Goal: Task Accomplishment & Management: Complete application form

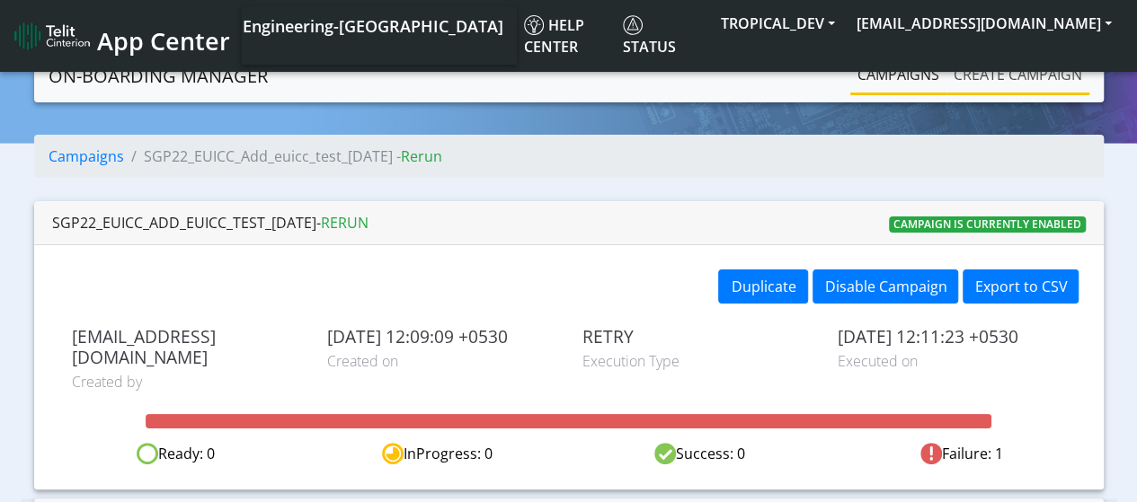
click at [980, 80] on link "Create campaign" at bounding box center [1017, 75] width 143 height 36
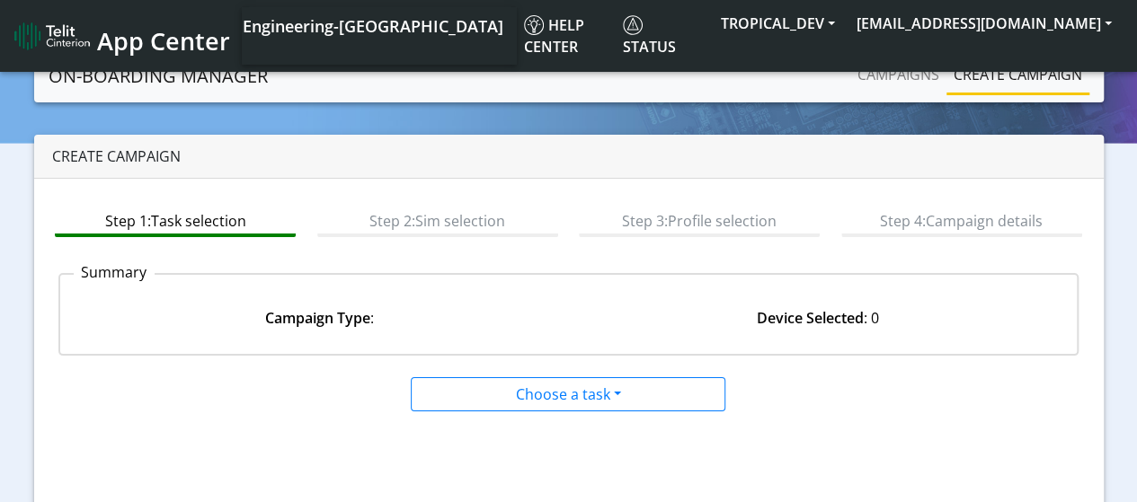
click at [997, 79] on link "Create campaign" at bounding box center [1017, 75] width 143 height 36
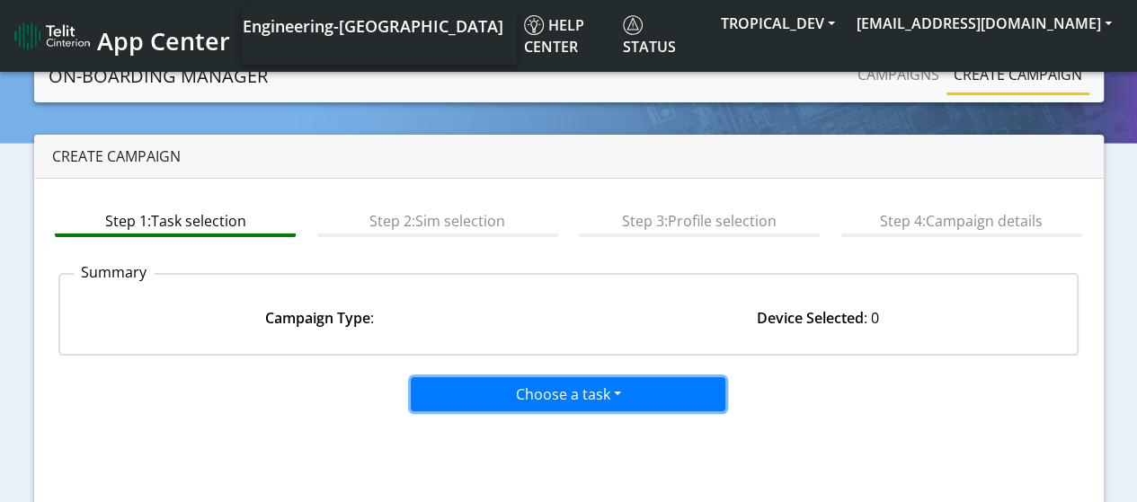
click at [532, 385] on button "Choose a task" at bounding box center [568, 394] width 314 height 34
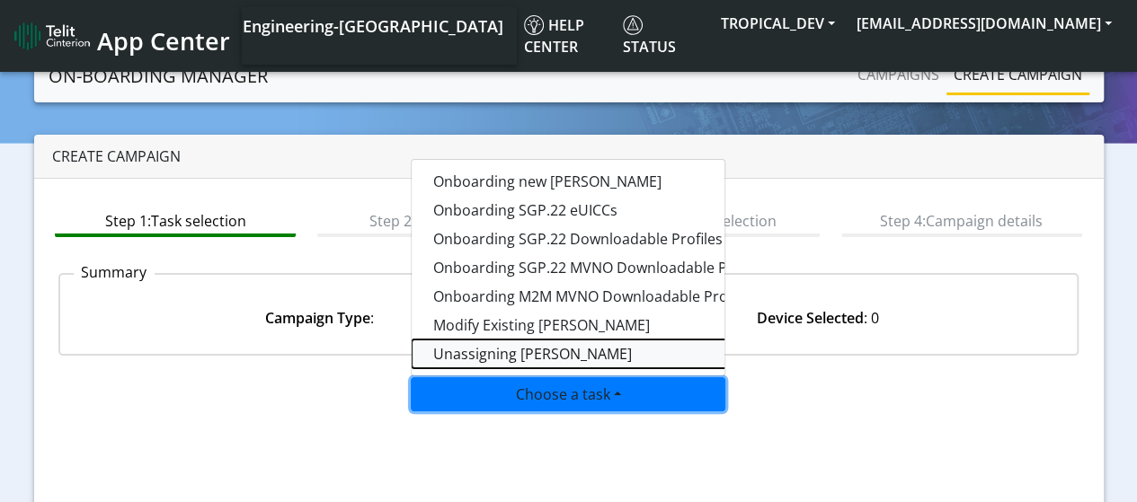
click at [528, 346] on taskunassign-dropdown "Unassigning SIMs" at bounding box center [635, 354] width 449 height 29
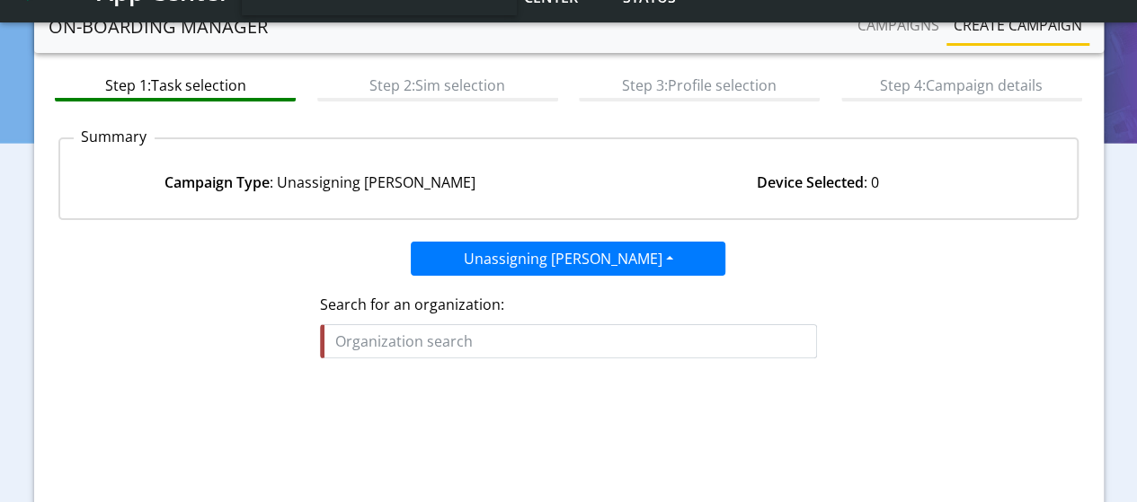
scroll to position [270, 0]
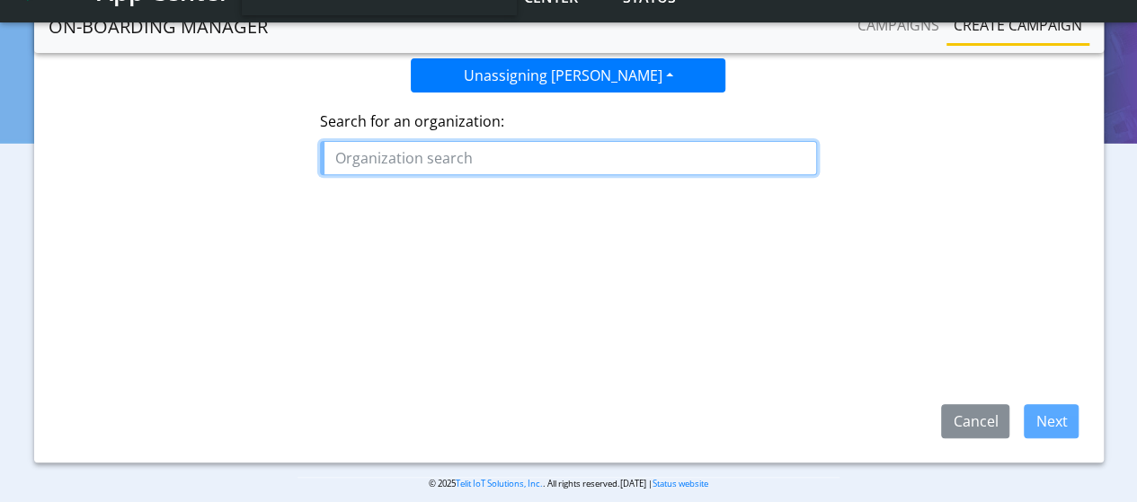
click at [469, 165] on input "text" at bounding box center [568, 158] width 497 height 34
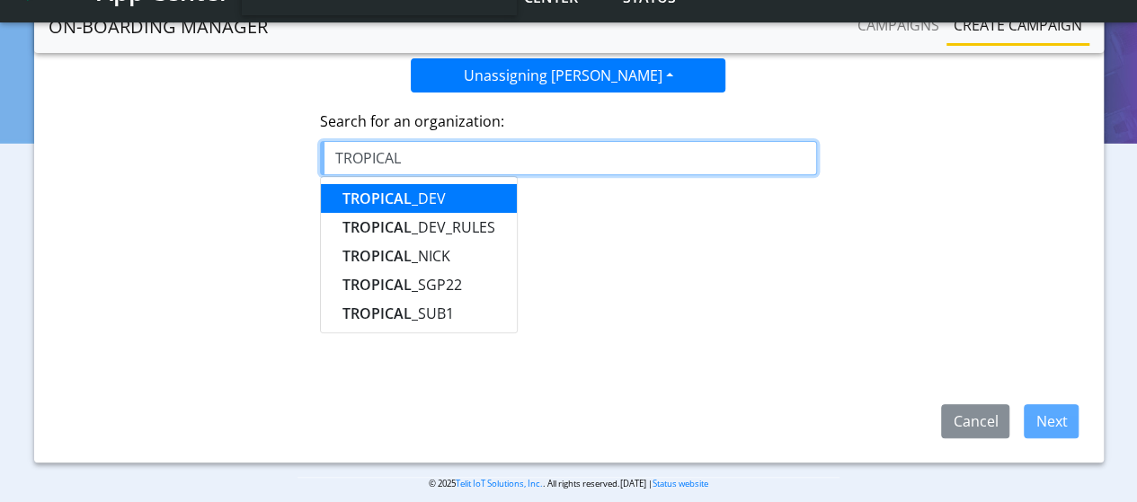
click at [430, 193] on ngb-highlight "TROPICAL _DEV" at bounding box center [393, 199] width 103 height 20
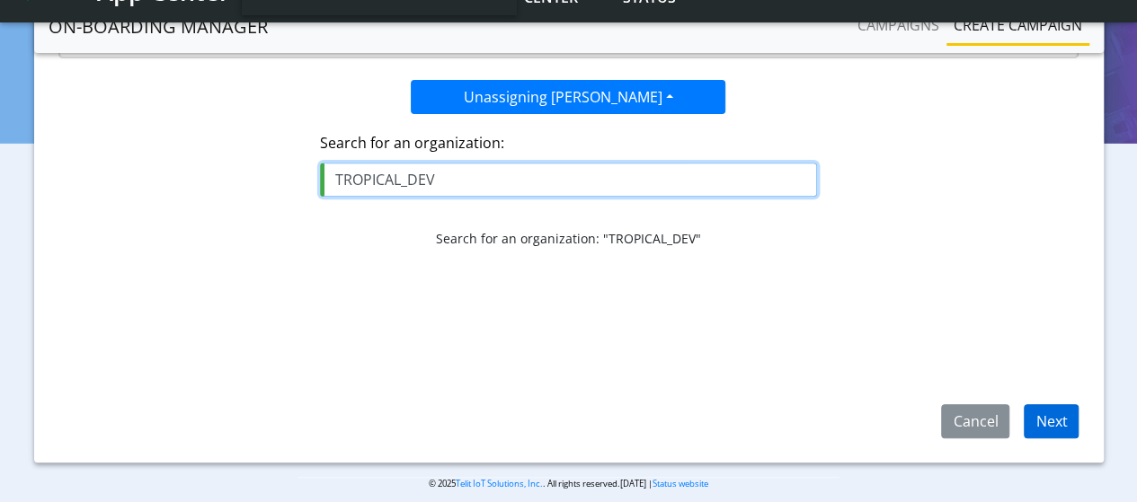
type input "TROPICAL_DEV"
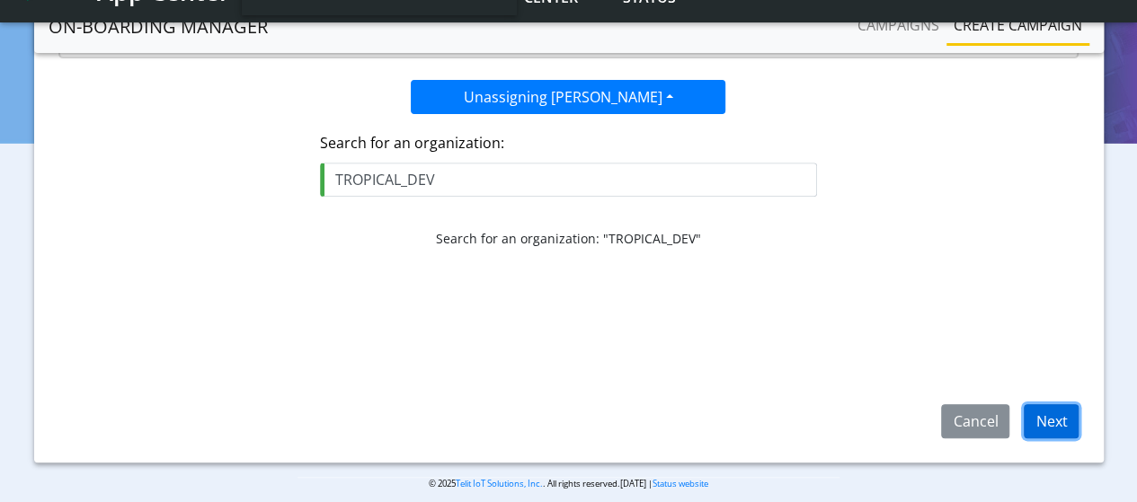
click at [1062, 430] on button "Next" at bounding box center [1050, 421] width 55 height 34
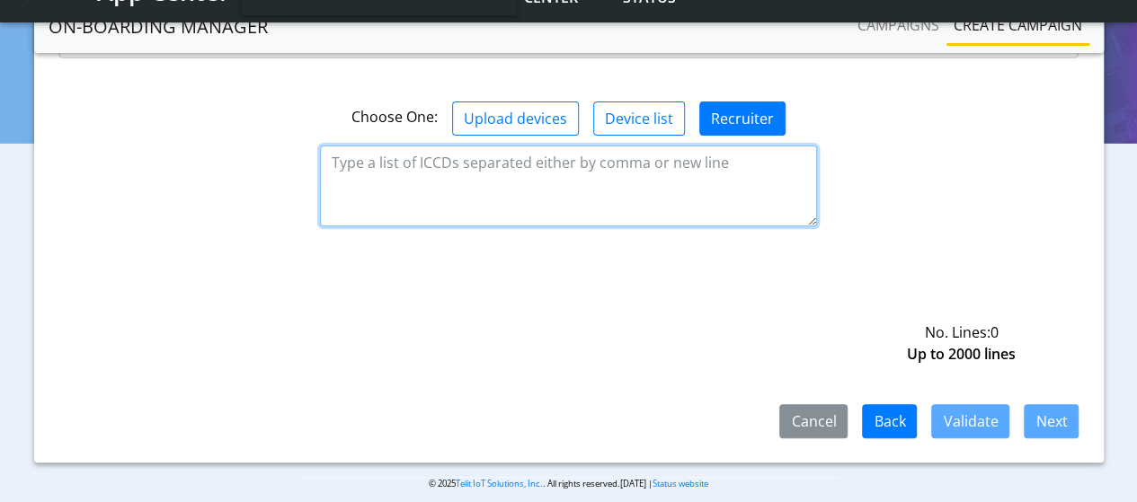
click at [593, 146] on textarea at bounding box center [568, 186] width 497 height 81
paste textarea "89589999910111149818"
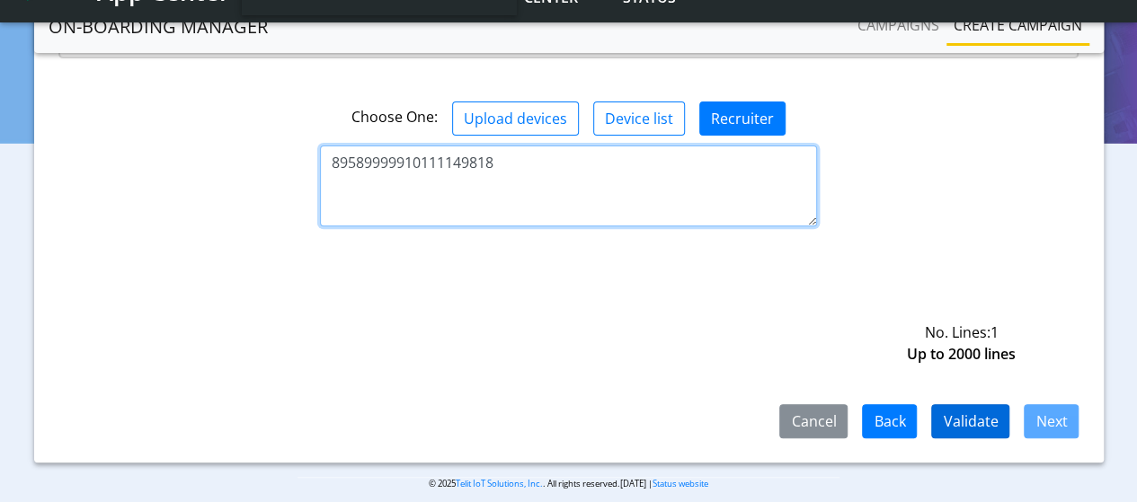
type textarea "89589999910111149818"
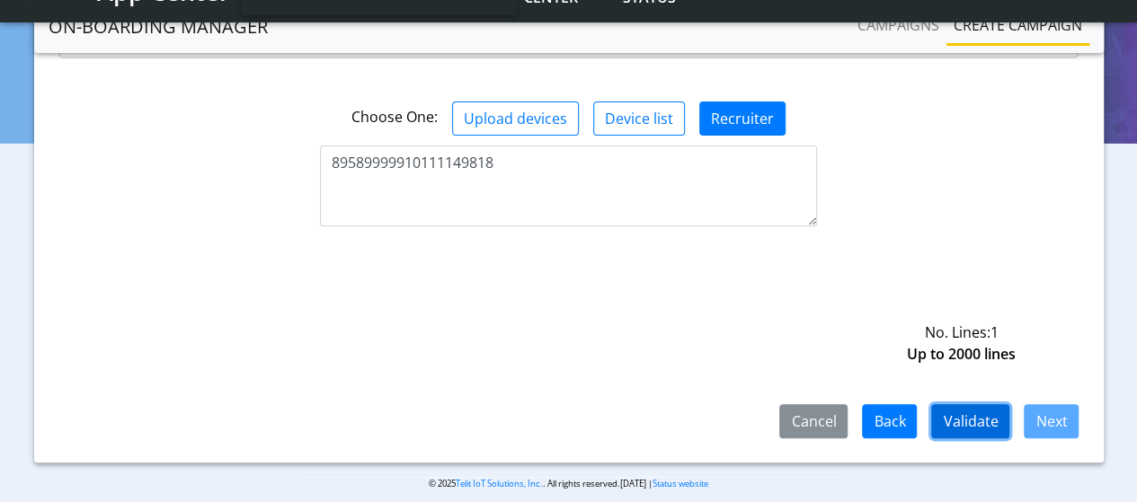
click at [956, 424] on button "Validate" at bounding box center [970, 421] width 78 height 34
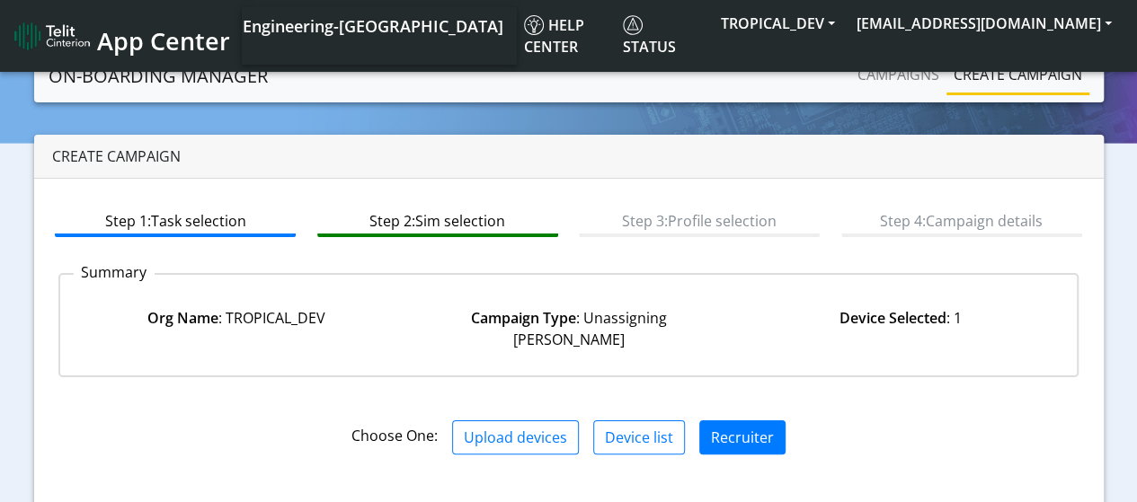
click at [1000, 83] on link "Create campaign" at bounding box center [1017, 75] width 143 height 36
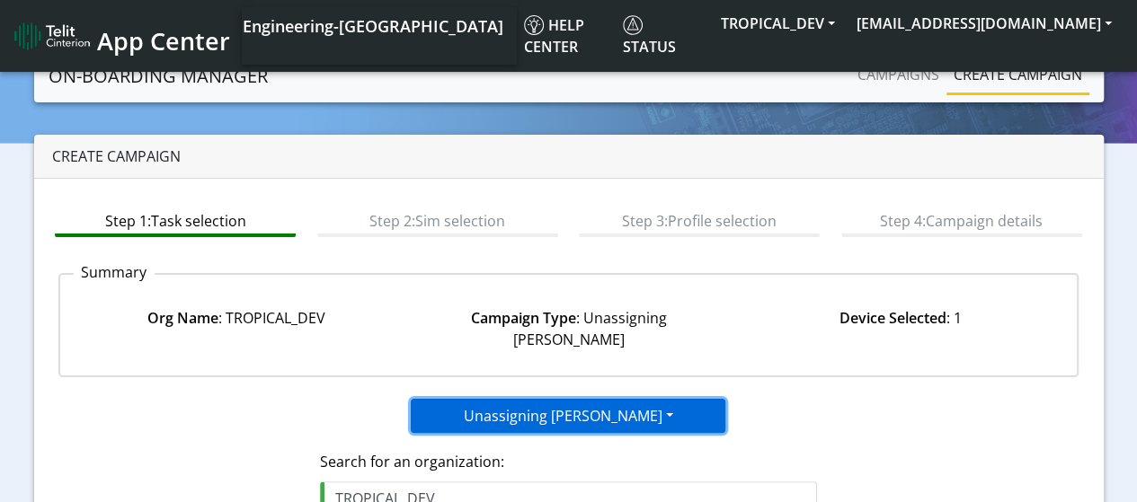
click at [534, 399] on button "Unassigning SIMs" at bounding box center [568, 416] width 314 height 34
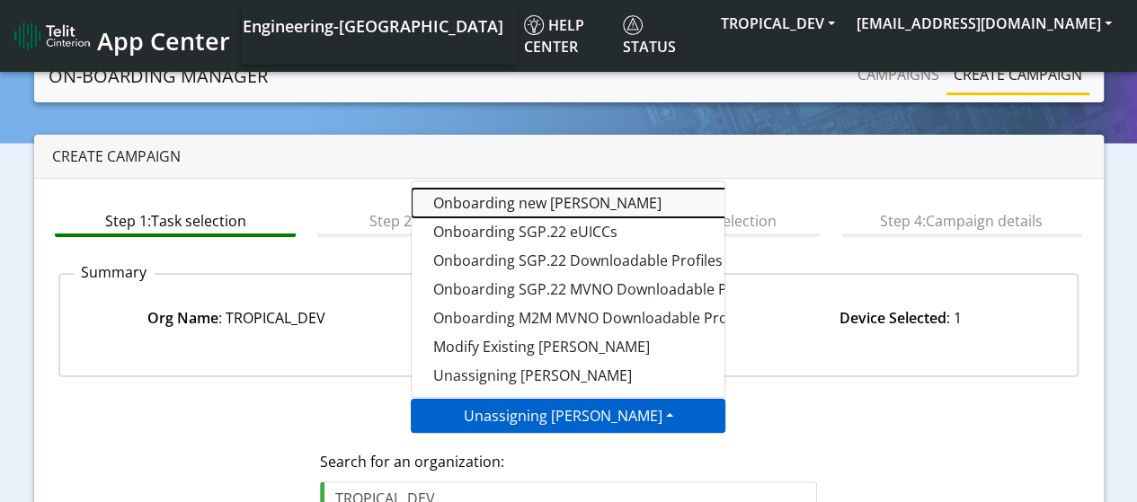
click at [506, 189] on tasktoes-dropdown "Onboarding new SIMs" at bounding box center [635, 203] width 449 height 29
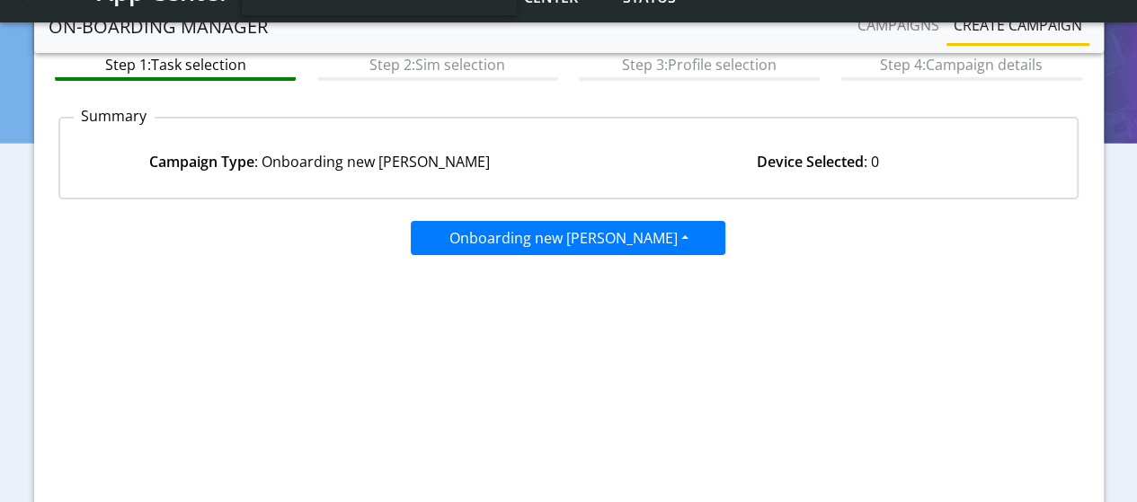
scroll to position [286, 0]
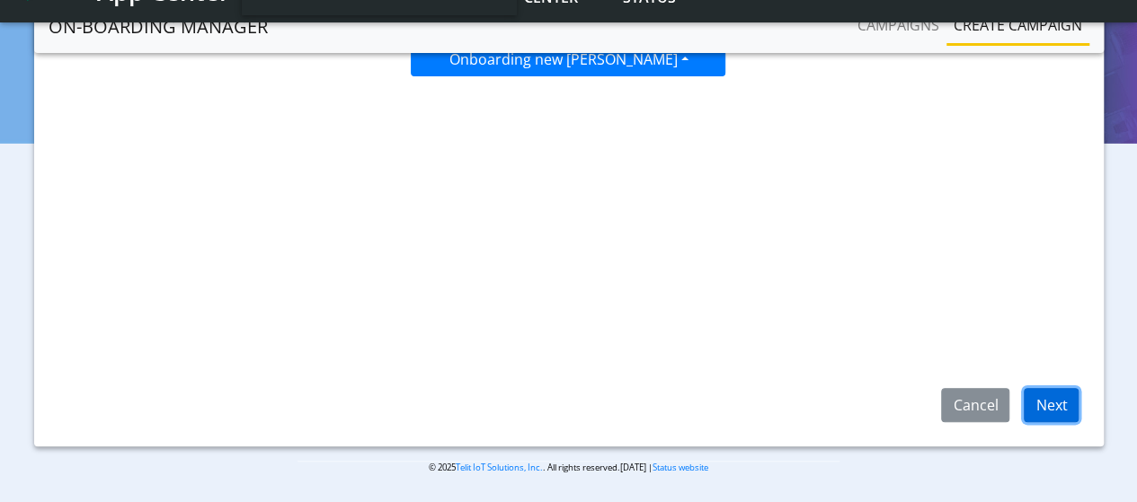
click at [1057, 402] on button "Next" at bounding box center [1050, 405] width 55 height 34
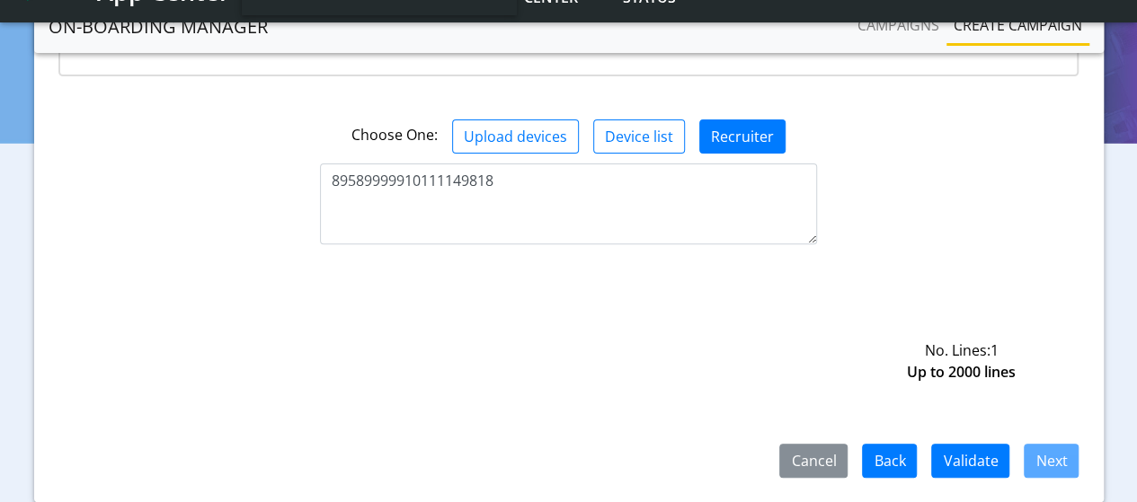
scroll to position [270, 0]
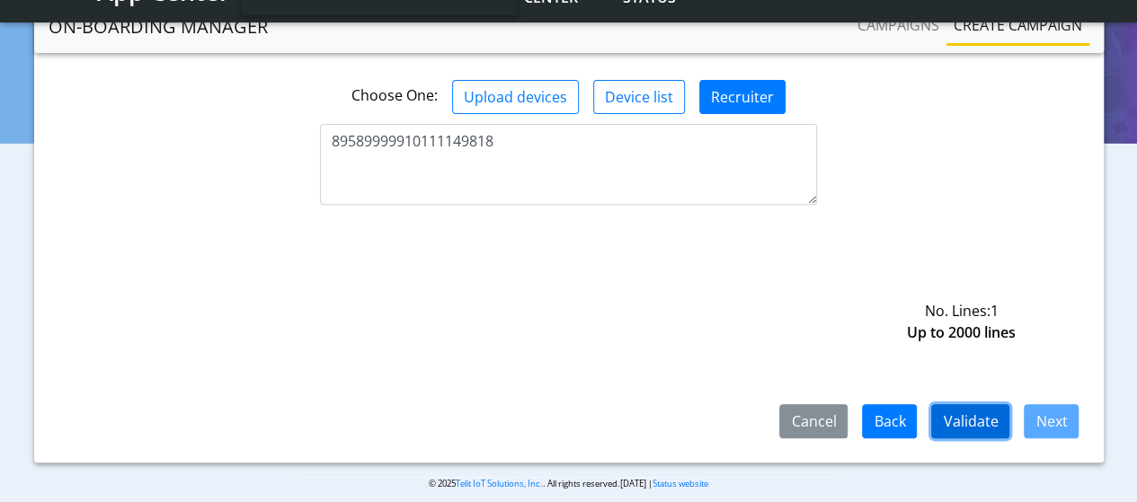
click at [947, 420] on button "Validate" at bounding box center [970, 421] width 78 height 34
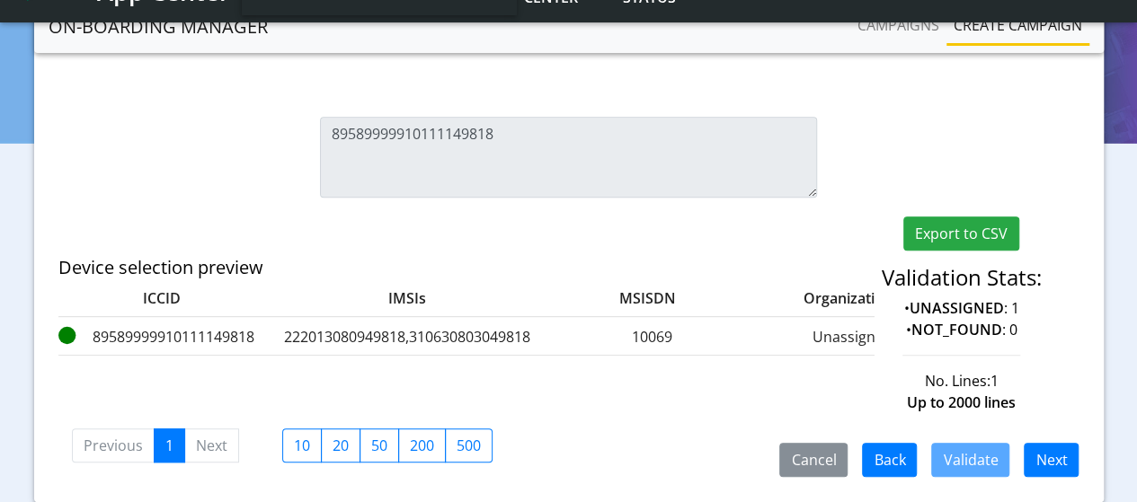
scroll to position [400, 0]
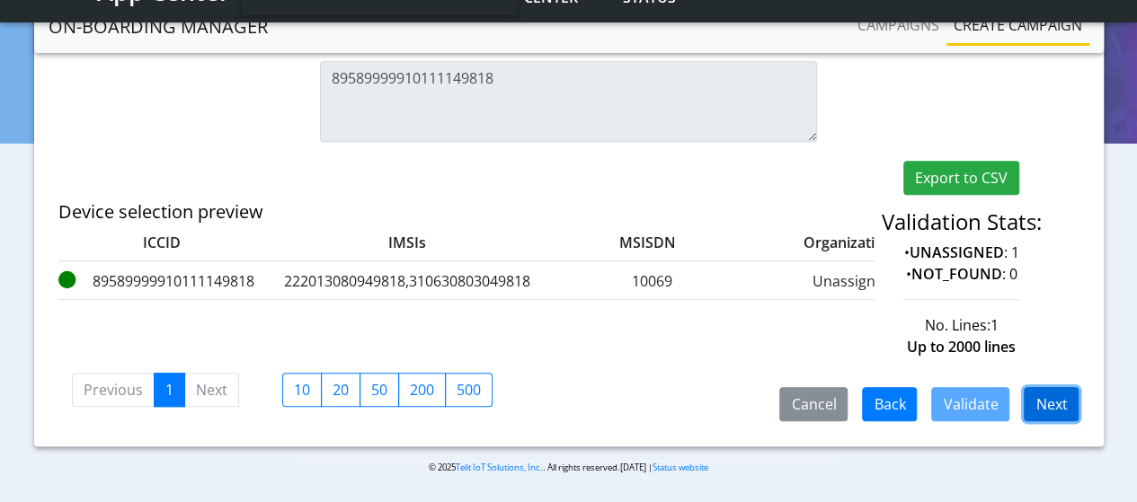
click at [1058, 407] on button "Next" at bounding box center [1050, 404] width 55 height 34
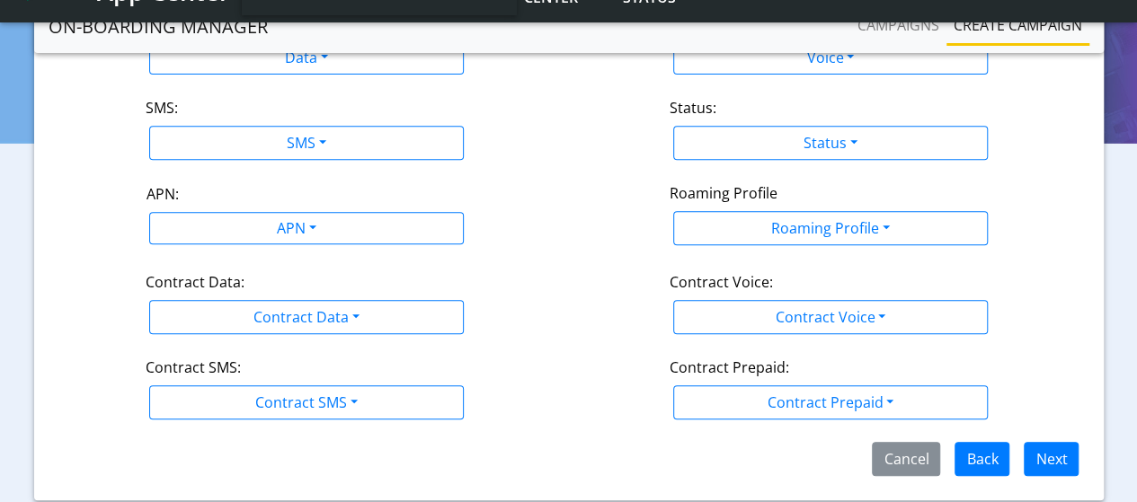
scroll to position [314, 0]
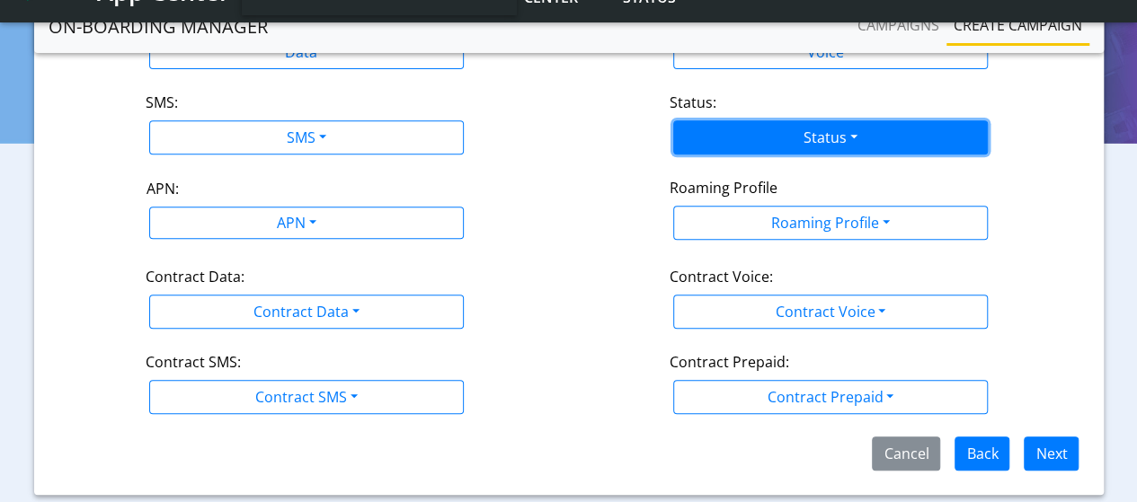
click at [748, 146] on button "Status" at bounding box center [830, 137] width 314 height 34
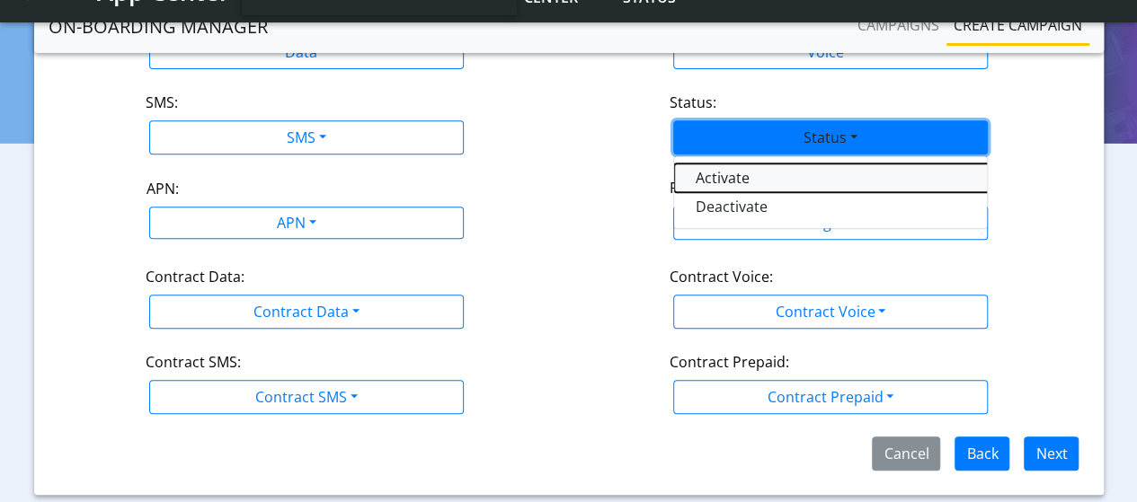
click at [710, 178] on button "Activate" at bounding box center [898, 178] width 449 height 29
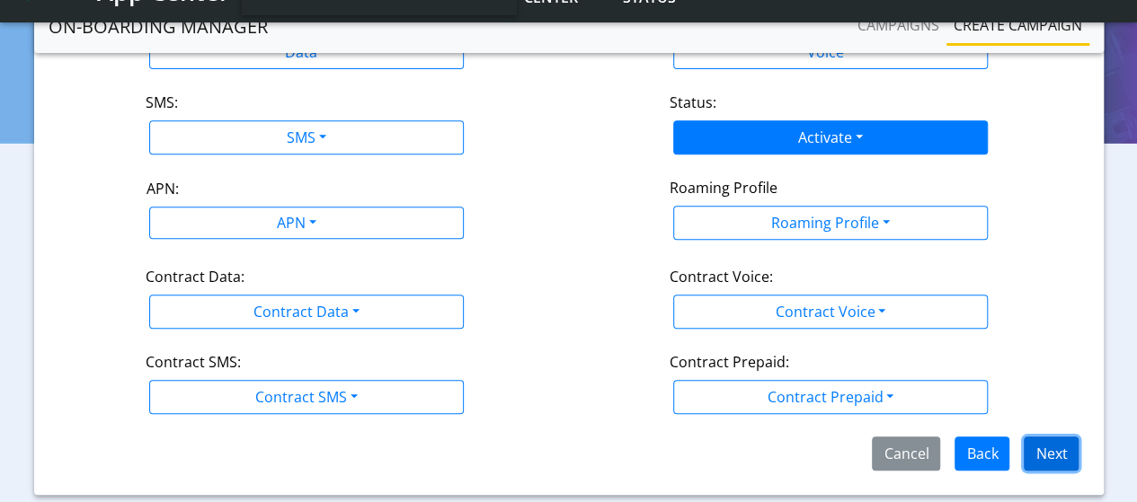
click at [1053, 456] on button "Next" at bounding box center [1050, 454] width 55 height 34
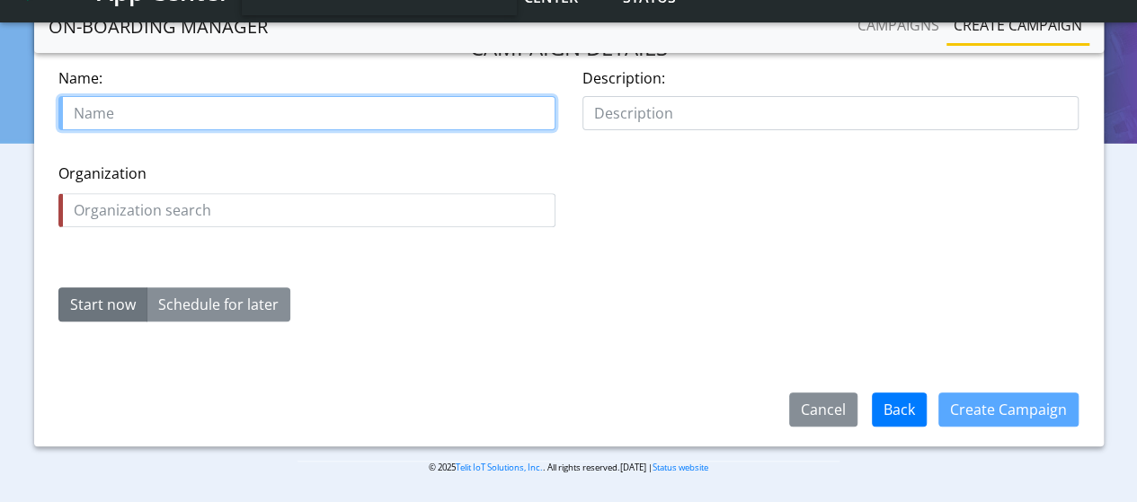
click at [157, 115] on input "text" at bounding box center [306, 113] width 497 height 34
type input "Assign_sim_test_13Aug"
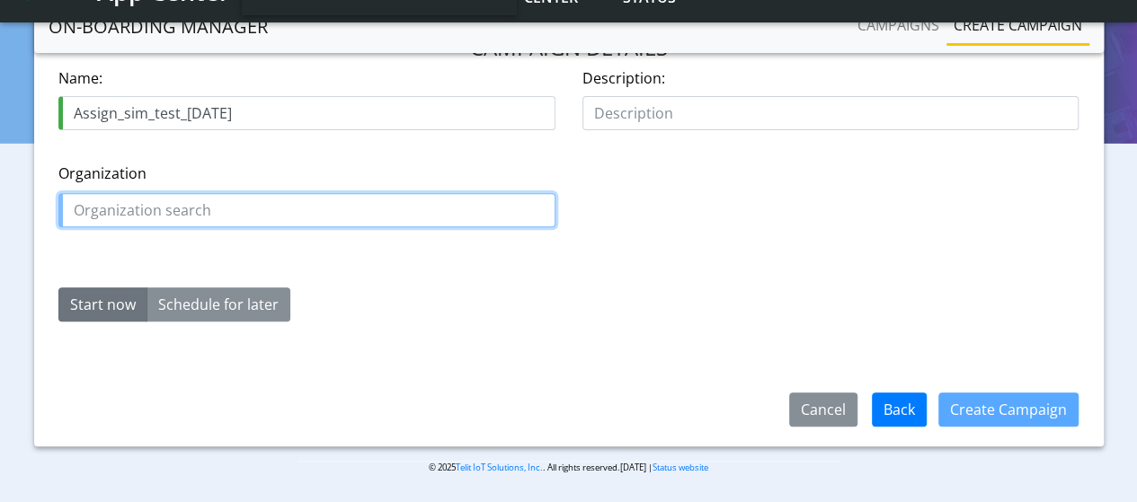
click at [226, 213] on input "text" at bounding box center [306, 210] width 497 height 34
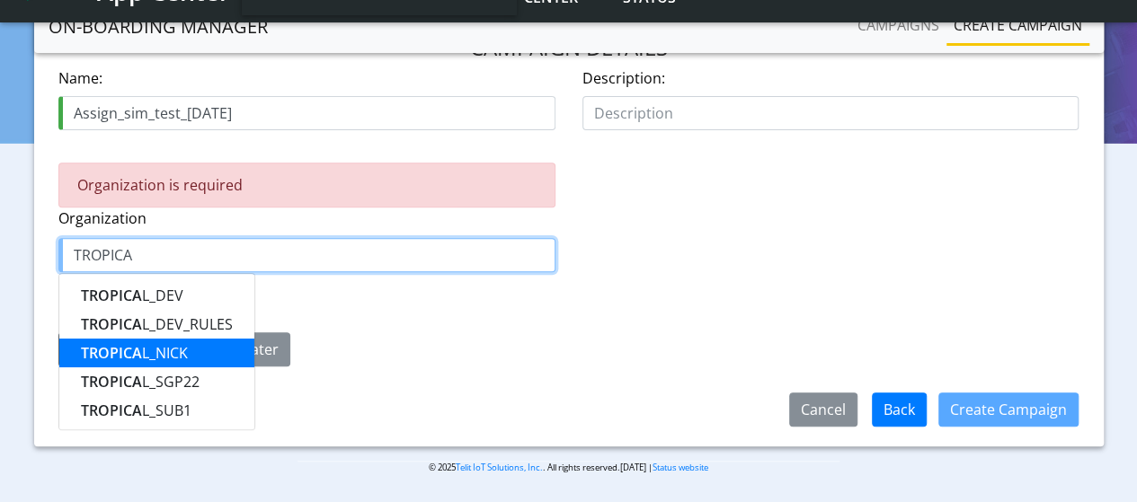
click at [169, 358] on ngb-highlight "TROPICA L_NICK" at bounding box center [134, 353] width 107 height 20
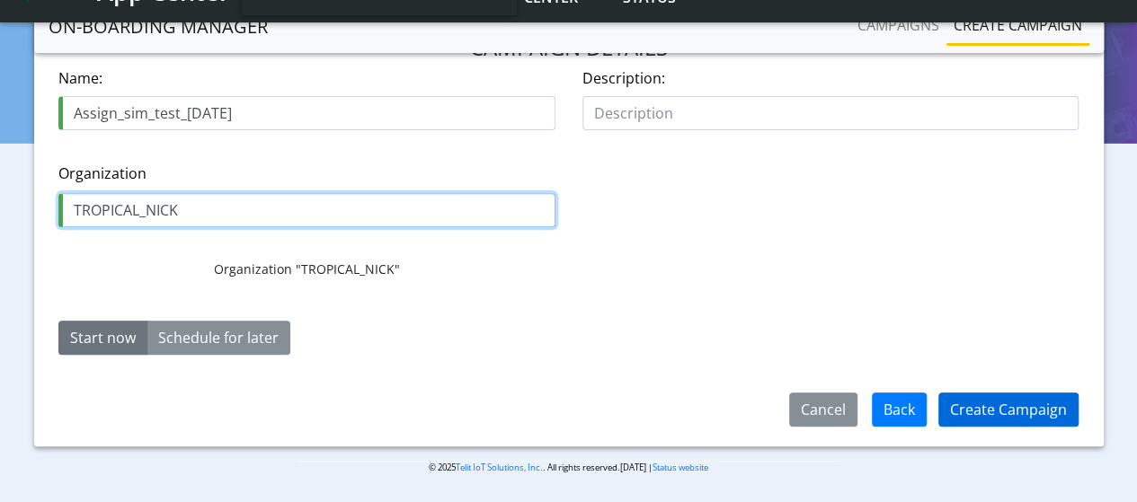
type input "TROPICAL_NICK"
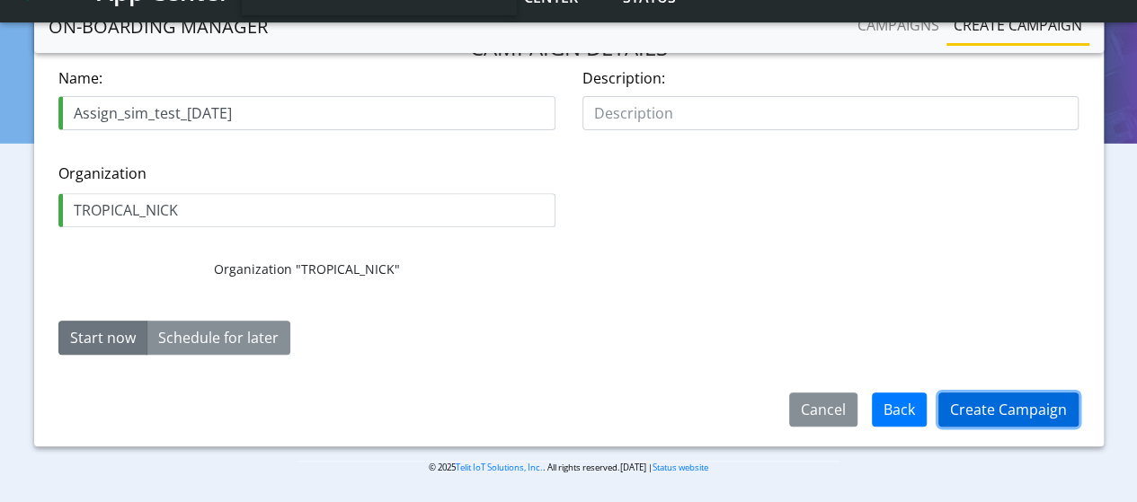
click at [1062, 412] on button "Create Campaign" at bounding box center [1008, 410] width 140 height 34
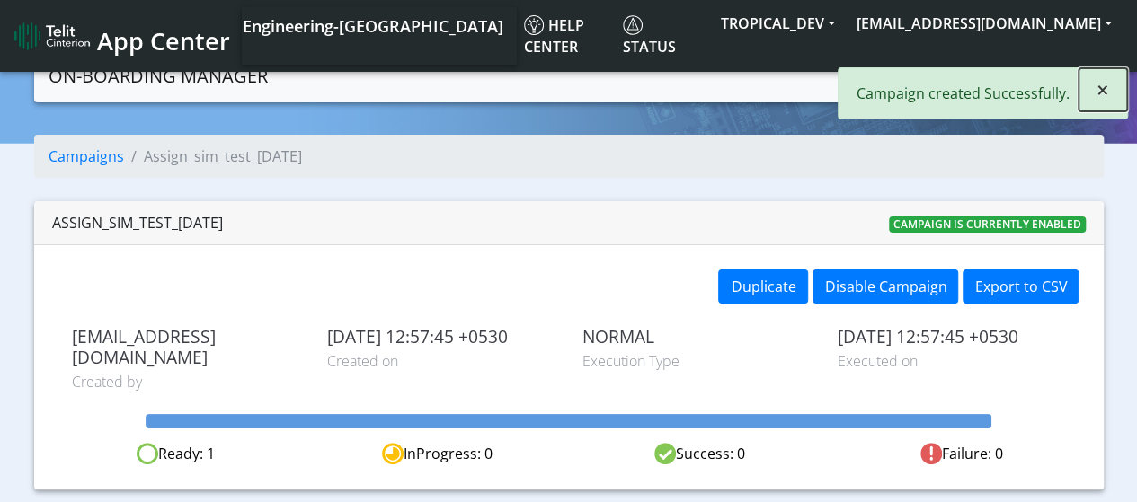
click at [1100, 88] on span "×" at bounding box center [1102, 90] width 13 height 30
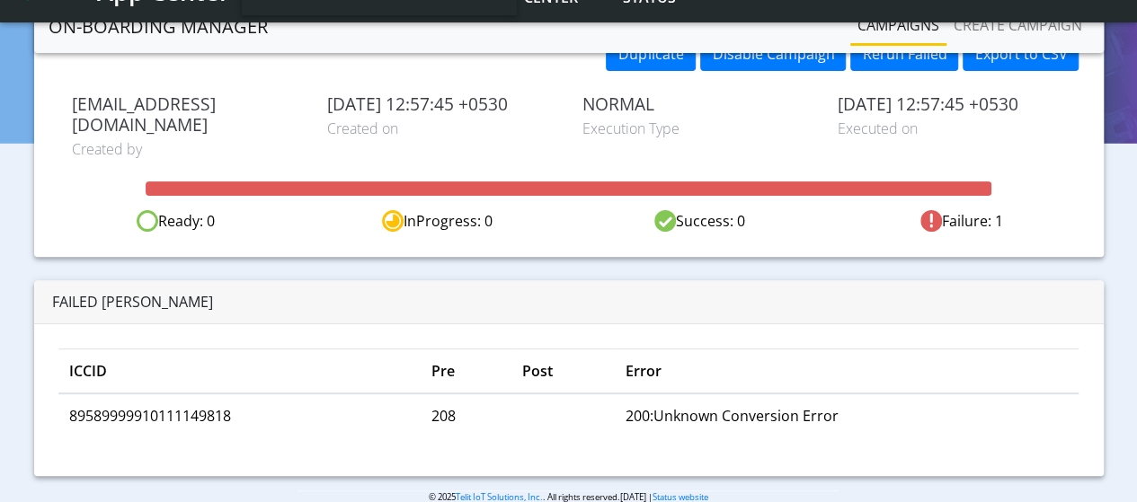
scroll to position [190, 0]
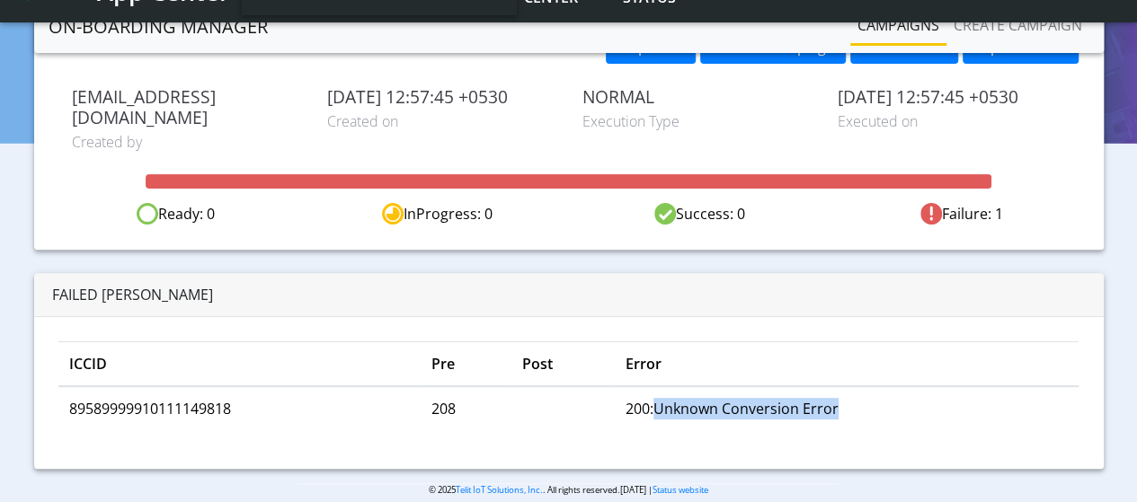
drag, startPoint x: 663, startPoint y: 381, endPoint x: 933, endPoint y: 402, distance: 270.3
click at [933, 402] on td "200:Unknown Conversion Error" at bounding box center [847, 408] width 464 height 44
drag, startPoint x: 439, startPoint y: 386, endPoint x: 693, endPoint y: 376, distance: 253.6
click at [693, 386] on tr "89589999910111149818 208 200:Unknown Conversion Error" at bounding box center [568, 408] width 1021 height 44
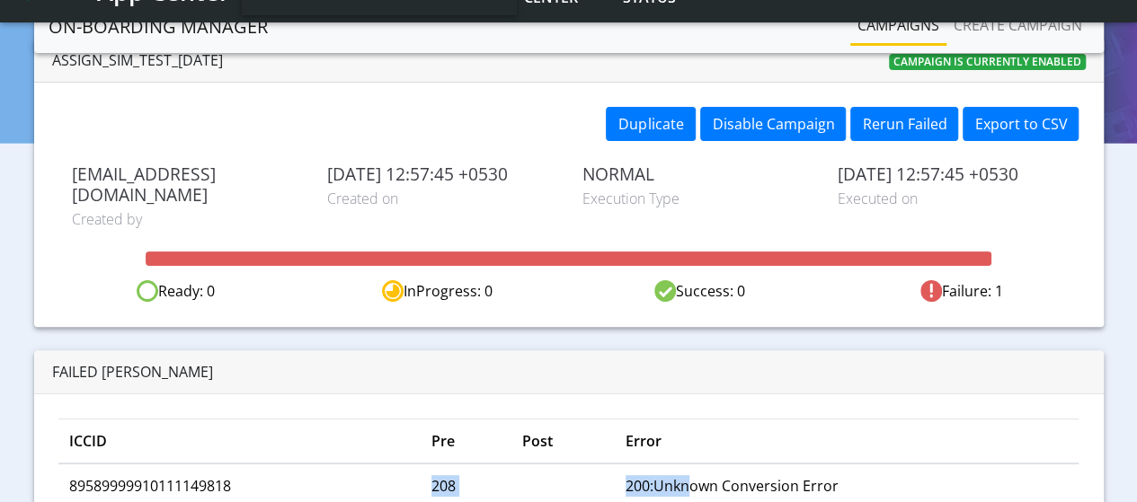
scroll to position [11, 0]
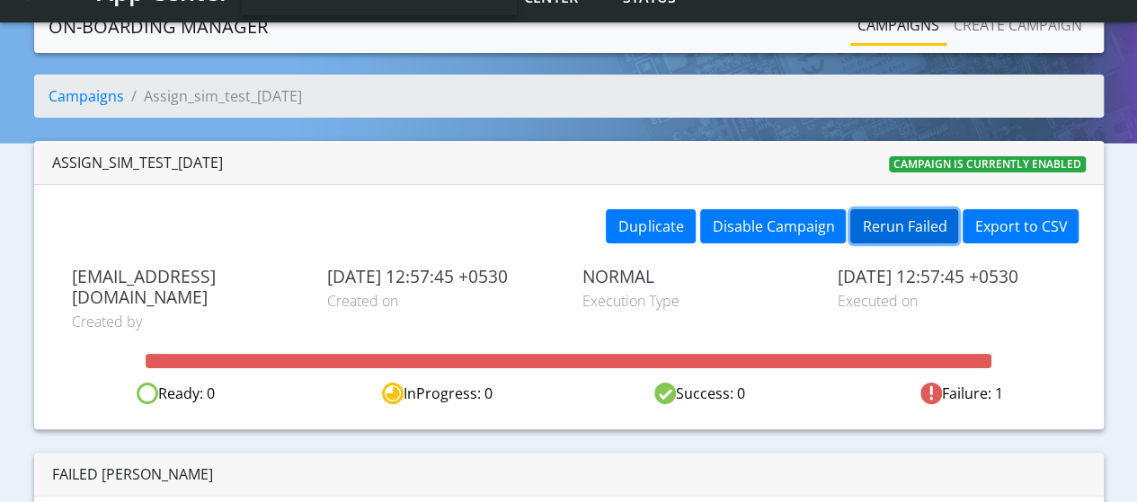
click at [877, 222] on button "Rerun Failed" at bounding box center [904, 226] width 108 height 34
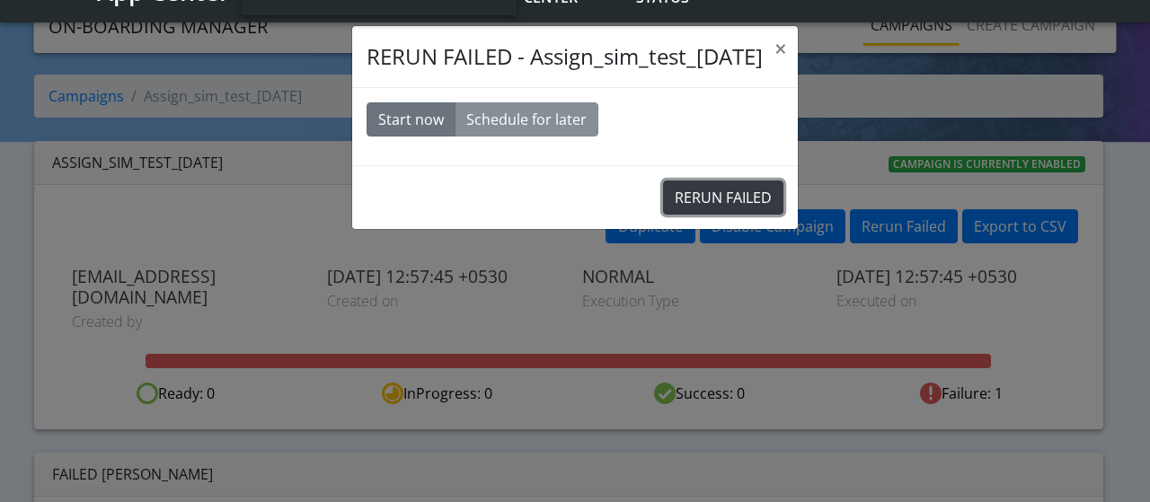
click at [694, 195] on button "RERUN FAILED" at bounding box center [723, 198] width 120 height 34
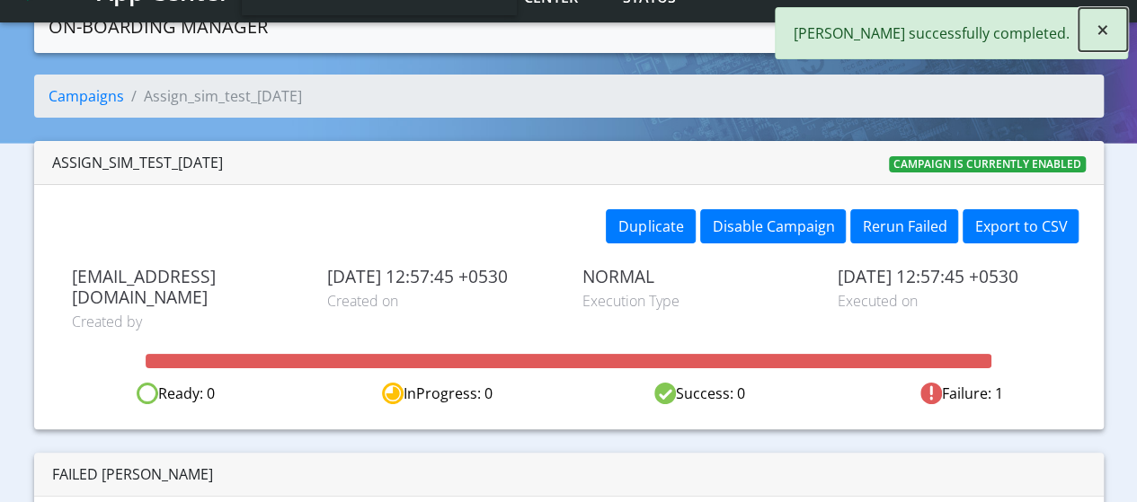
click at [1114, 31] on button "×" at bounding box center [1102, 29] width 49 height 43
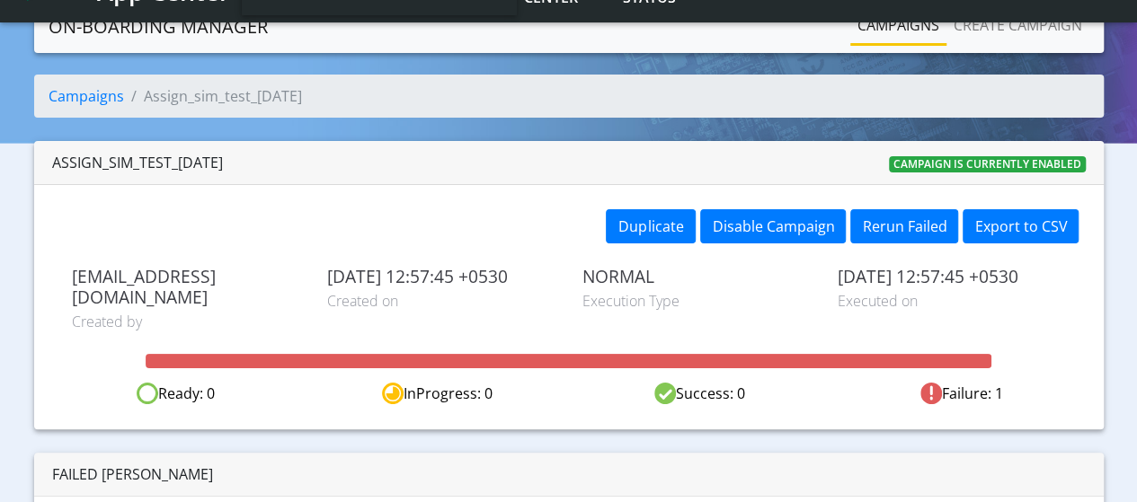
click at [871, 22] on link "Campaigns" at bounding box center [898, 25] width 96 height 36
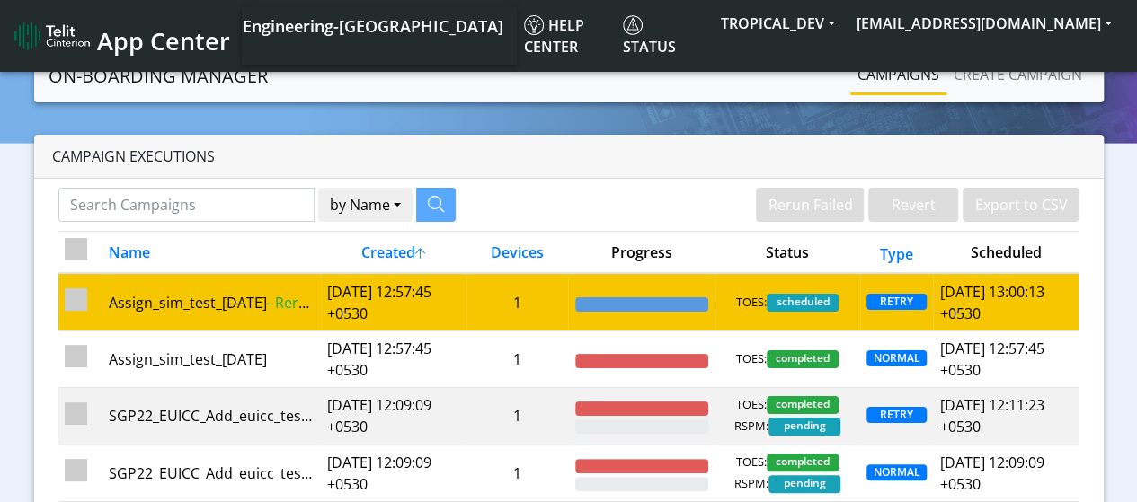
click at [376, 296] on td "[DATE] 12:57:45 +0530" at bounding box center [394, 302] width 146 height 58
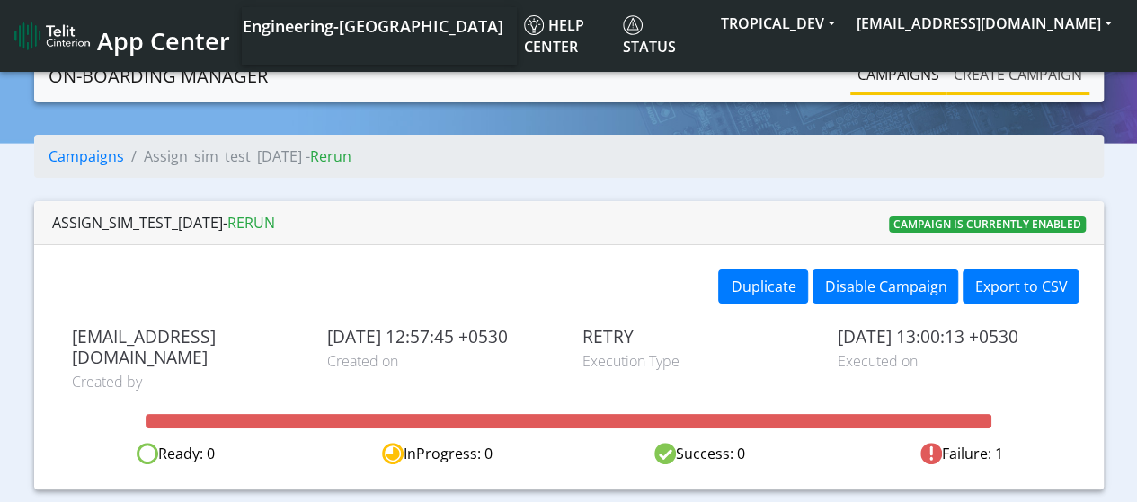
click at [978, 85] on link "Create campaign" at bounding box center [1017, 75] width 143 height 36
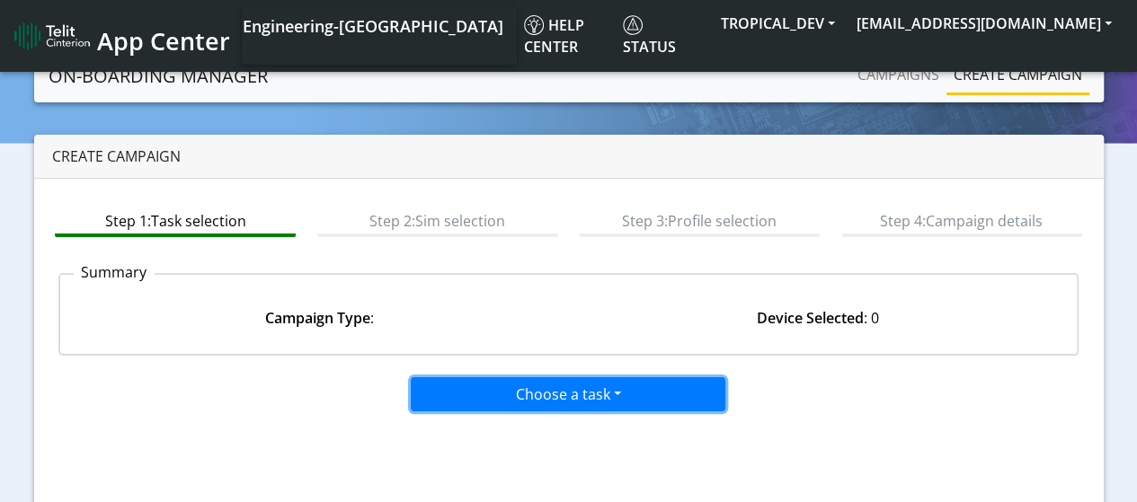
click at [512, 382] on button "Choose a task" at bounding box center [568, 394] width 314 height 34
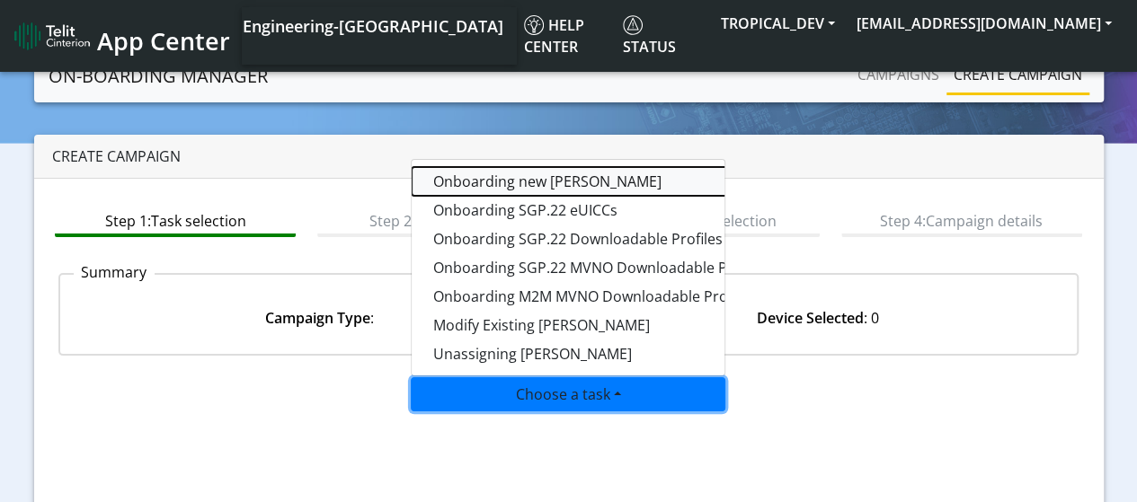
click at [495, 184] on tasktoes-dropdown "Onboarding new SIMs" at bounding box center [635, 181] width 449 height 29
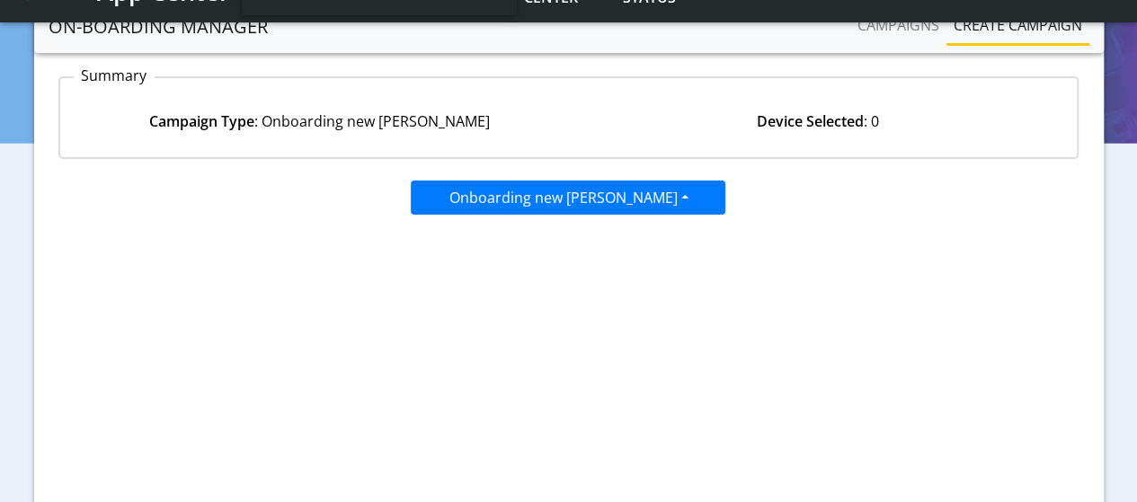
scroll to position [286, 0]
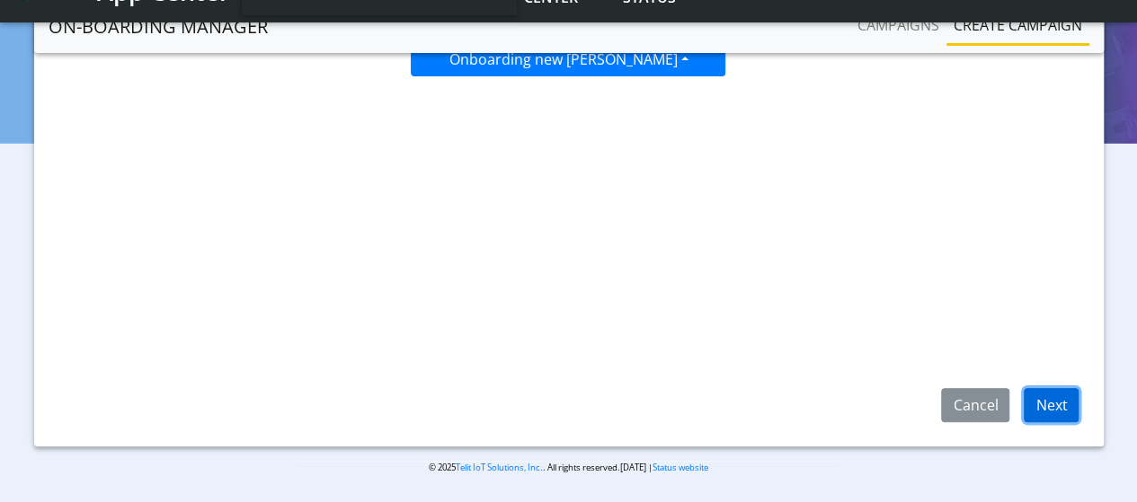
click at [1065, 405] on button "Next" at bounding box center [1050, 405] width 55 height 34
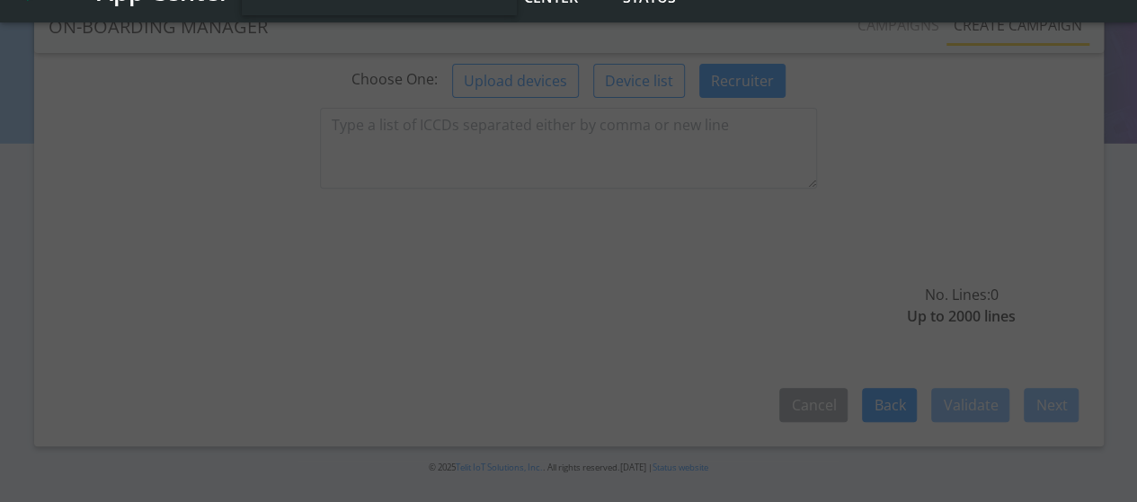
click at [451, 127] on div at bounding box center [568, 251] width 1137 height 502
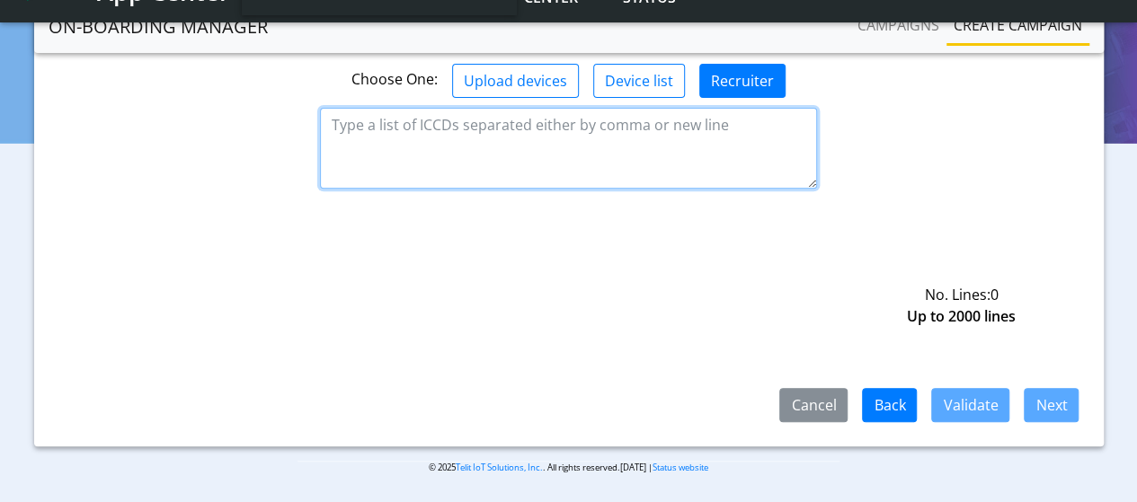
click at [429, 121] on textarea at bounding box center [568, 148] width 497 height 81
paste textarea "12345566"
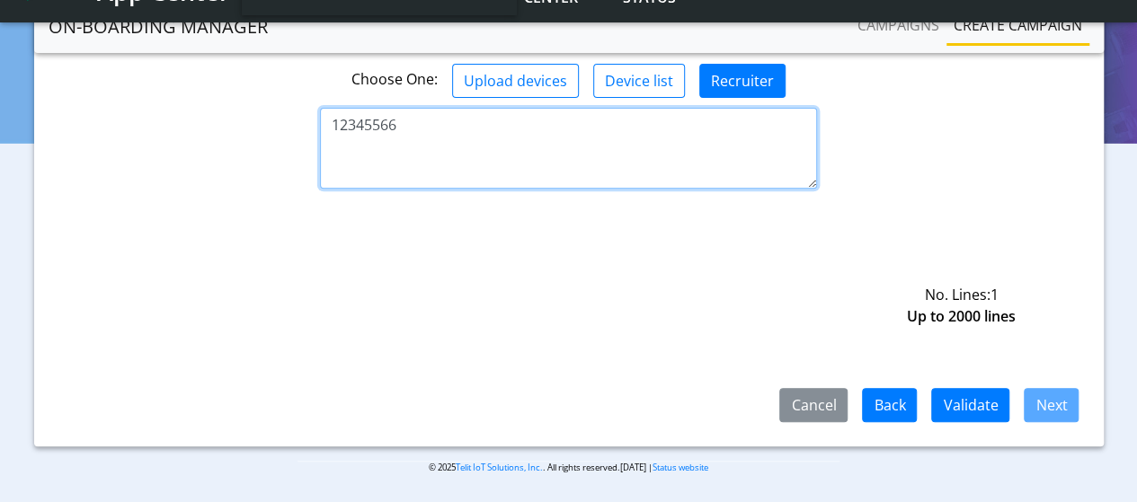
click at [365, 130] on textarea "12345566" at bounding box center [568, 148] width 497 height 81
click at [367, 130] on textarea "12345566" at bounding box center [568, 148] width 497 height 81
paste textarea "89589999910111149818"
type textarea "89589999910111149818"
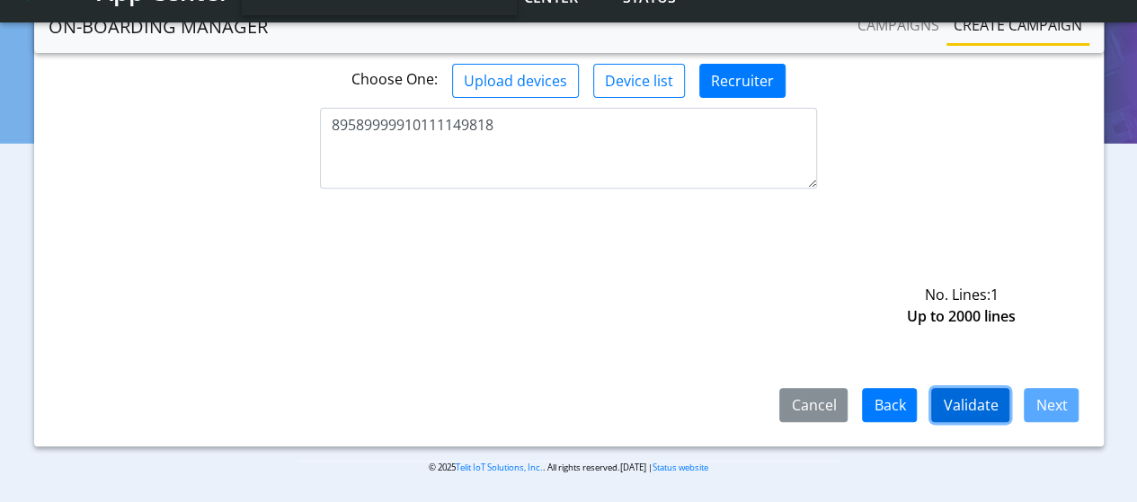
click at [990, 411] on button "Validate" at bounding box center [970, 405] width 78 height 34
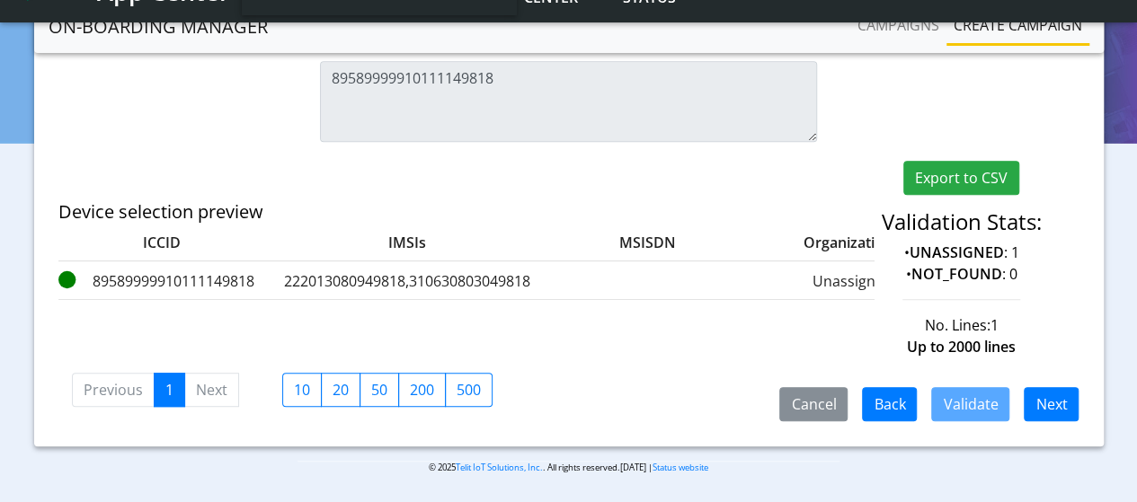
scroll to position [400, 0]
click at [1045, 405] on button "Next" at bounding box center [1050, 404] width 55 height 34
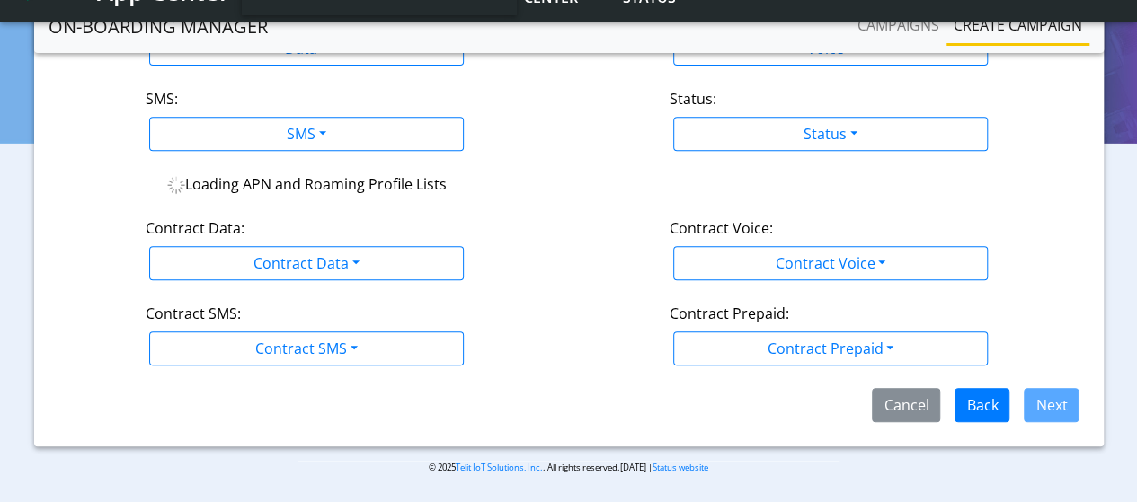
scroll to position [314, 0]
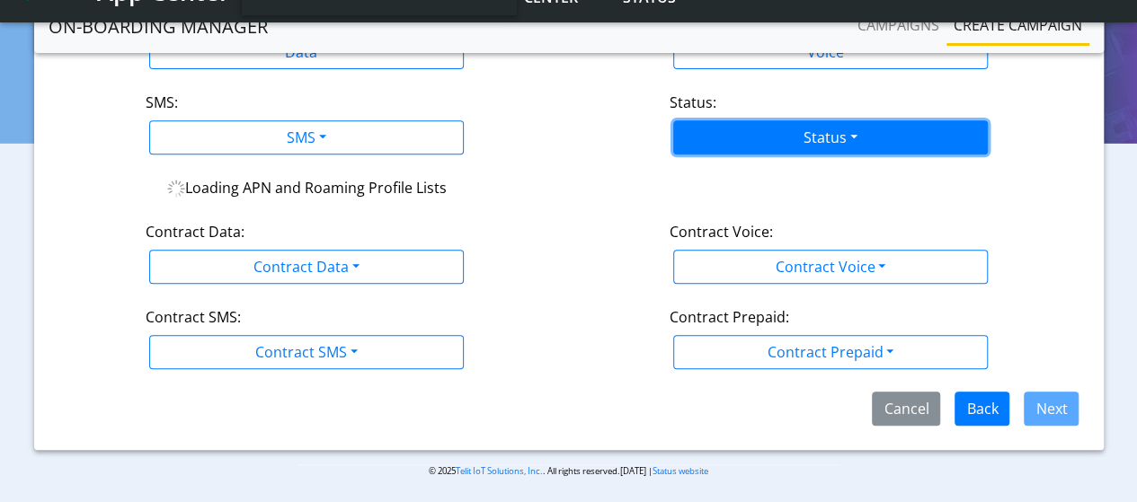
click at [771, 140] on button "Status" at bounding box center [830, 137] width 314 height 34
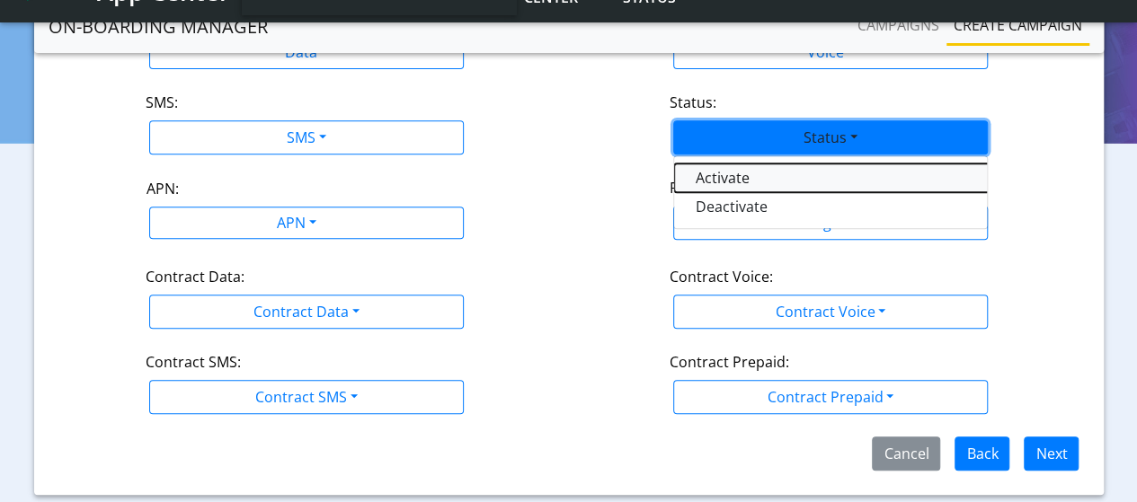
click at [744, 177] on button "Activate" at bounding box center [898, 178] width 449 height 29
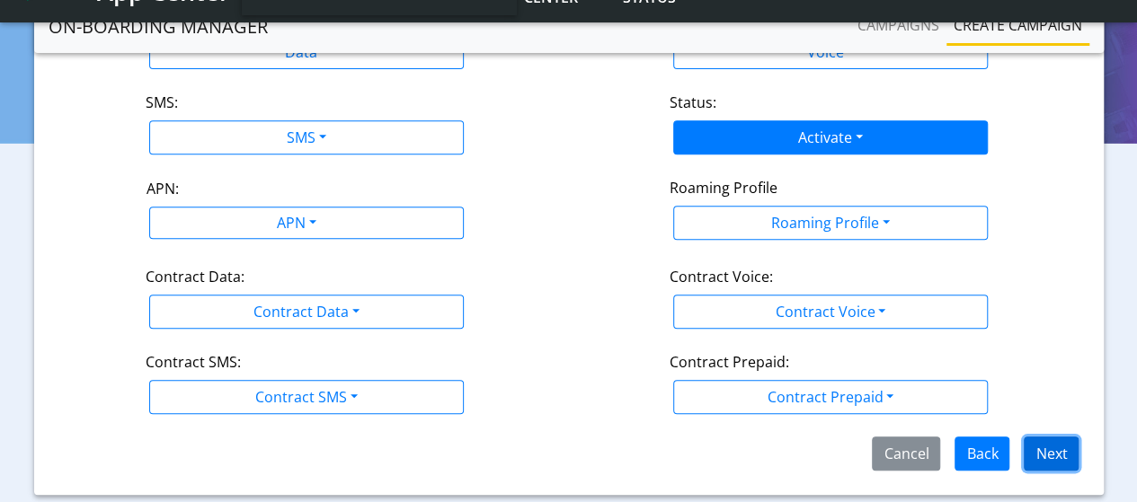
click at [1055, 447] on button "Next" at bounding box center [1050, 454] width 55 height 34
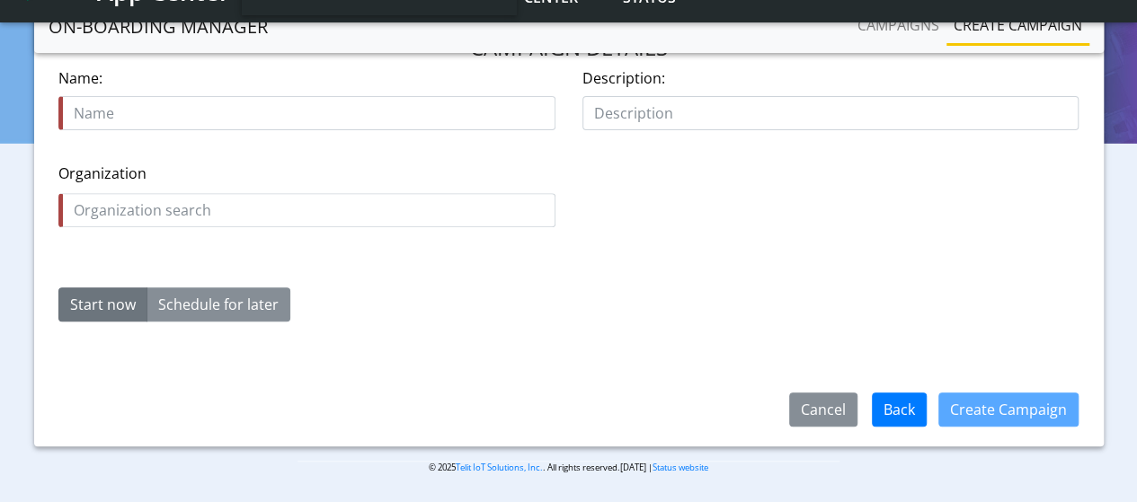
click at [126, 116] on input "text" at bounding box center [306, 113] width 497 height 34
type input "Add_test_2_13Aug"
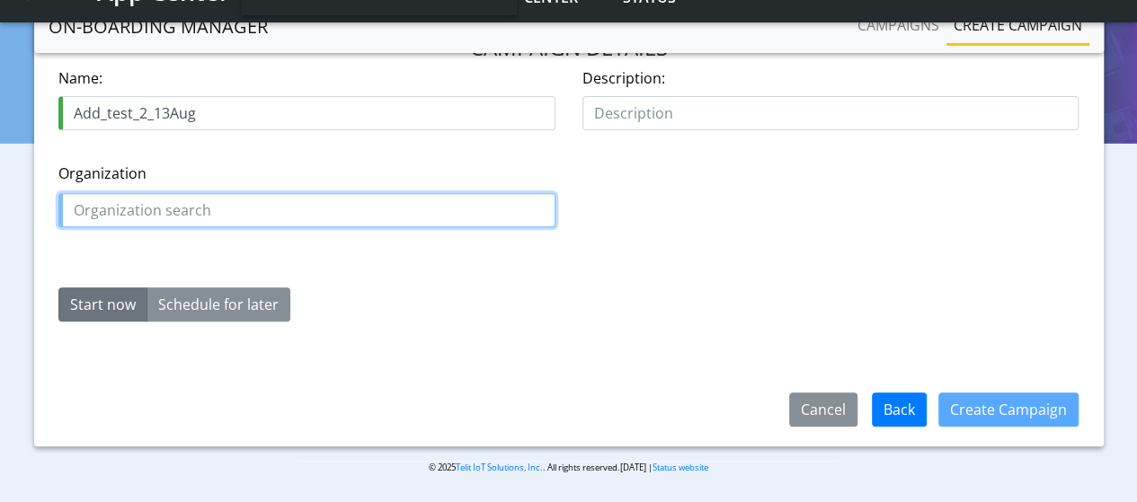
click at [216, 197] on input "text" at bounding box center [306, 210] width 497 height 34
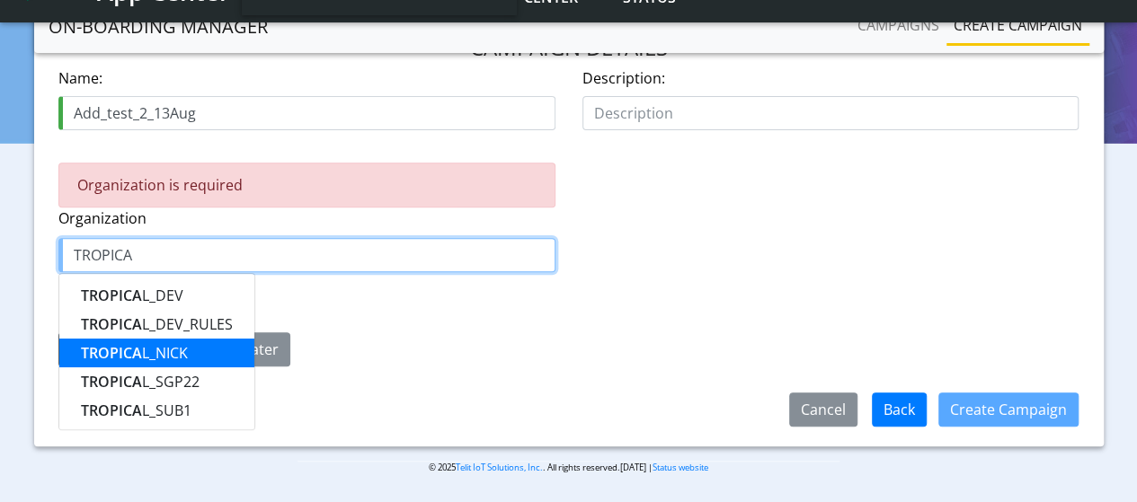
click at [199, 349] on button "TROPICA L_NICK" at bounding box center [156, 353] width 195 height 29
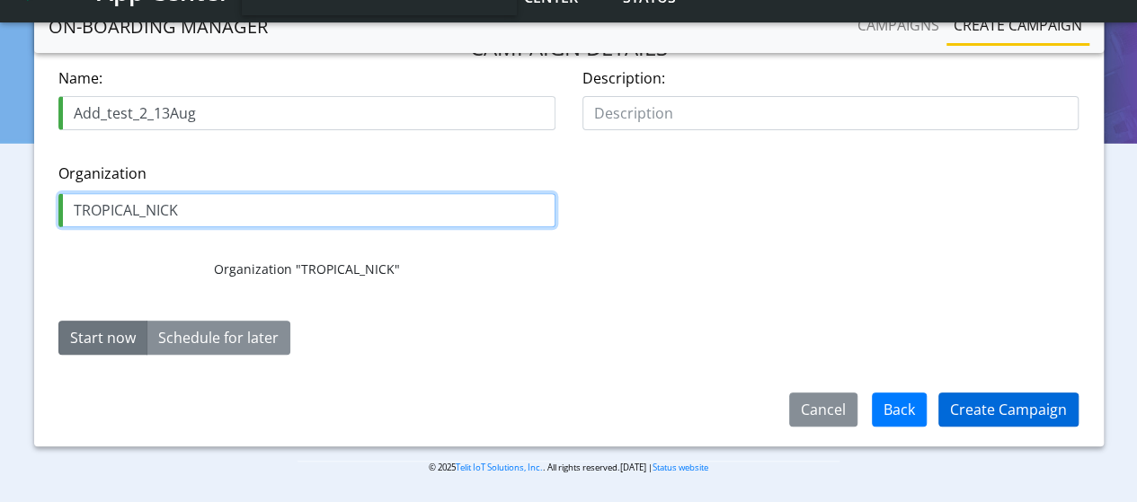
type input "TROPICAL_NICK"
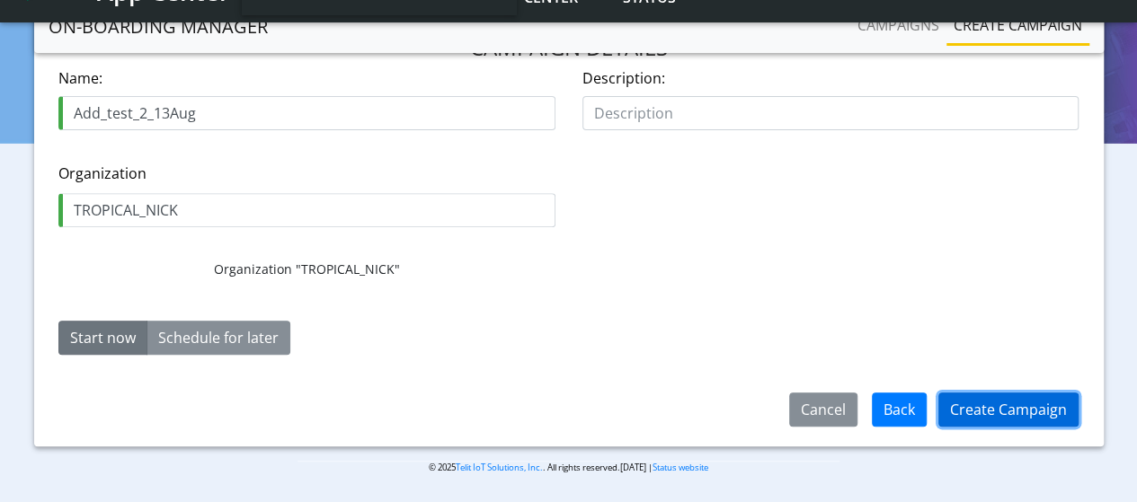
click at [1020, 408] on button "Create Campaign" at bounding box center [1008, 410] width 140 height 34
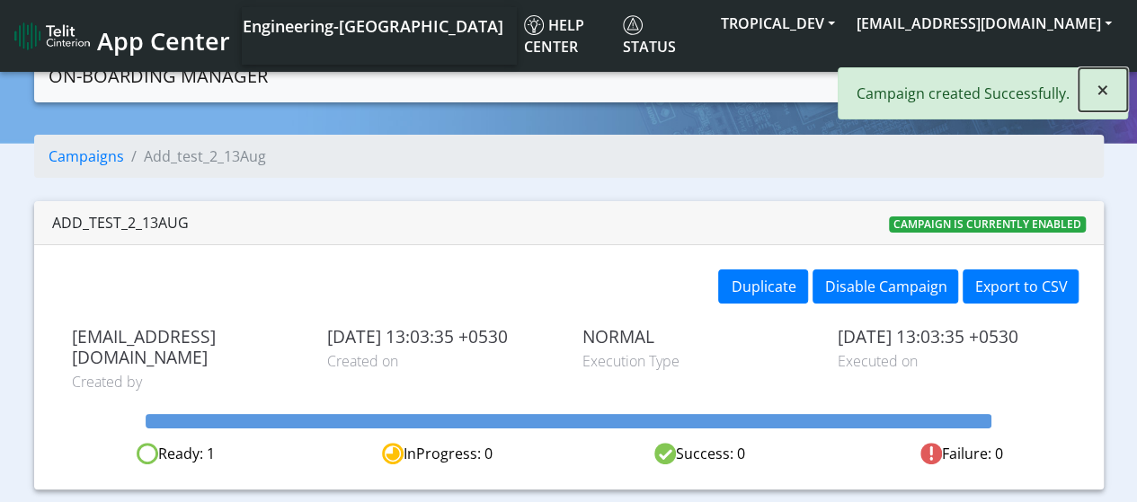
click at [1106, 88] on span "×" at bounding box center [1102, 90] width 13 height 30
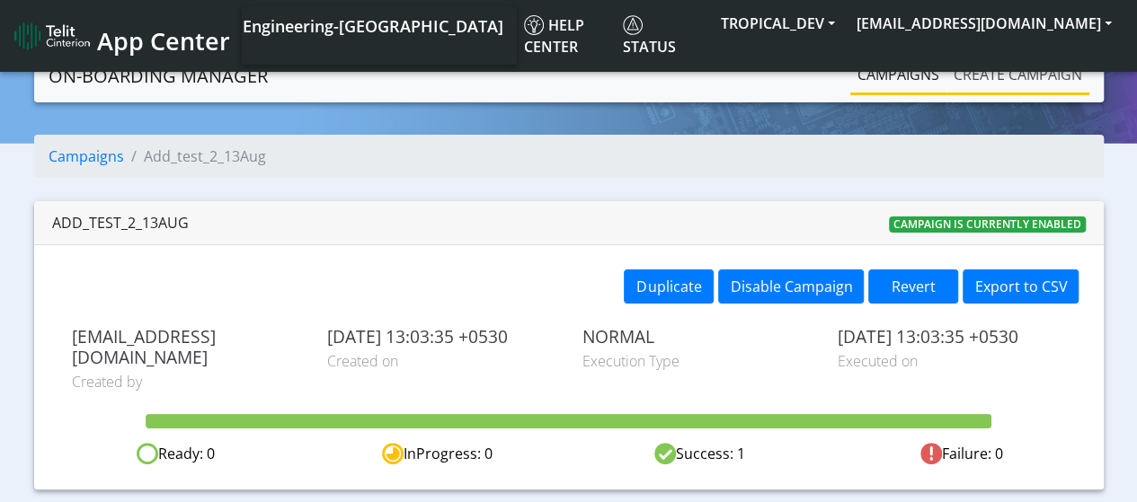
click at [1016, 62] on link "Create campaign" at bounding box center [1017, 75] width 143 height 36
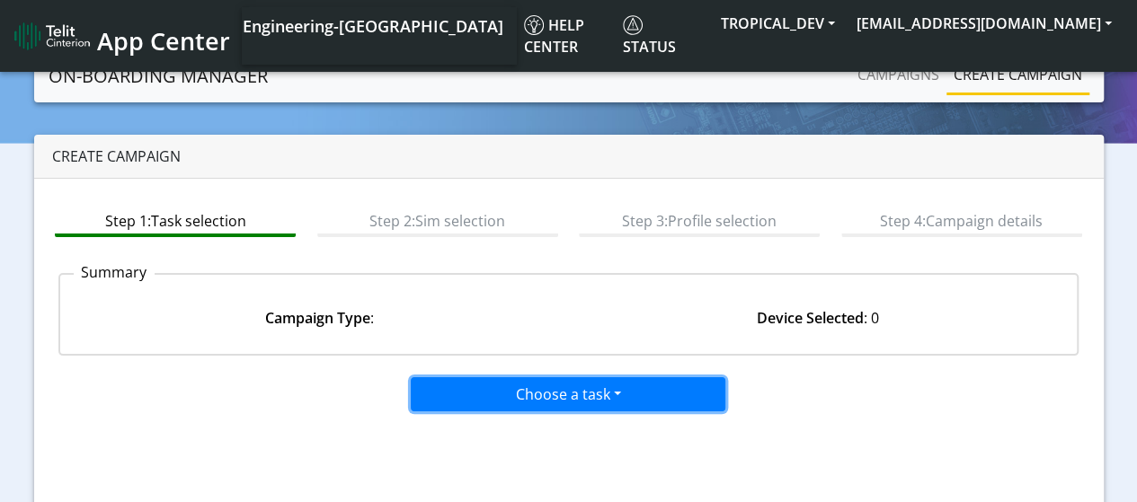
click at [534, 401] on button "Choose a task" at bounding box center [568, 394] width 314 height 34
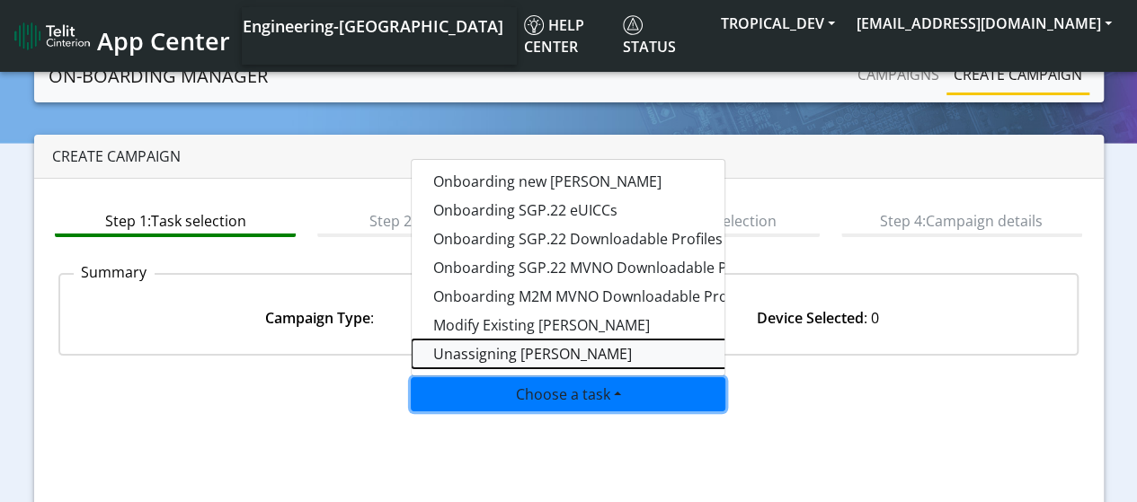
click at [530, 352] on taskunassign-dropdown "Unassigning [PERSON_NAME]" at bounding box center [635, 354] width 449 height 29
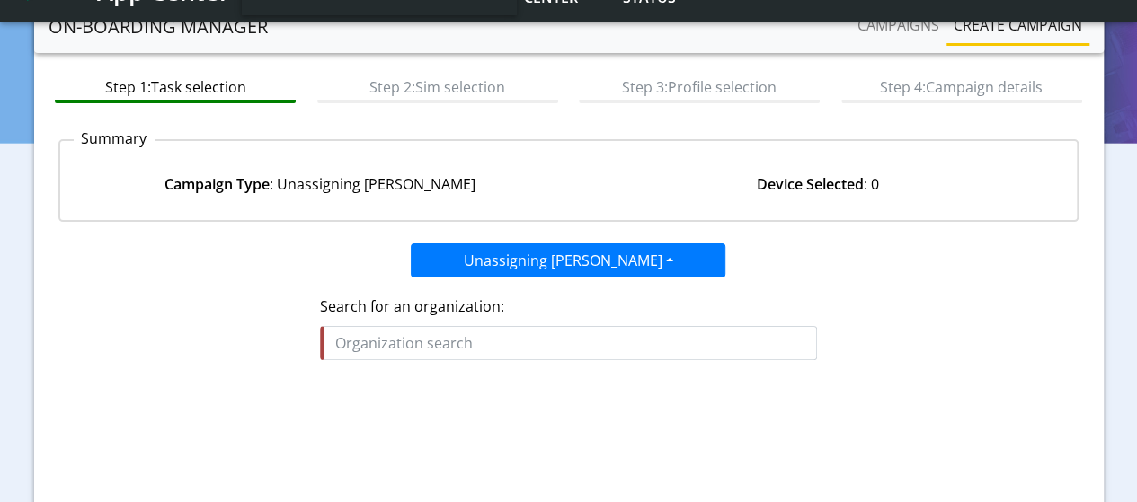
scroll to position [180, 0]
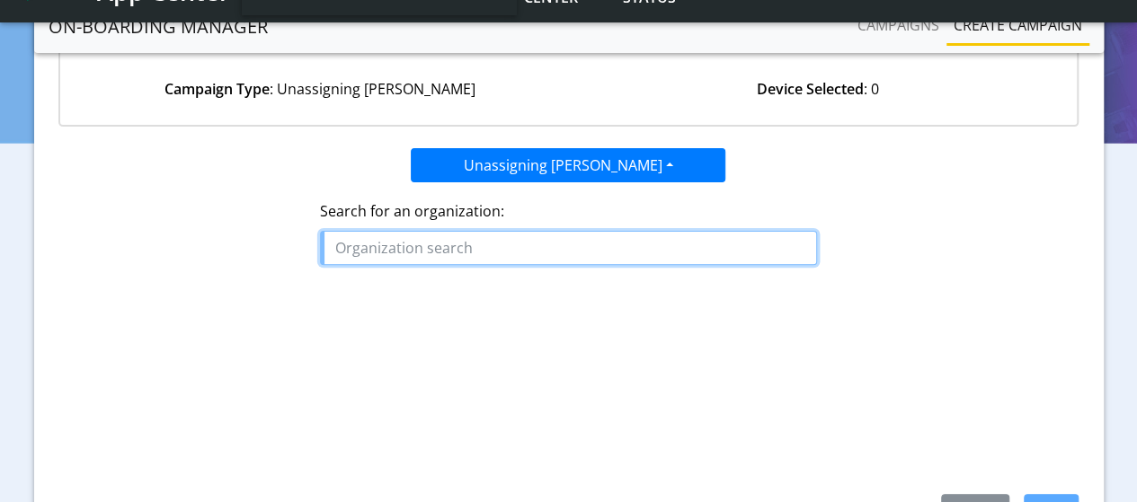
click at [514, 252] on input "text" at bounding box center [568, 248] width 497 height 34
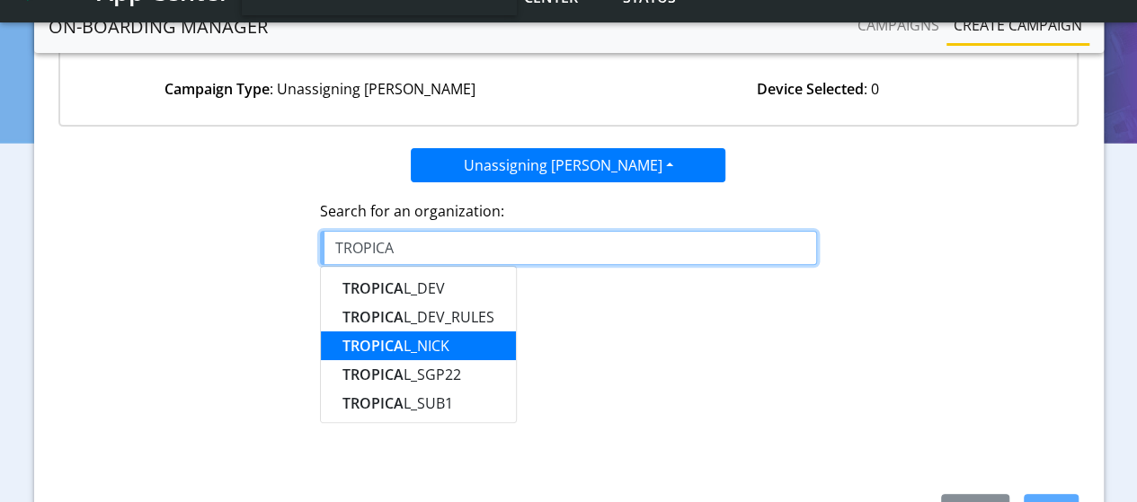
click at [436, 342] on ngb-highlight "TROPICA L_NICK" at bounding box center [395, 346] width 107 height 20
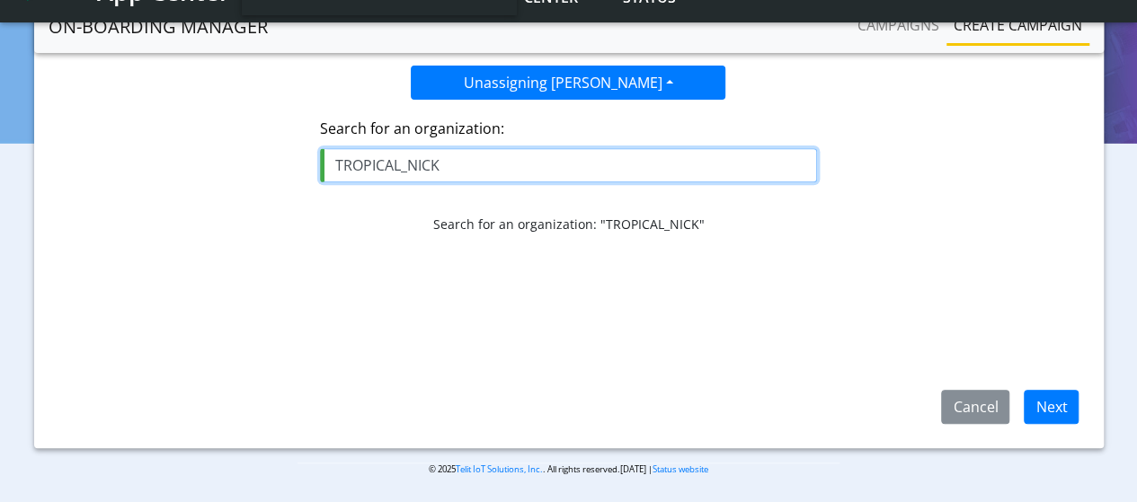
scroll to position [286, 0]
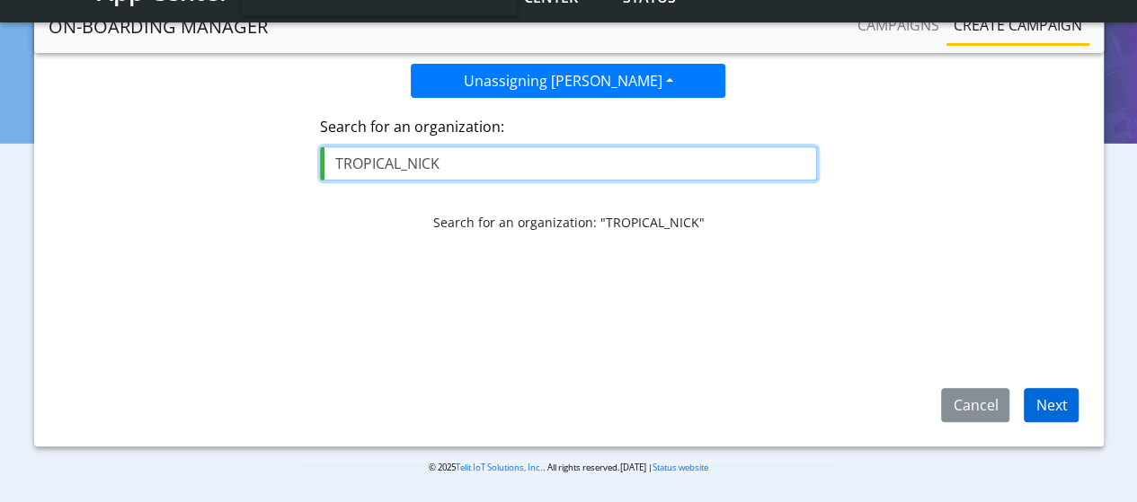
type input "TROPICAL_NICK"
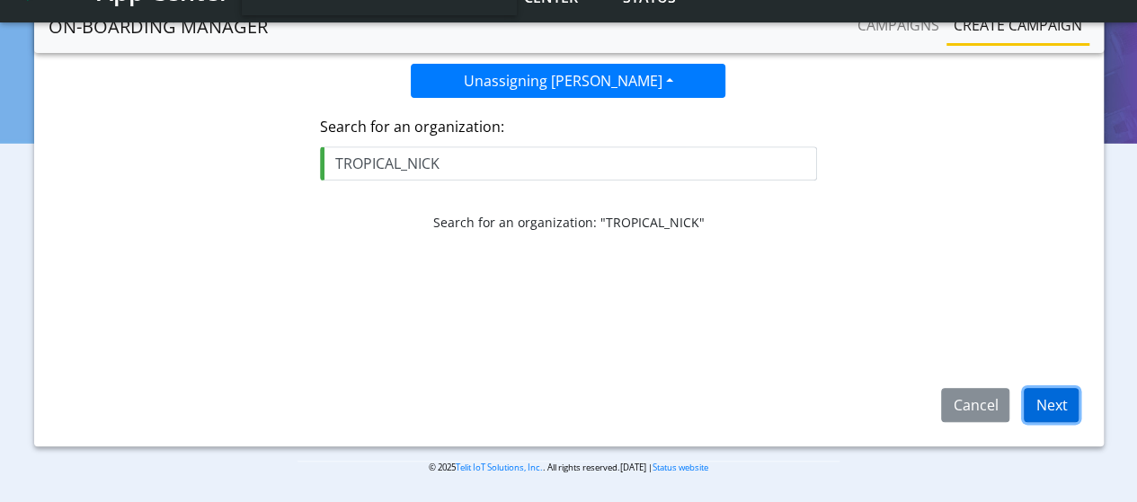
click at [1058, 406] on button "Next" at bounding box center [1050, 405] width 55 height 34
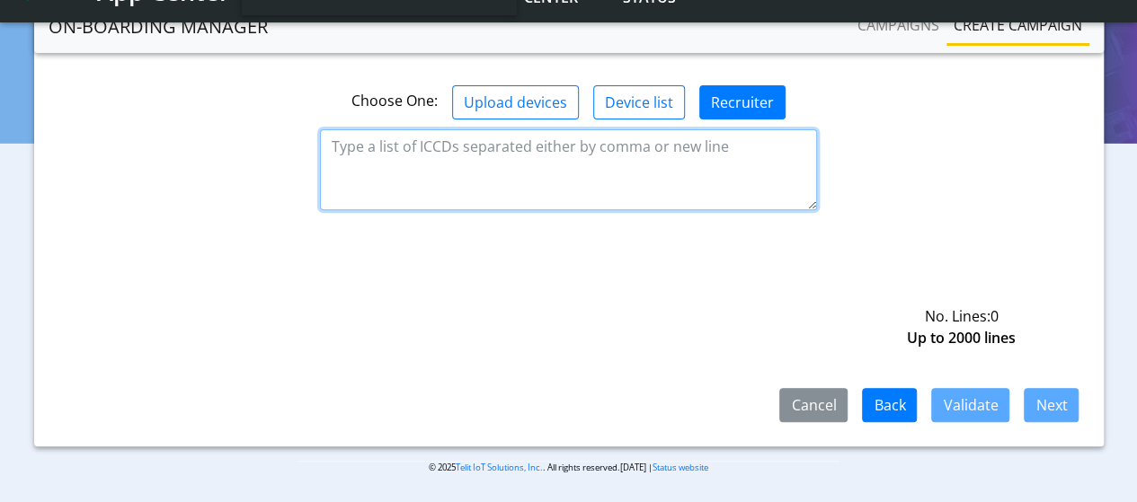
click at [458, 129] on textarea at bounding box center [568, 169] width 497 height 81
paste textarea "89589999910111149818"
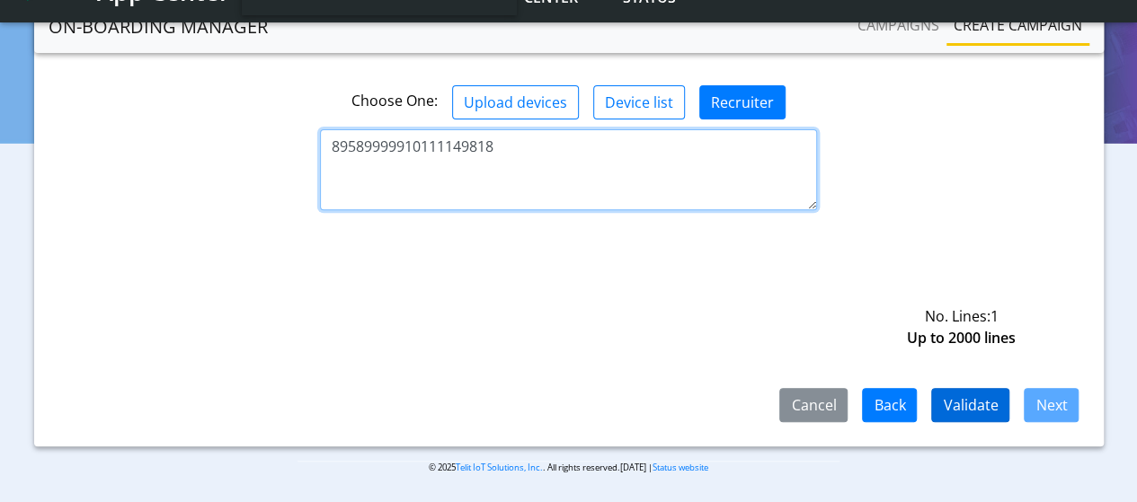
type textarea "89589999910111149818"
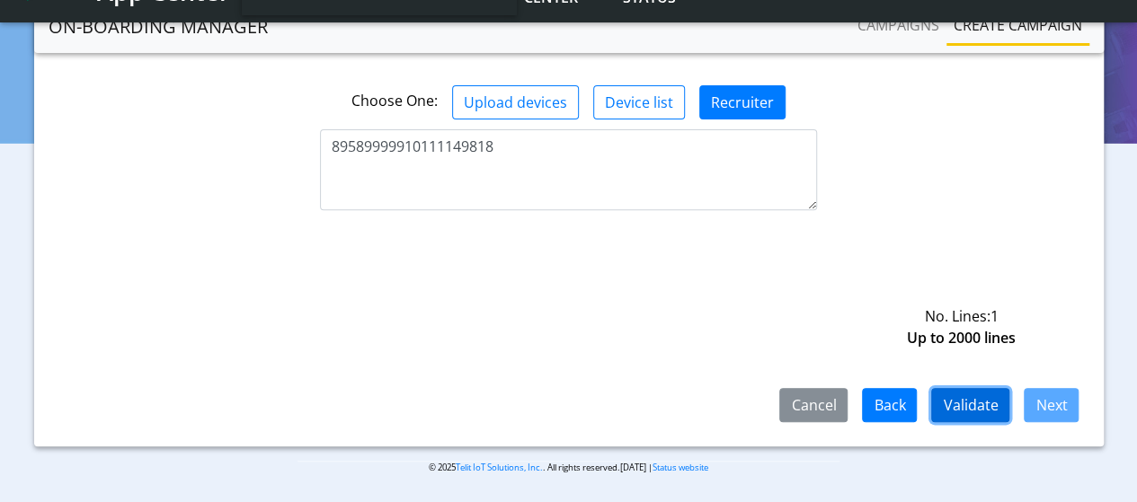
click at [969, 408] on button "Validate" at bounding box center [970, 405] width 78 height 34
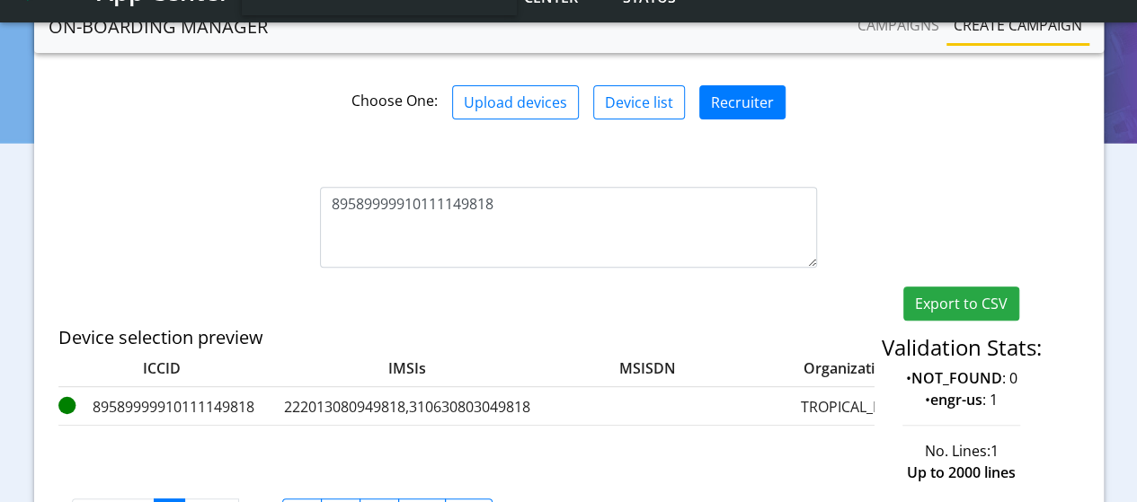
scroll to position [400, 0]
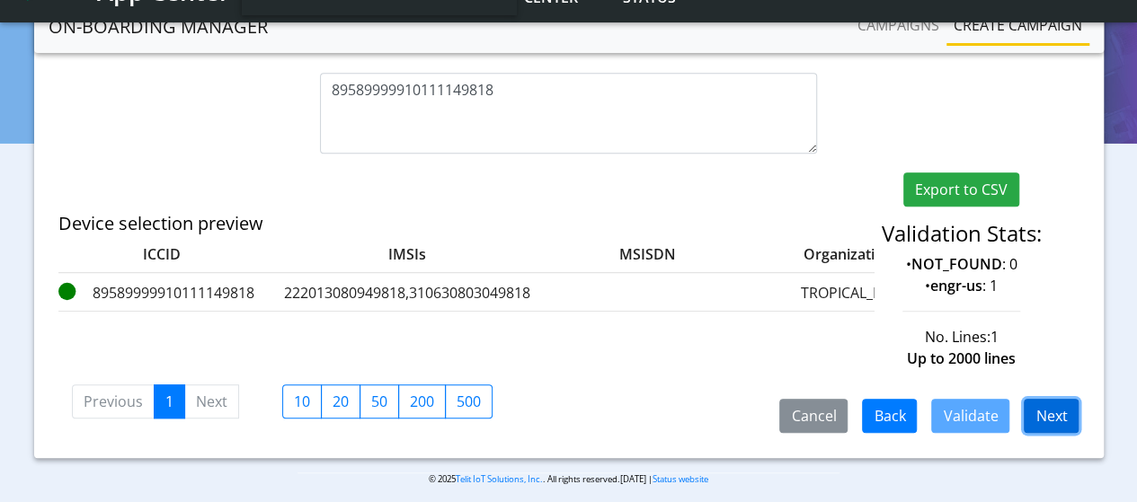
click at [1051, 399] on button "Next" at bounding box center [1050, 416] width 55 height 34
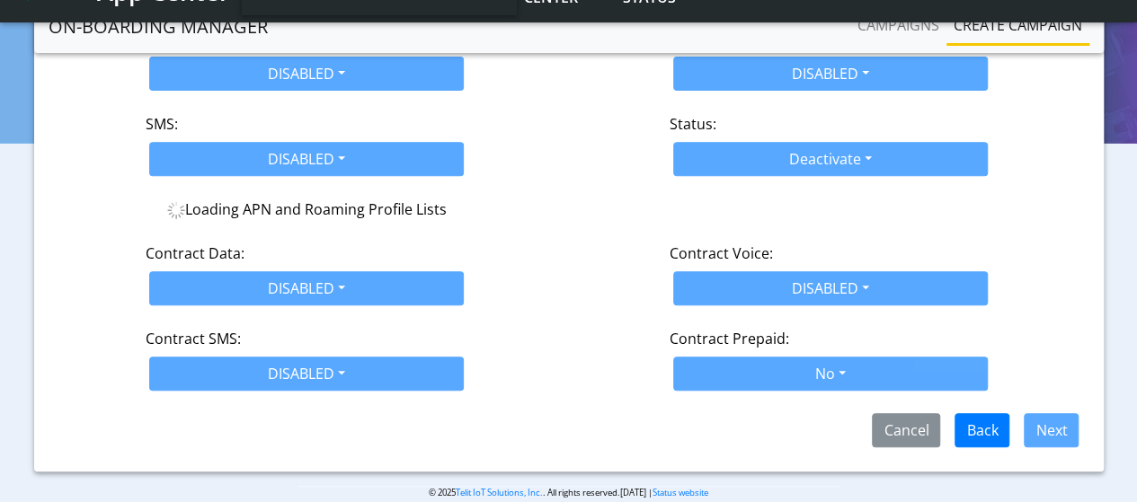
scroll to position [355, 0]
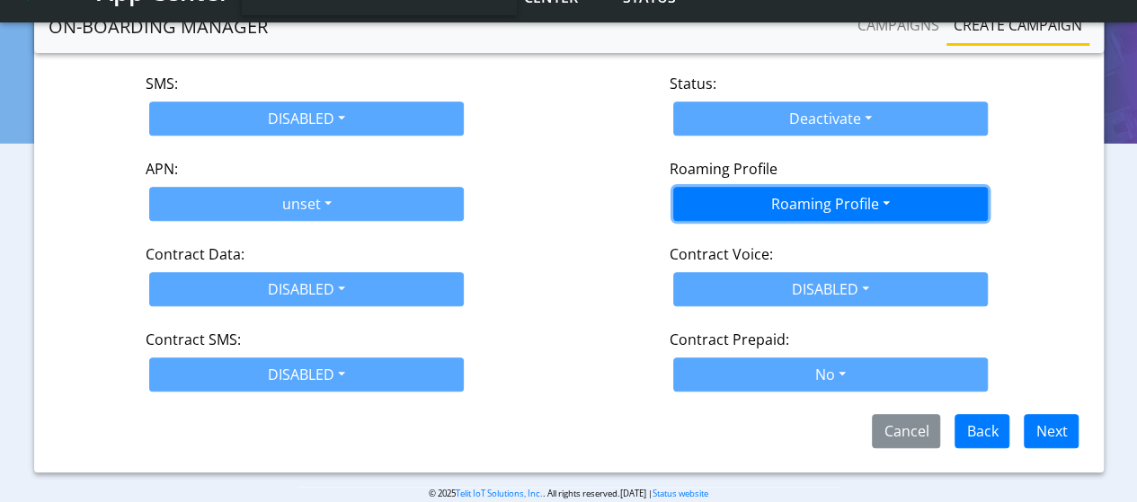
click at [791, 190] on button "Roaming Profile" at bounding box center [830, 204] width 314 height 34
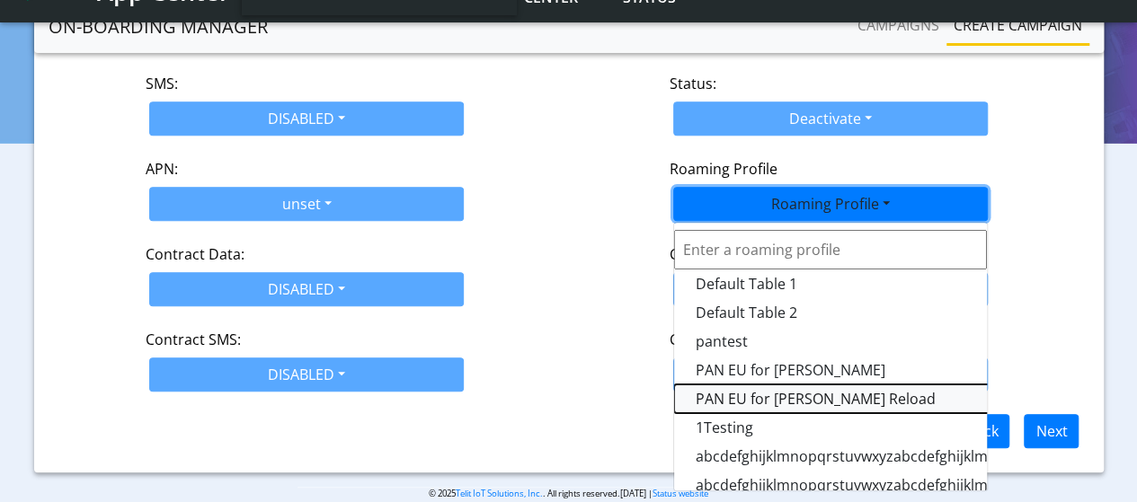
click at [801, 385] on Profile-dropdown "PAN EU for Yulian Oifa Reload" at bounding box center [898, 399] width 449 height 29
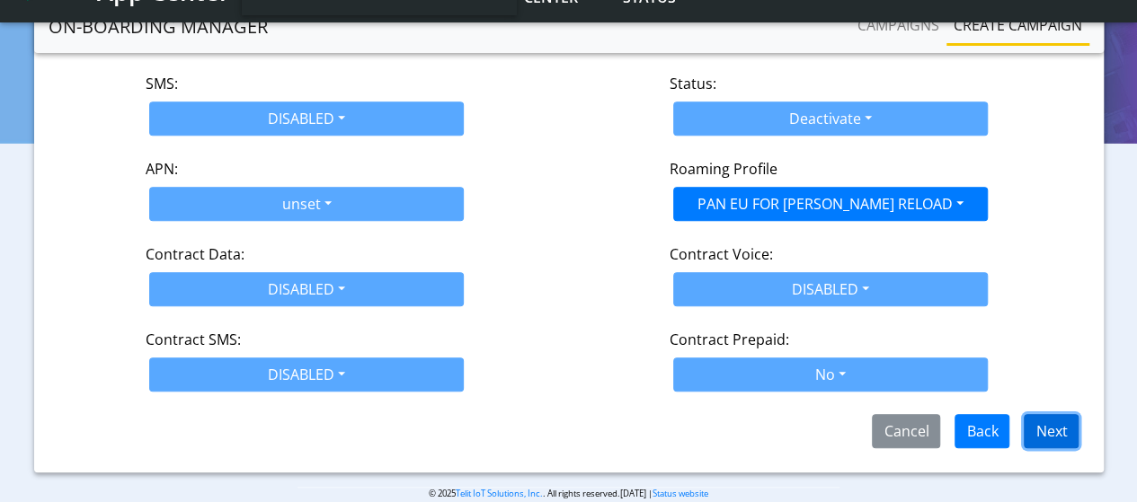
click at [1064, 414] on button "Next" at bounding box center [1050, 431] width 55 height 34
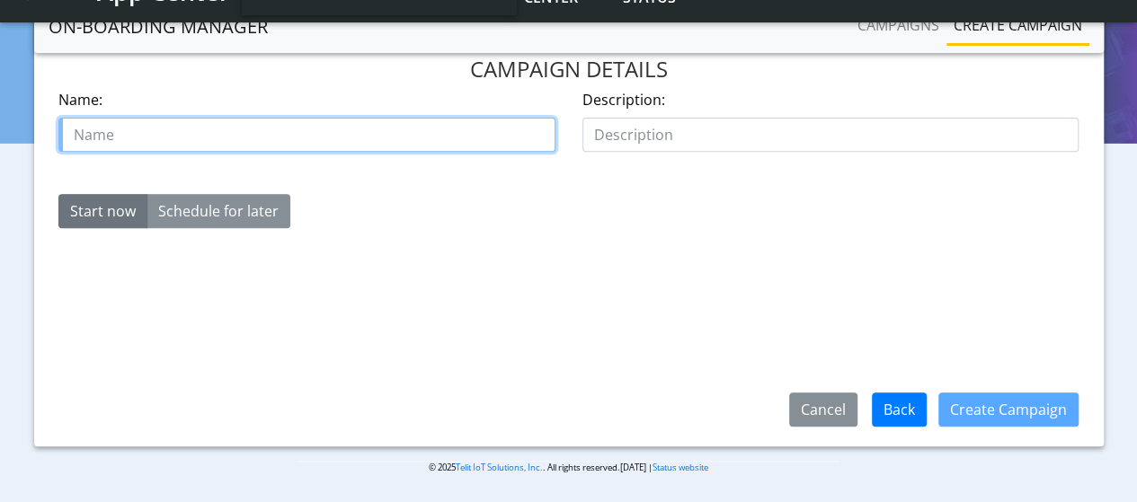
click at [193, 120] on input "text" at bounding box center [306, 135] width 497 height 34
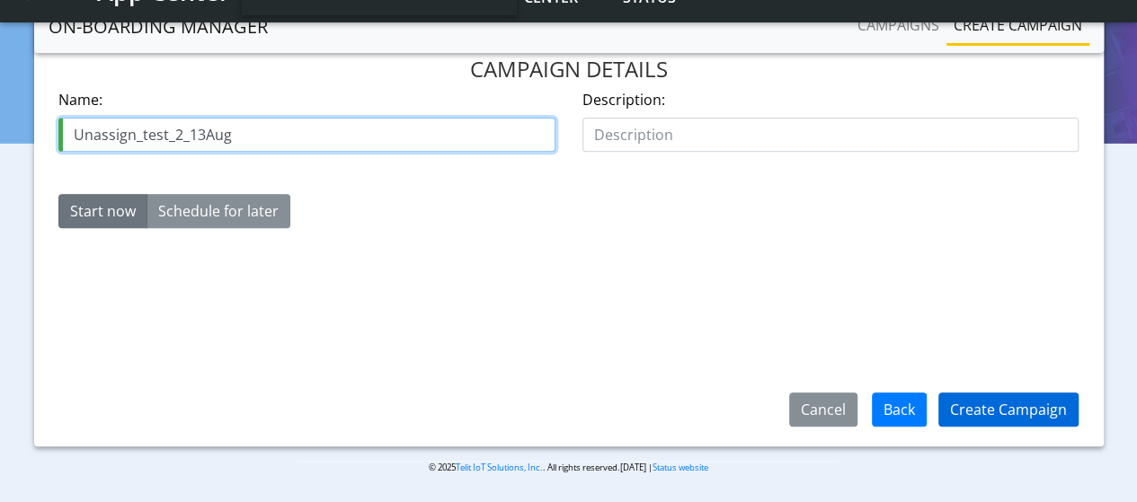
type input "Unassign_test_2_13Aug"
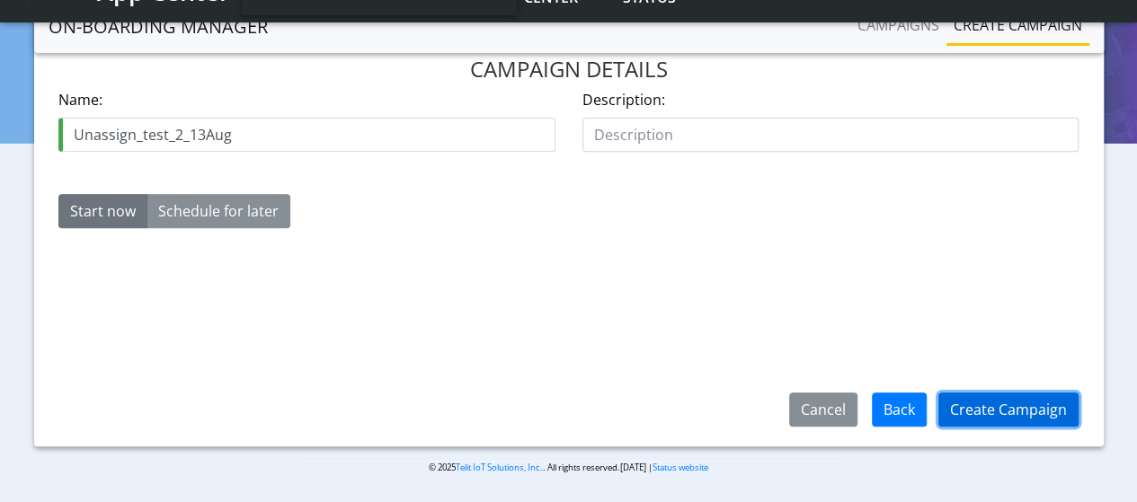
click at [1059, 414] on button "Create Campaign" at bounding box center [1008, 410] width 140 height 34
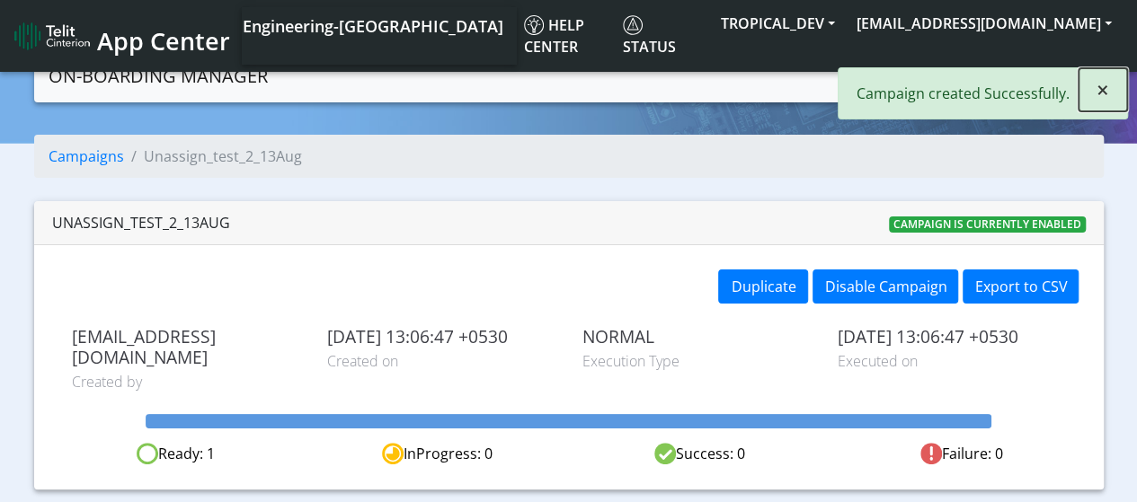
click at [1098, 87] on span "×" at bounding box center [1102, 90] width 13 height 30
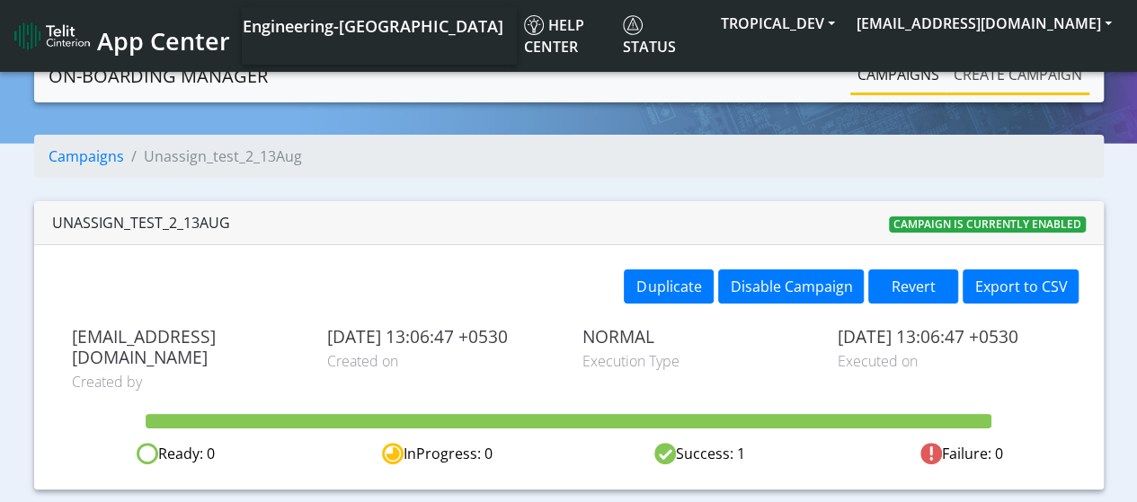
click at [979, 75] on link "Create campaign" at bounding box center [1017, 75] width 143 height 36
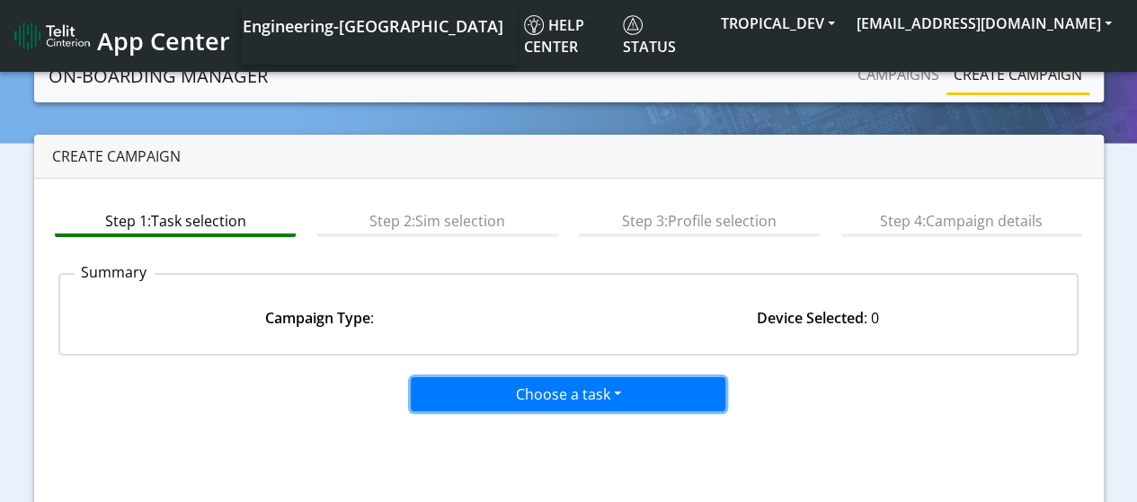
click at [507, 394] on button "Choose a task" at bounding box center [568, 394] width 314 height 34
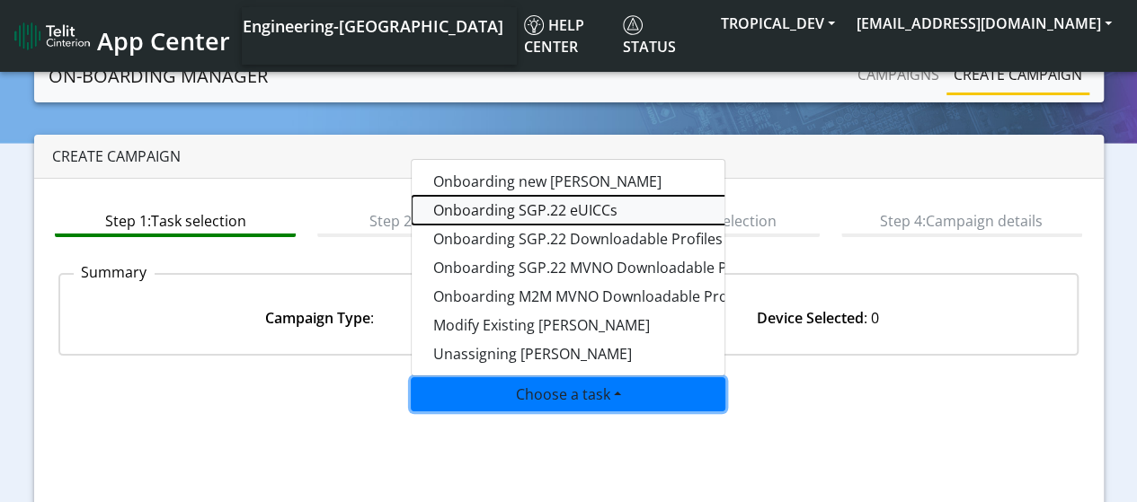
click at [518, 202] on tasksgp22eUICC-dropdown "Onboarding SGP.22 eUICCs" at bounding box center [635, 210] width 449 height 29
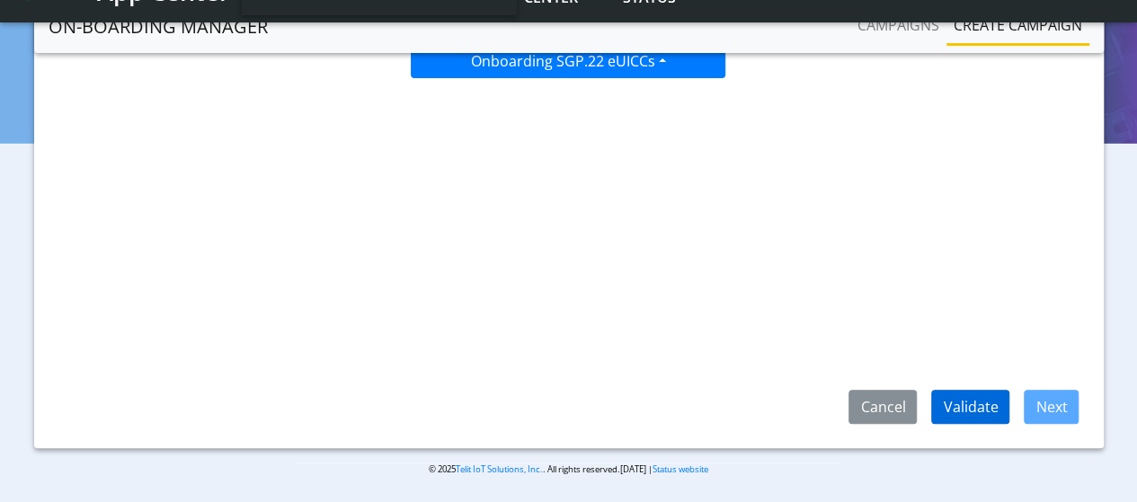
scroll to position [286, 0]
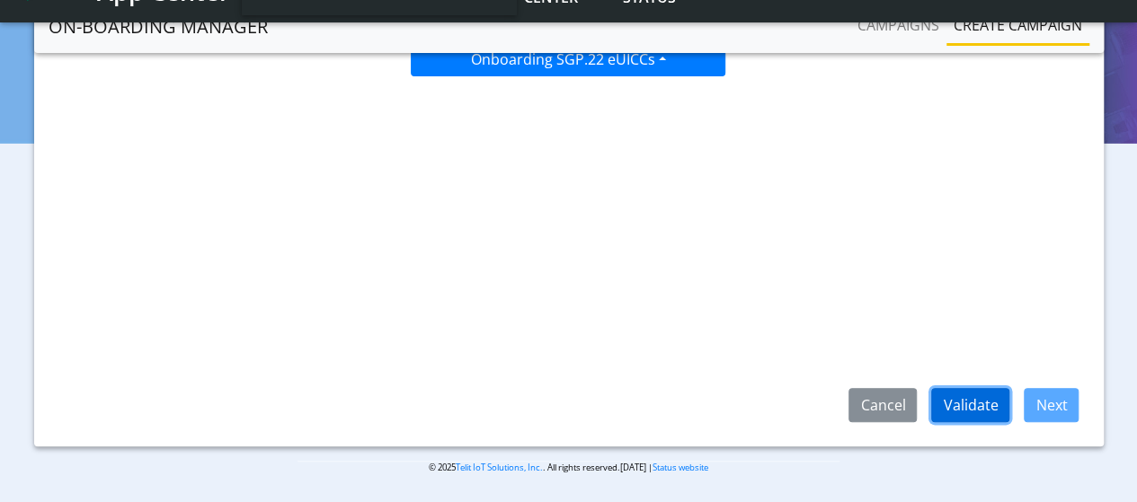
click at [979, 417] on button "Validate" at bounding box center [970, 405] width 78 height 34
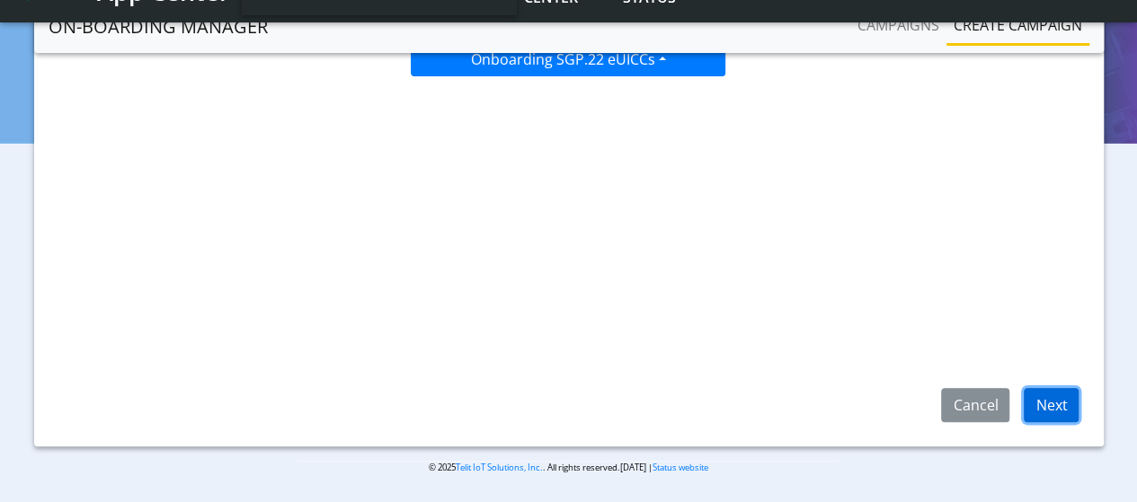
click at [1064, 408] on button "Next" at bounding box center [1050, 405] width 55 height 34
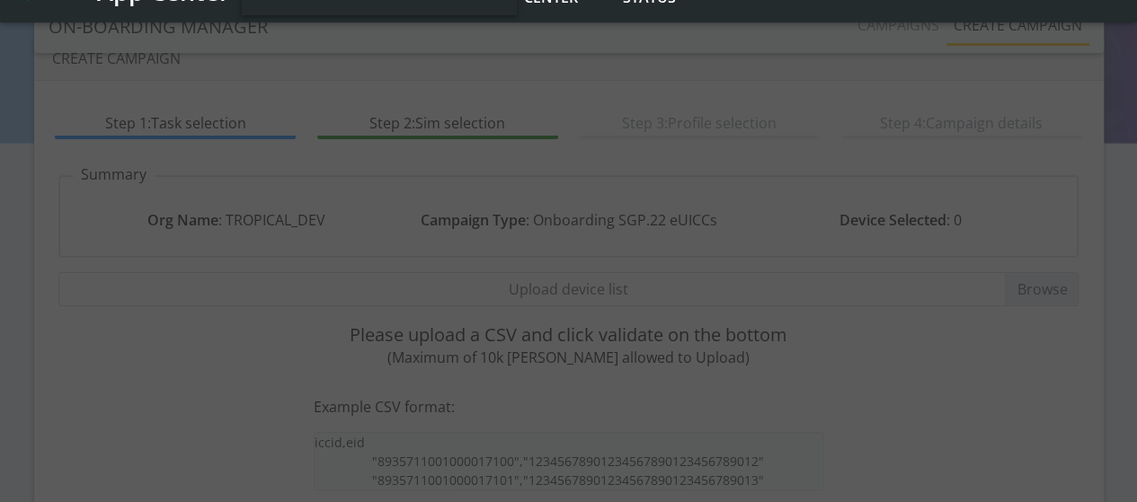
scroll to position [16, 0]
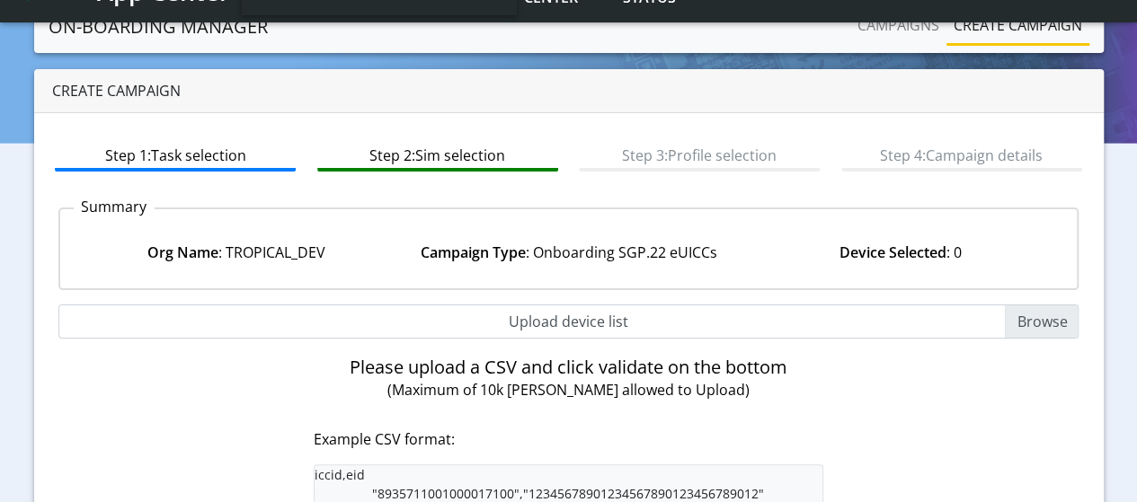
click at [1030, 324] on input "Upload device list" at bounding box center [568, 322] width 1021 height 34
type input "C:\fakepath\EUICC_assign.csv"
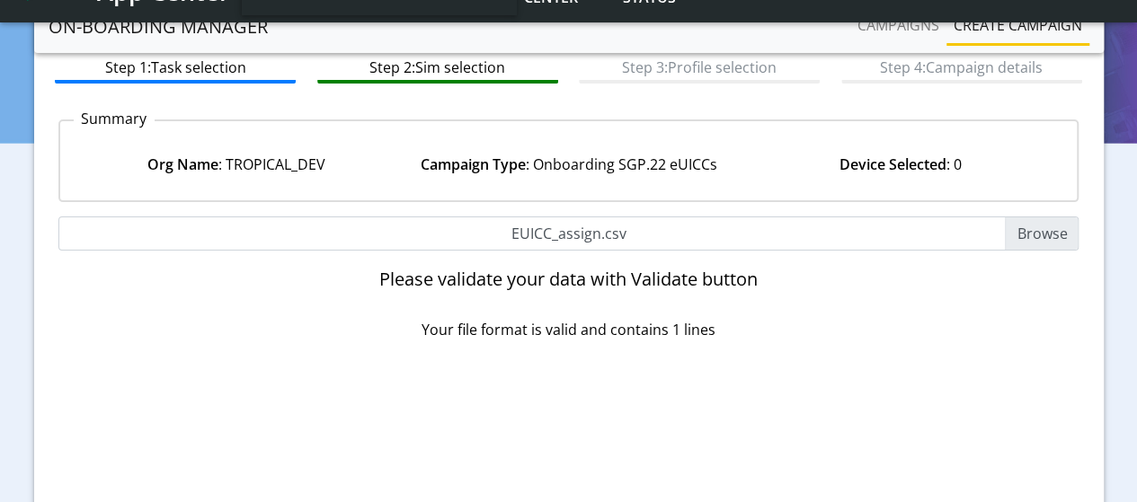
scroll to position [286, 0]
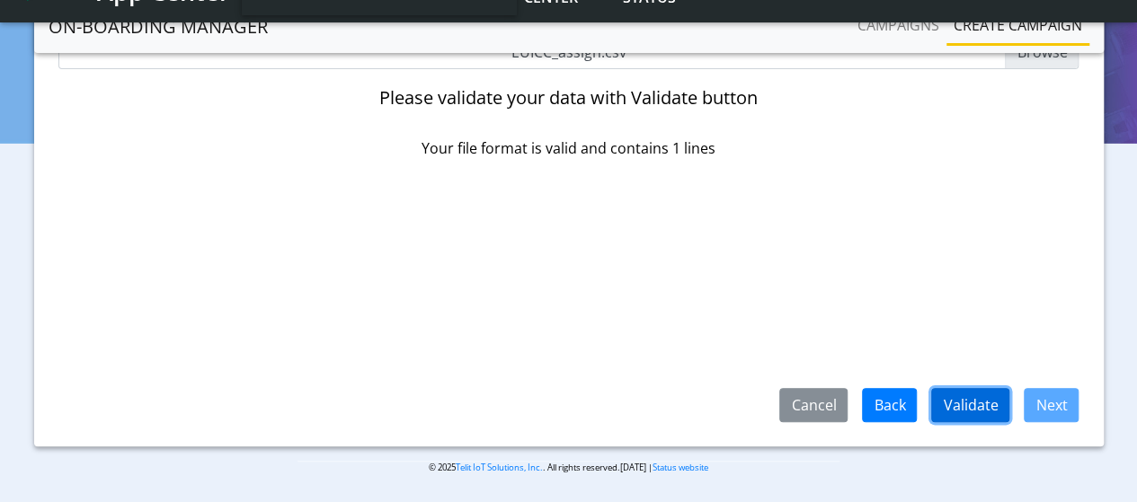
click at [984, 404] on button "Validate" at bounding box center [970, 405] width 78 height 34
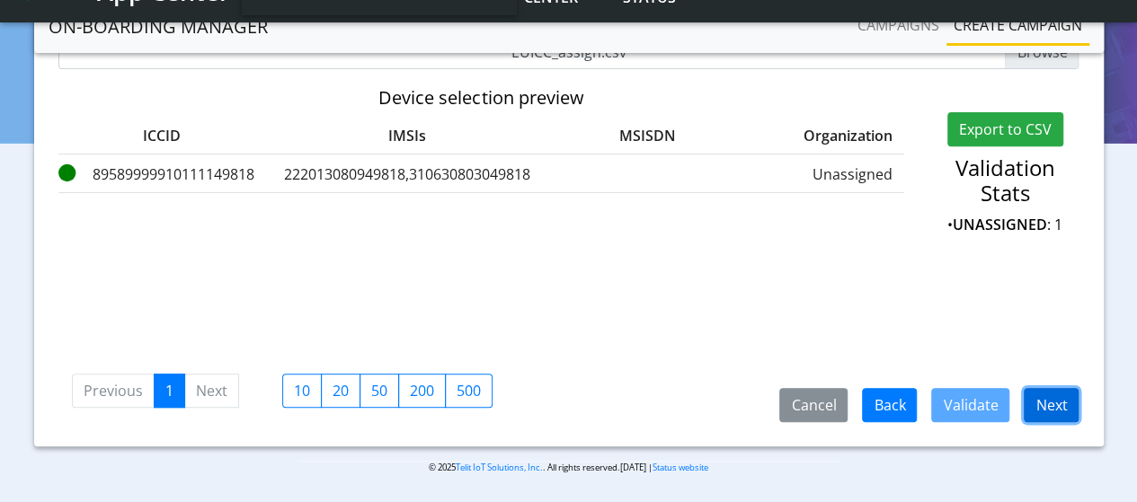
click at [1066, 402] on button "Next" at bounding box center [1050, 405] width 55 height 34
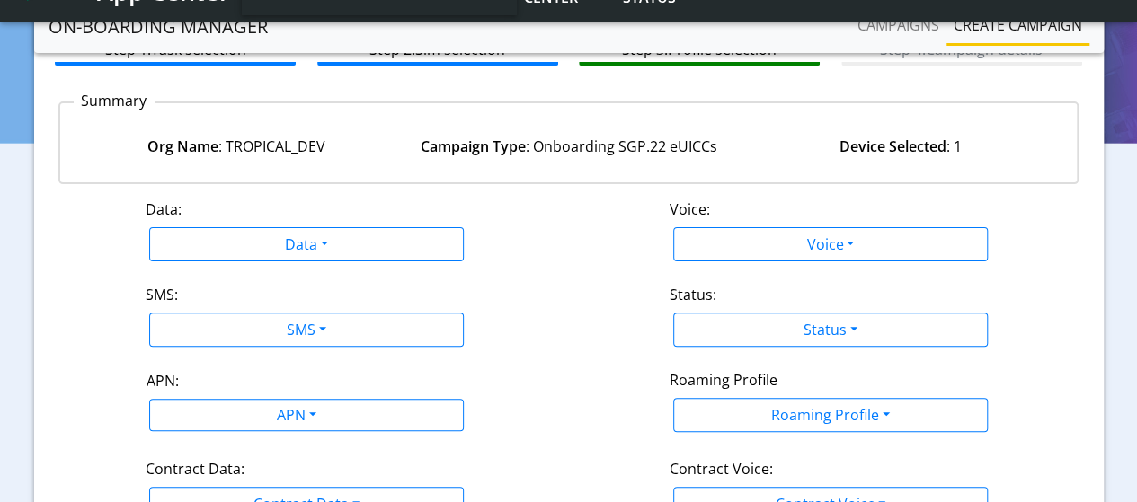
scroll to position [106, 0]
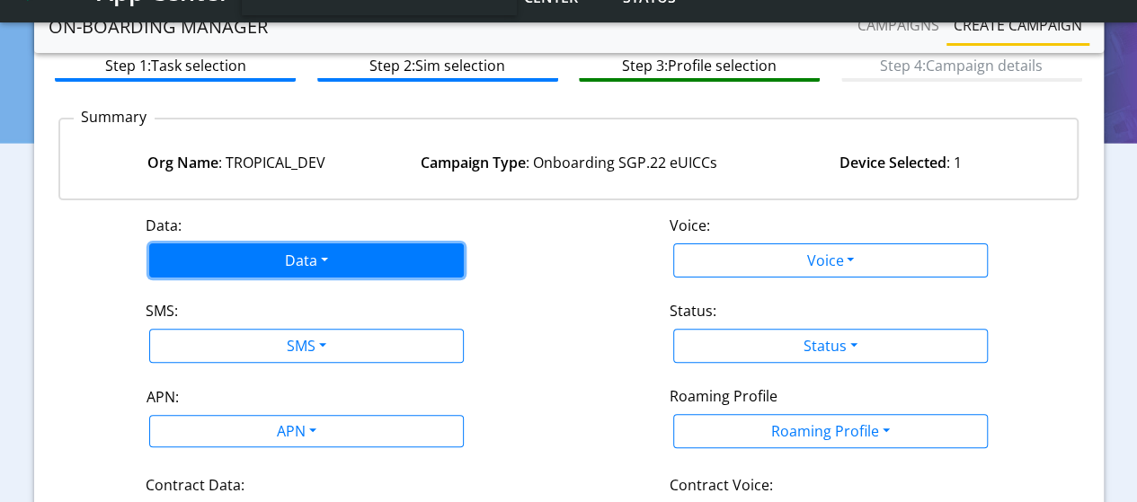
click at [329, 252] on button "Data" at bounding box center [306, 260] width 314 height 34
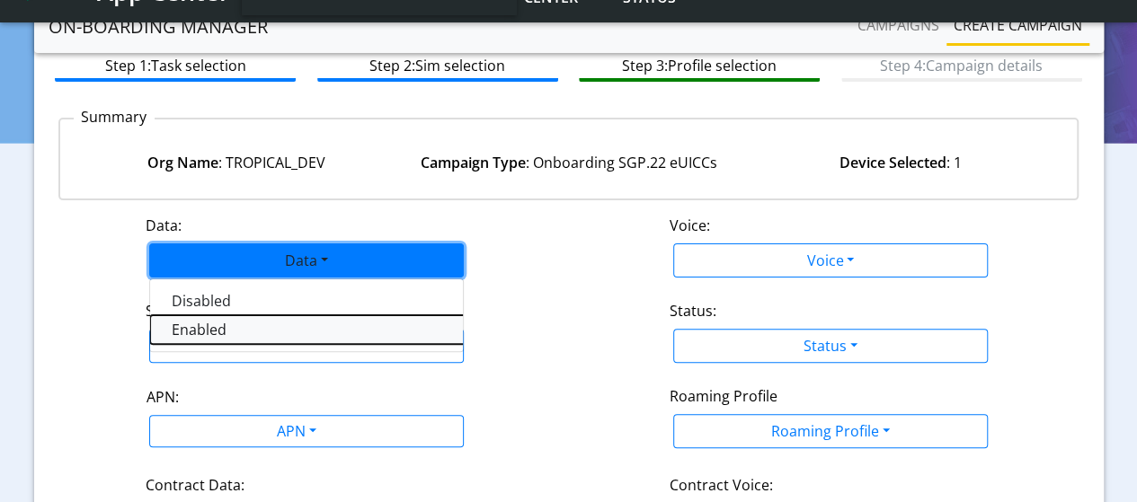
click at [201, 325] on button "Enabled" at bounding box center [374, 329] width 449 height 29
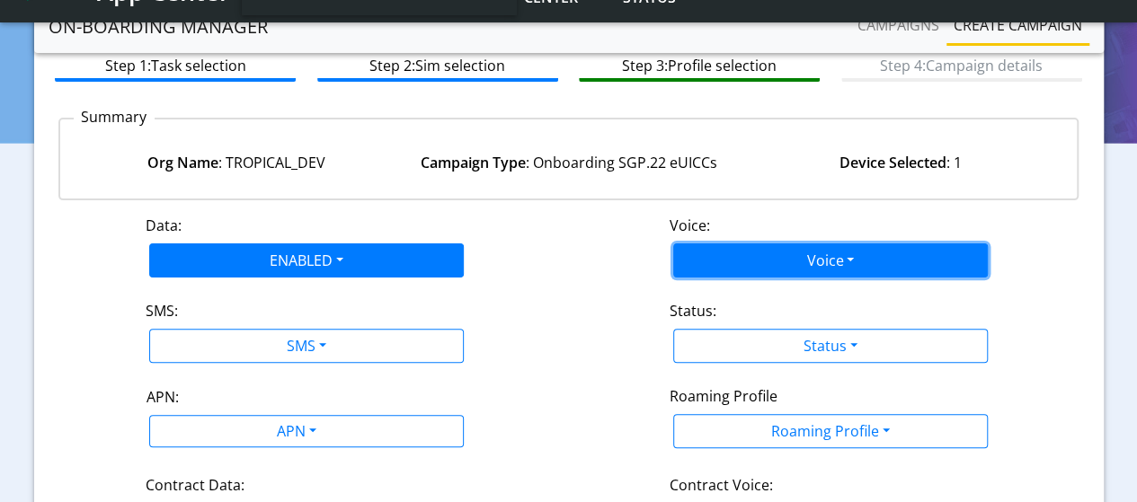
click at [760, 263] on button "Voice" at bounding box center [830, 260] width 314 height 34
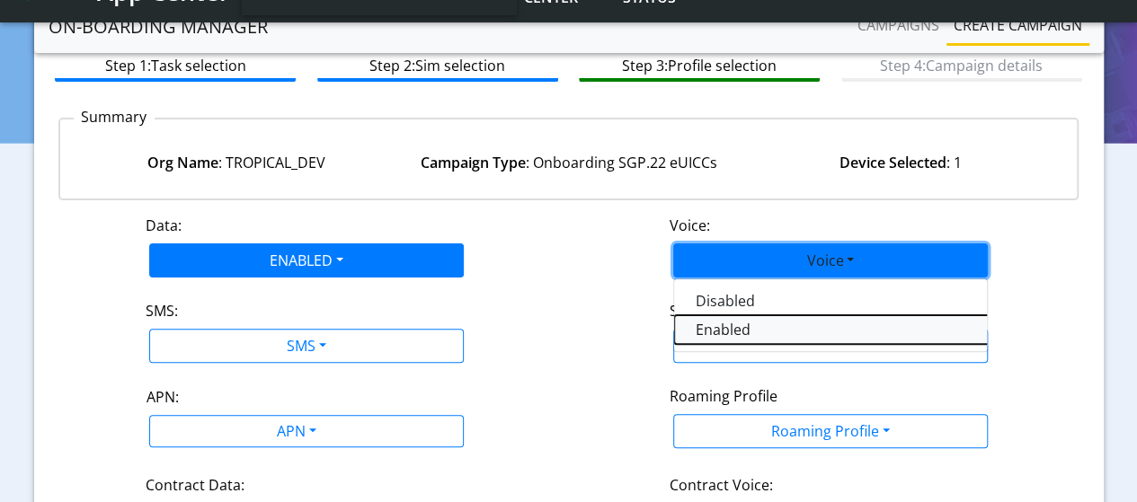
click at [728, 333] on button "Enabled" at bounding box center [898, 329] width 449 height 29
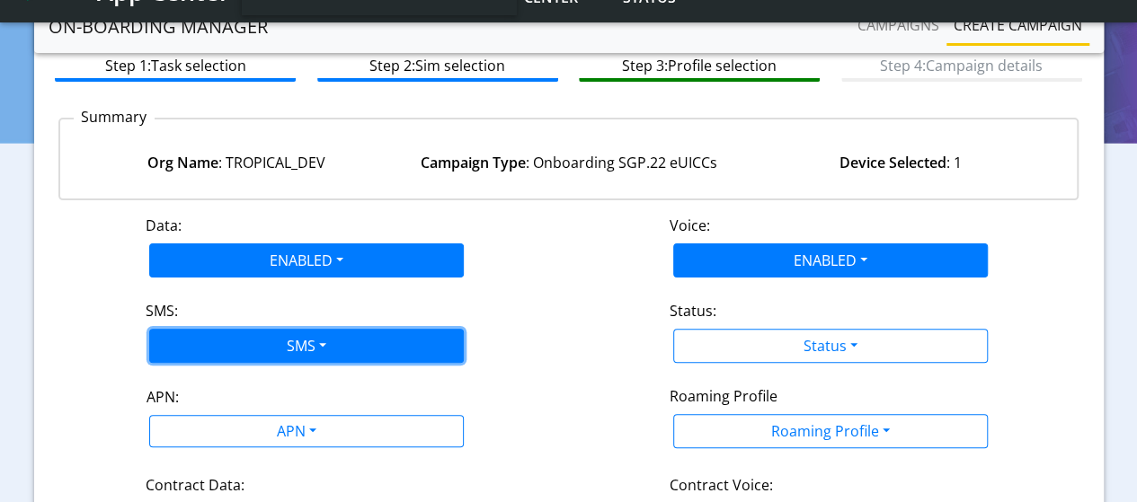
click at [273, 335] on button "SMS" at bounding box center [306, 346] width 314 height 34
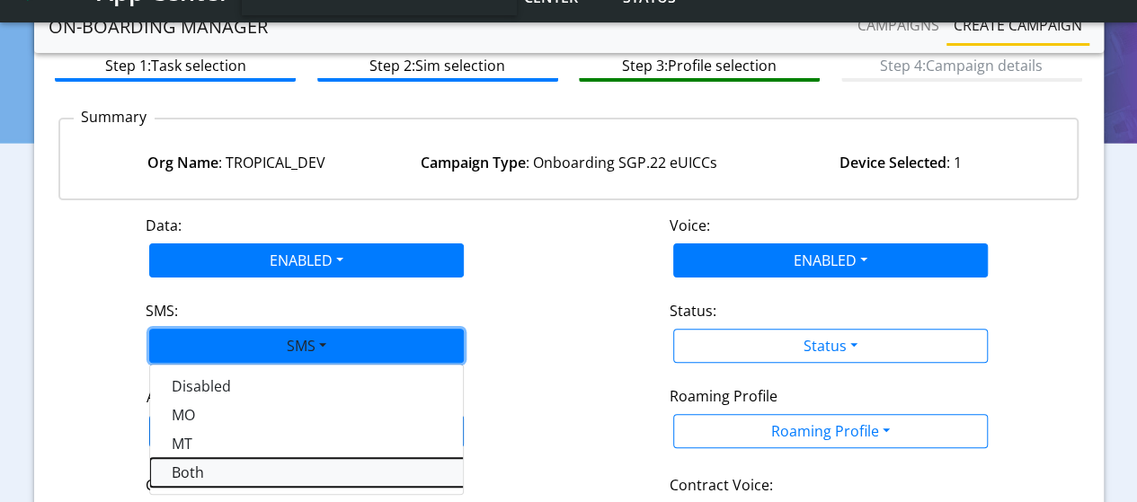
click at [198, 478] on button "Both" at bounding box center [374, 472] width 449 height 29
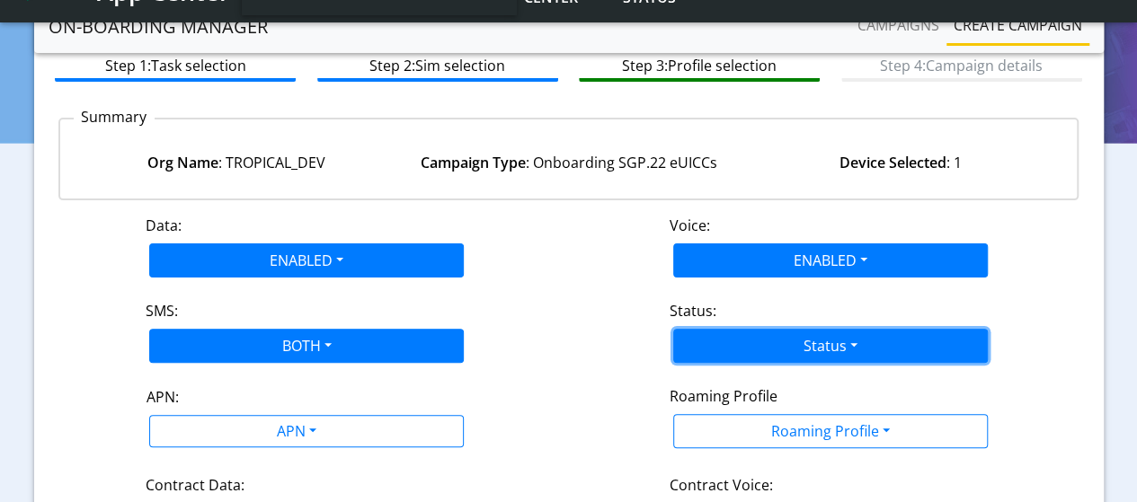
click at [802, 348] on button "Status" at bounding box center [830, 346] width 314 height 34
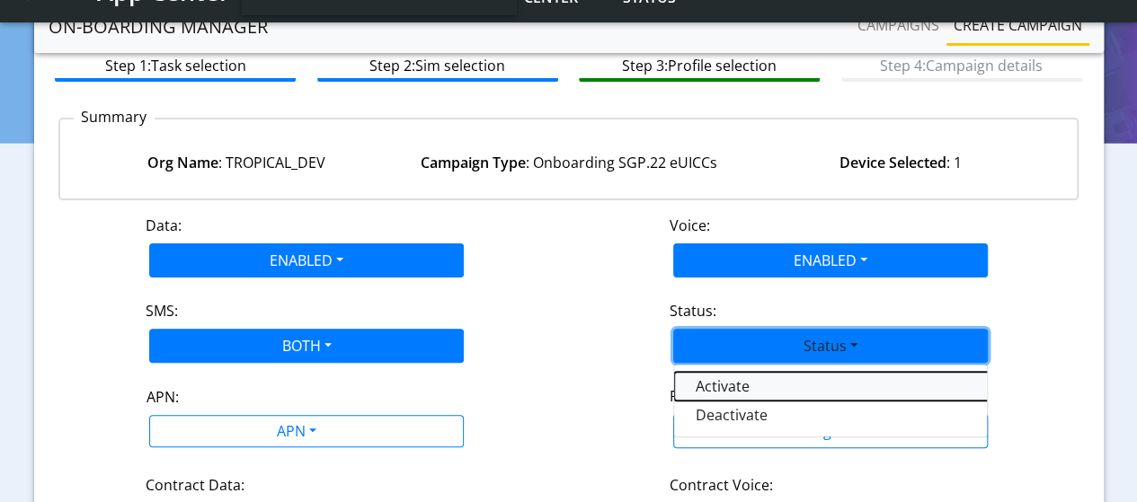
click at [746, 386] on button "Activate" at bounding box center [898, 386] width 449 height 29
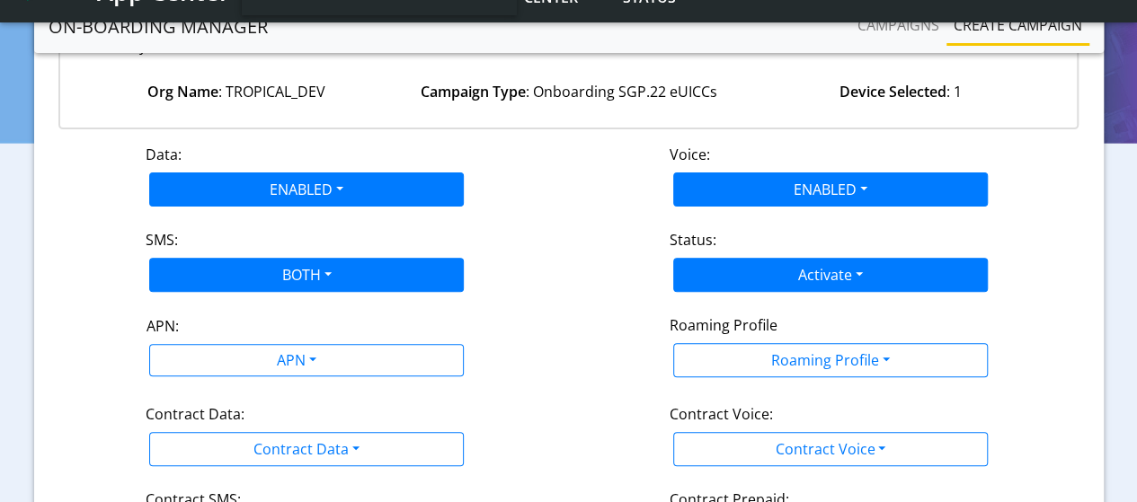
scroll to position [286, 0]
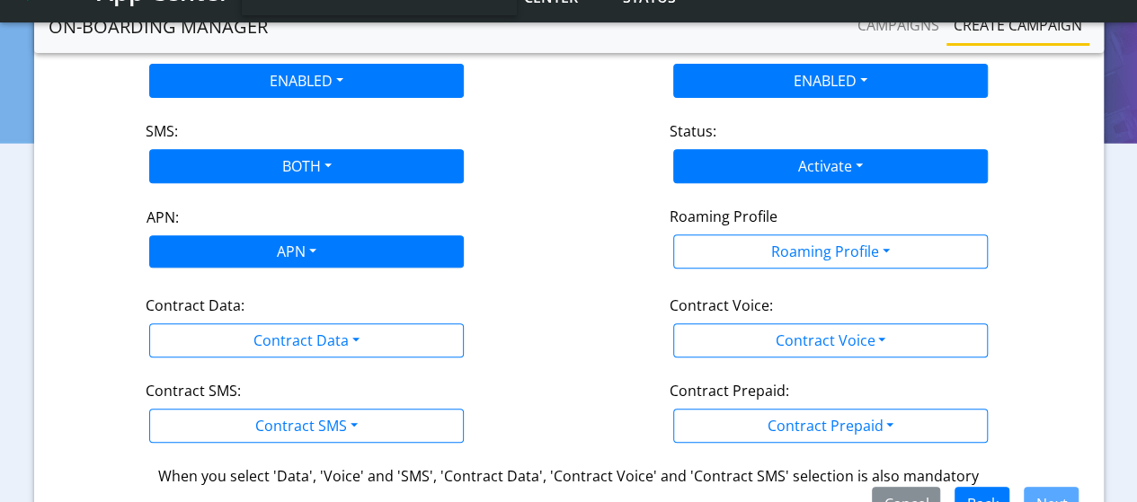
click at [268, 257] on div "APN" at bounding box center [295, 253] width 332 height 35
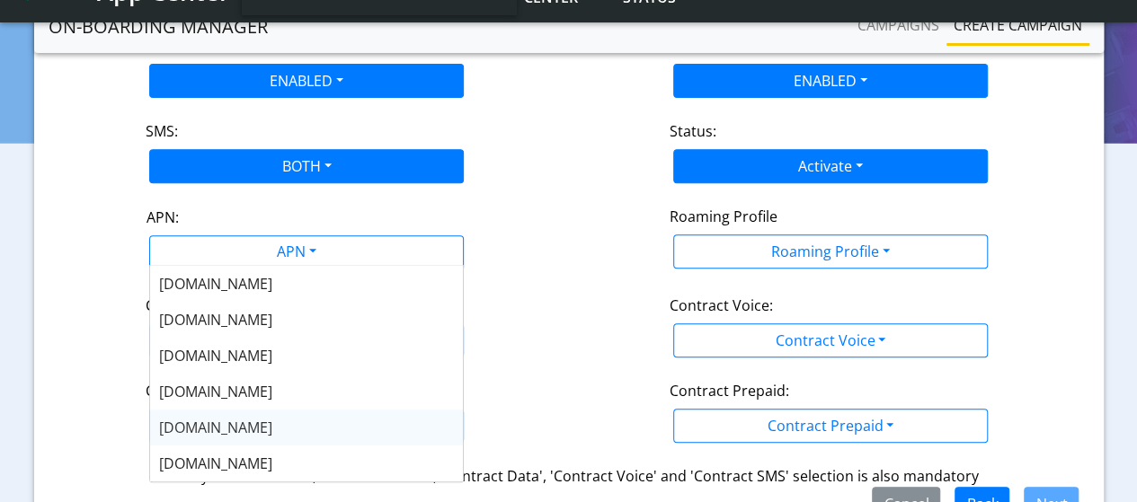
click at [197, 423] on span "[DOMAIN_NAME]" at bounding box center [215, 428] width 113 height 20
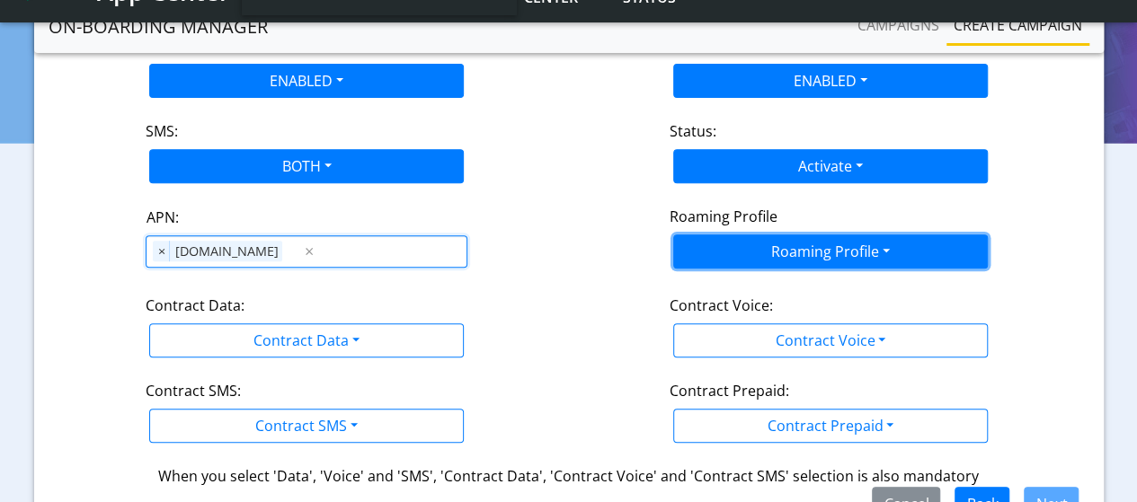
click at [774, 245] on button "Roaming Profile" at bounding box center [830, 251] width 314 height 34
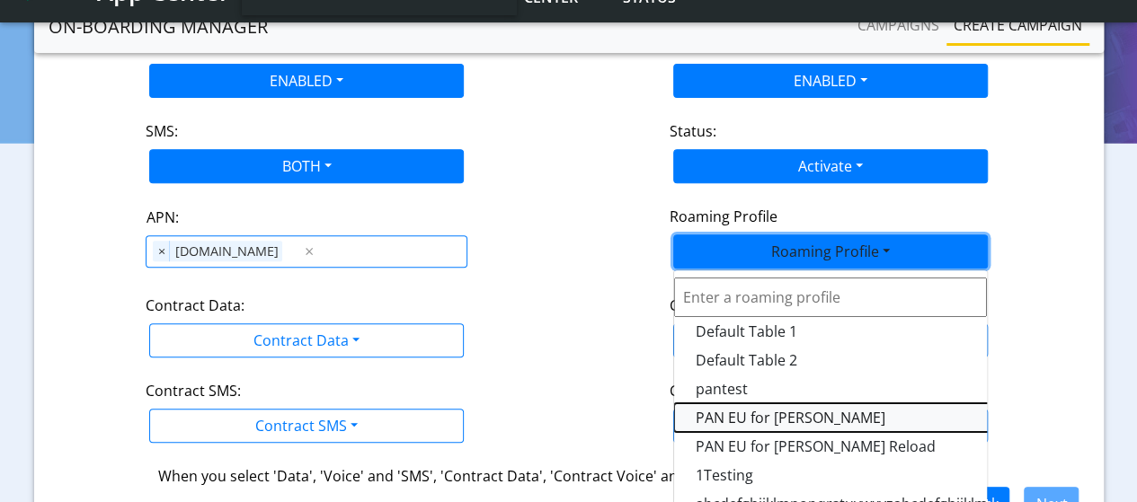
click at [726, 413] on Profile-dropdown "PAN EU for [PERSON_NAME]" at bounding box center [898, 417] width 449 height 29
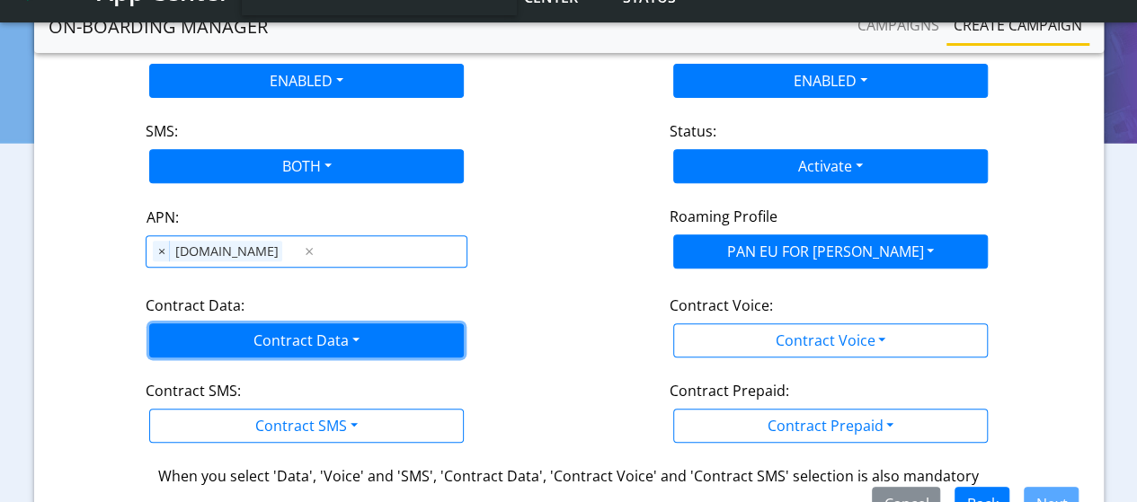
click at [226, 335] on button "Contract Data" at bounding box center [306, 340] width 314 height 34
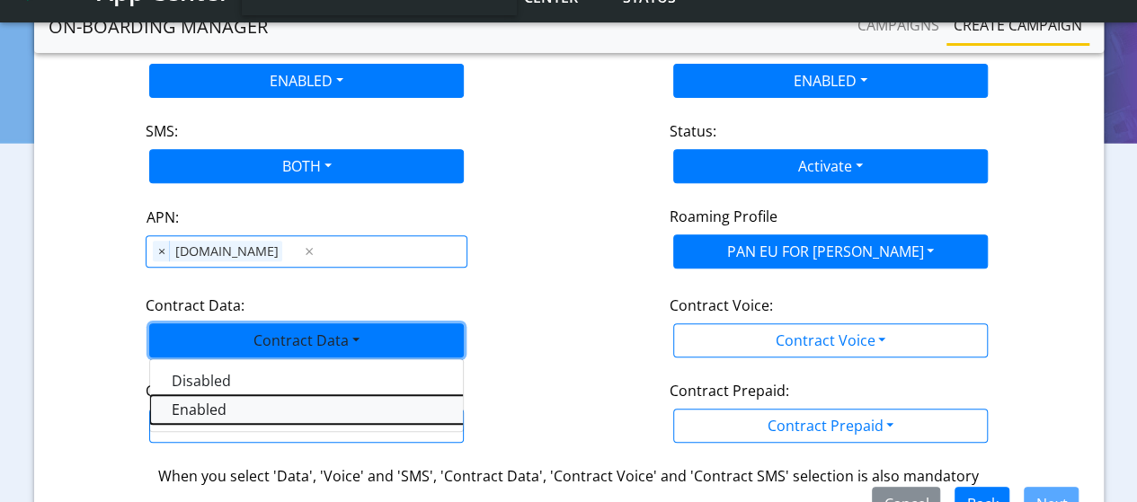
click at [198, 405] on Dataenabled-dropdown "Enabled" at bounding box center [374, 409] width 449 height 29
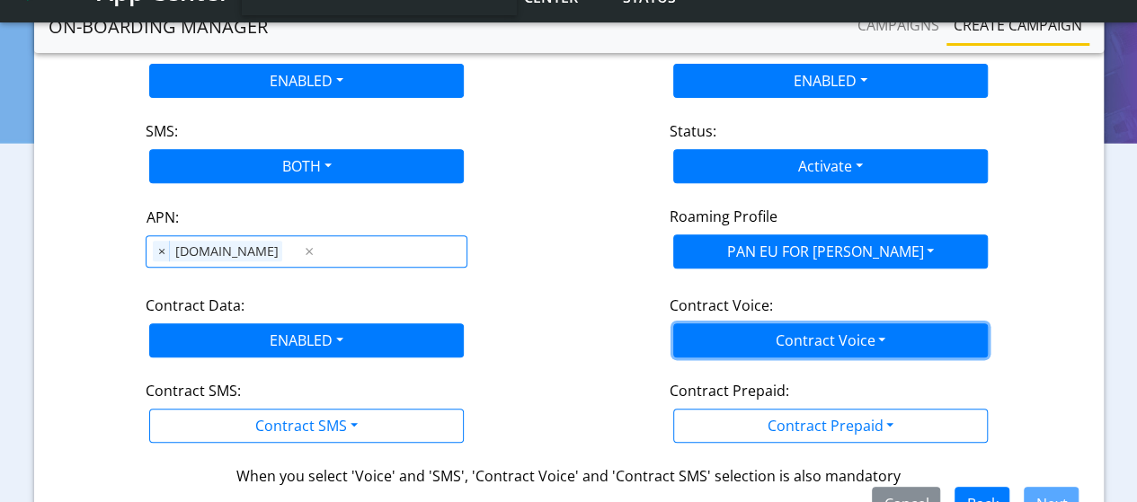
click at [757, 349] on button "Contract Voice" at bounding box center [830, 340] width 314 height 34
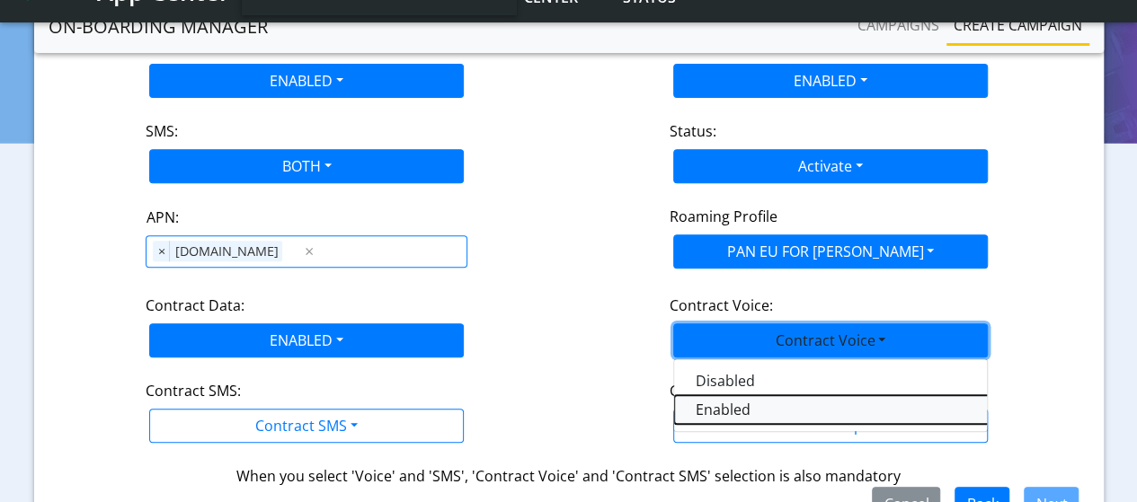
click at [722, 409] on Voiceenabled-dropdown "Enabled" at bounding box center [898, 409] width 449 height 29
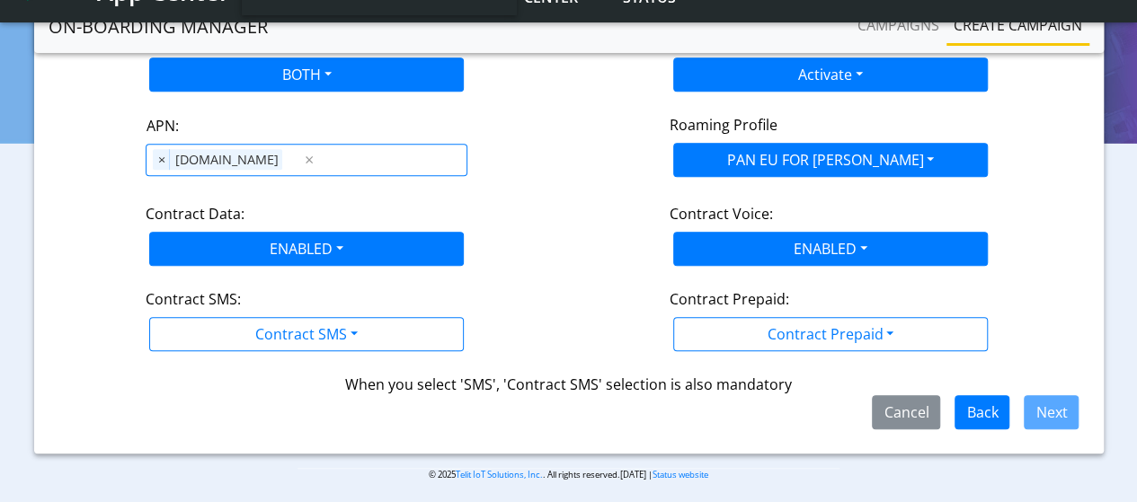
scroll to position [380, 0]
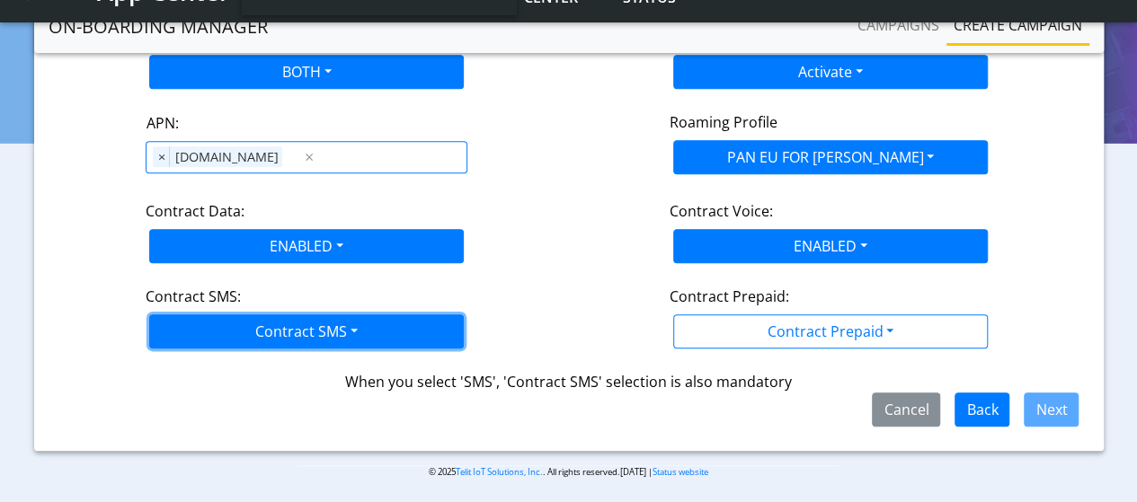
drag, startPoint x: 281, startPoint y: 319, endPoint x: 277, endPoint y: 341, distance: 22.0
click at [282, 319] on button "Contract SMS" at bounding box center [306, 331] width 314 height 34
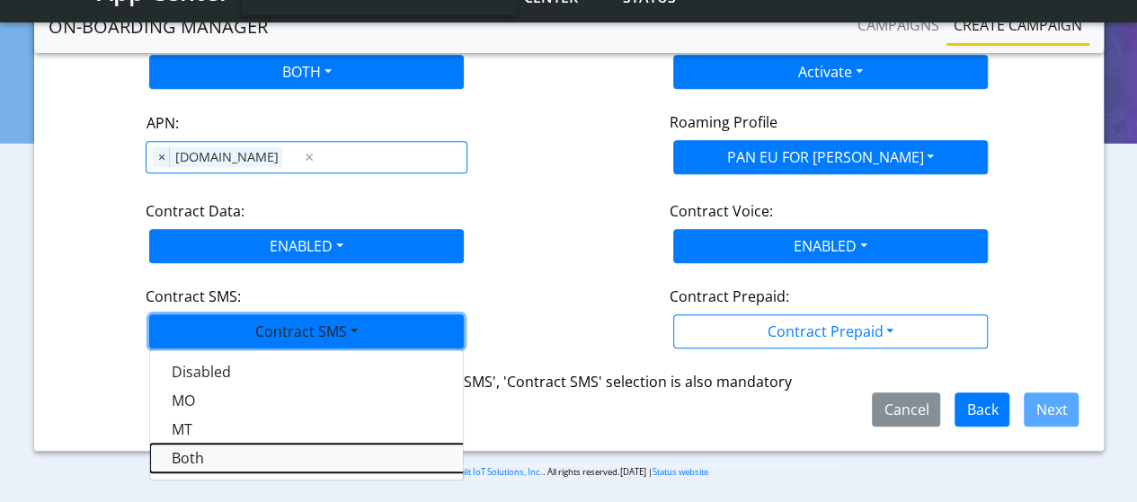
click at [253, 454] on SMSboth-dropdown "Both" at bounding box center [374, 458] width 449 height 29
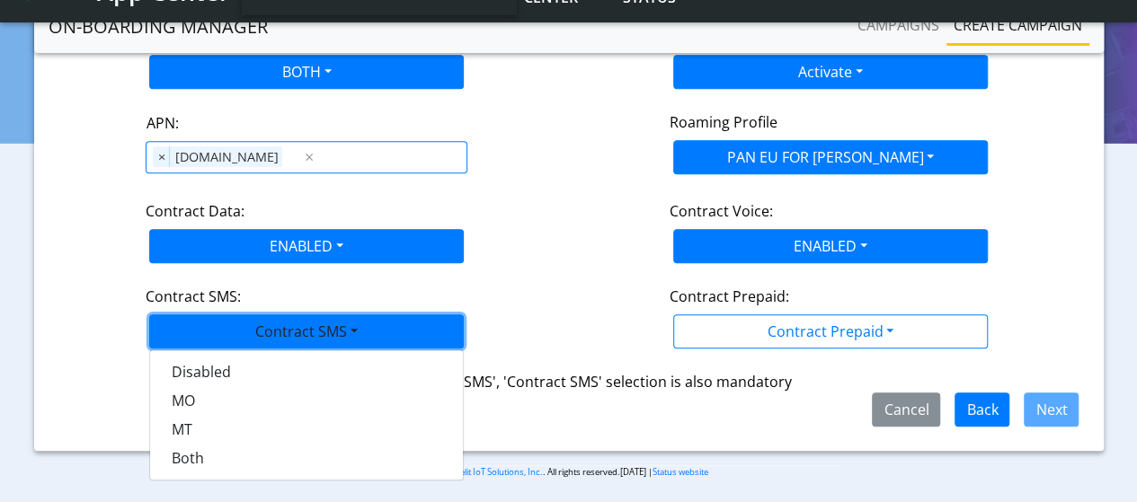
scroll to position [358, 0]
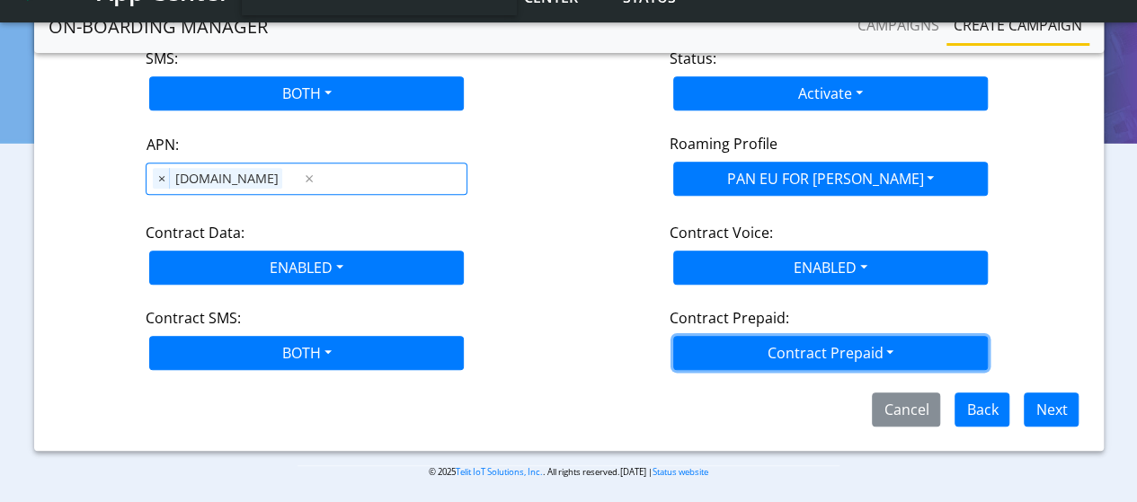
click at [826, 354] on button "Contract Prepaid" at bounding box center [830, 353] width 314 height 34
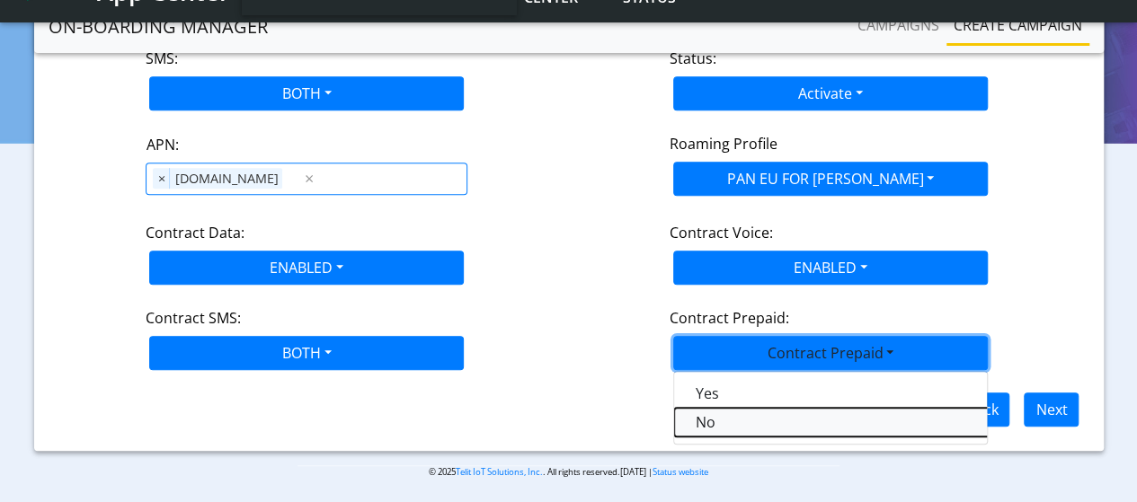
click at [765, 423] on Prepaidnotprepaid-dropdown "No" at bounding box center [898, 422] width 449 height 29
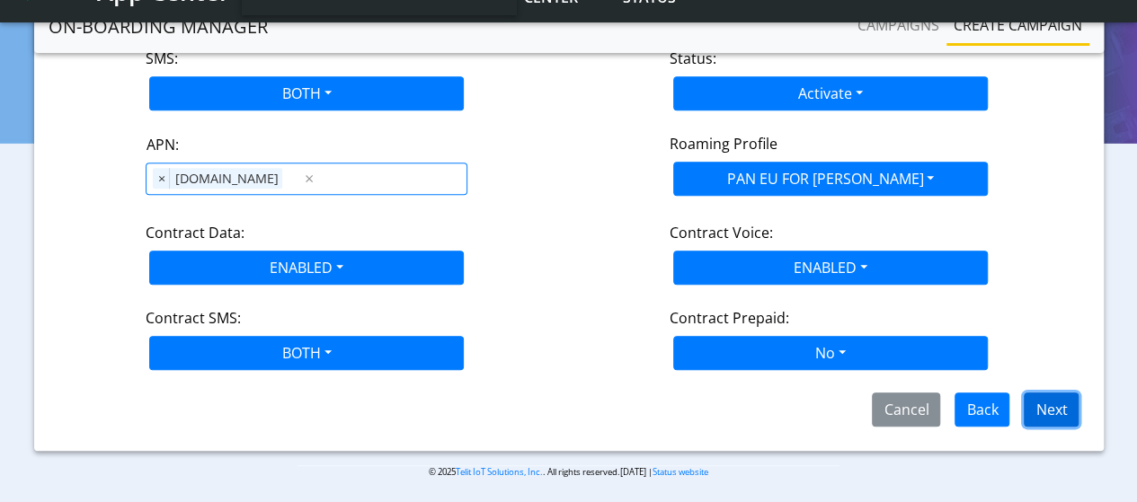
click at [1067, 415] on button "Next" at bounding box center [1050, 410] width 55 height 34
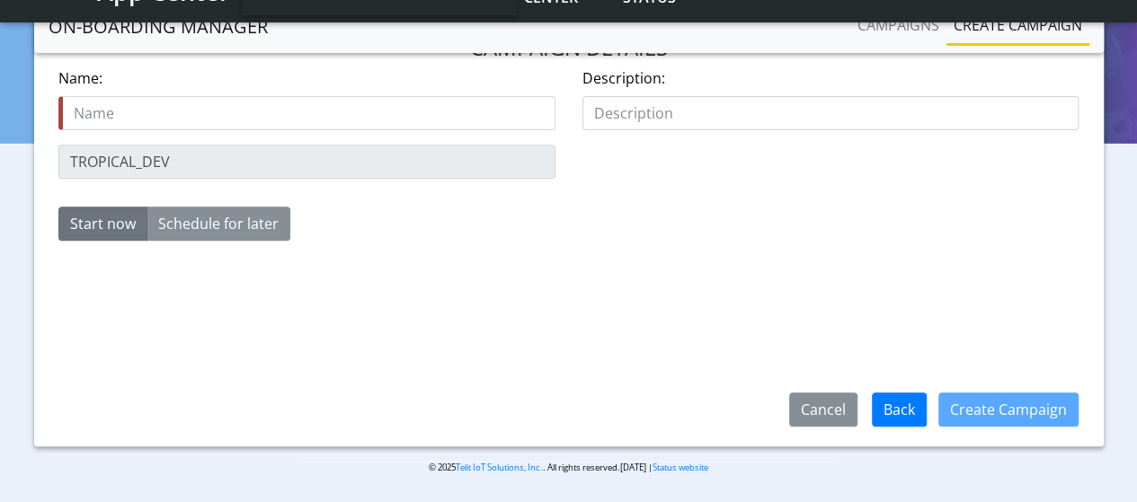
scroll to position [286, 0]
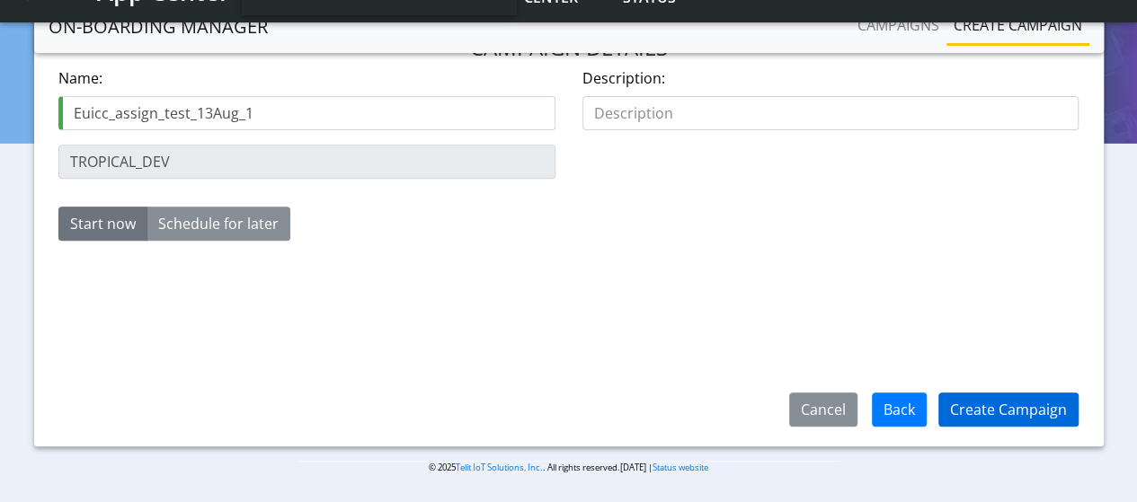
type input "Euicc_assign_test_13Aug_1"
click at [1026, 416] on button "Create Campaign" at bounding box center [1008, 410] width 140 height 34
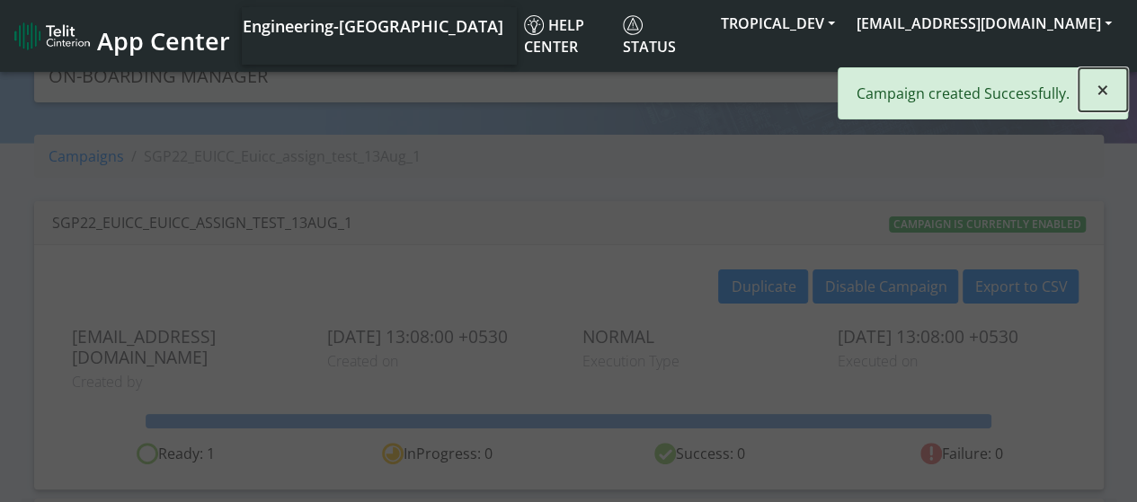
click at [1101, 86] on span "×" at bounding box center [1102, 90] width 13 height 30
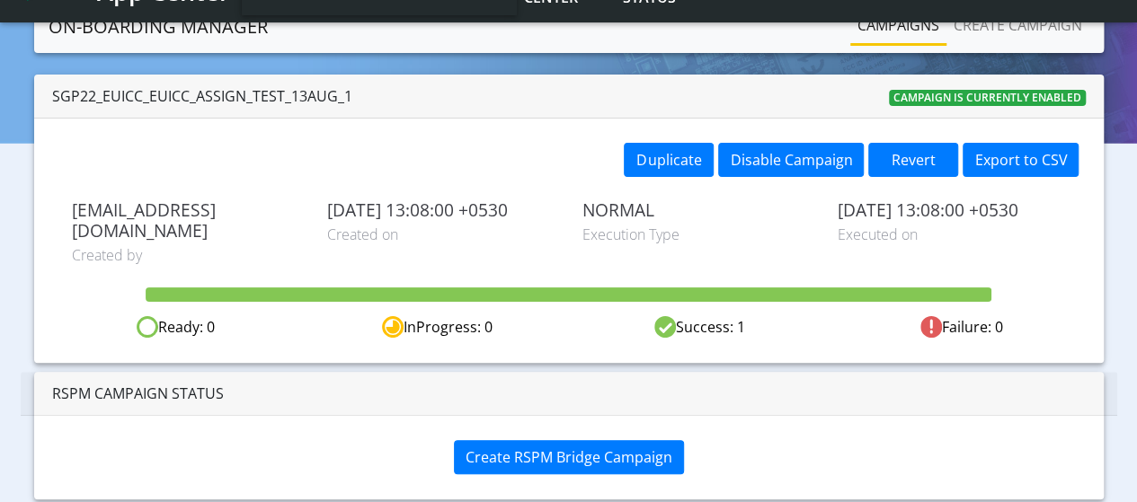
scroll to position [107, 0]
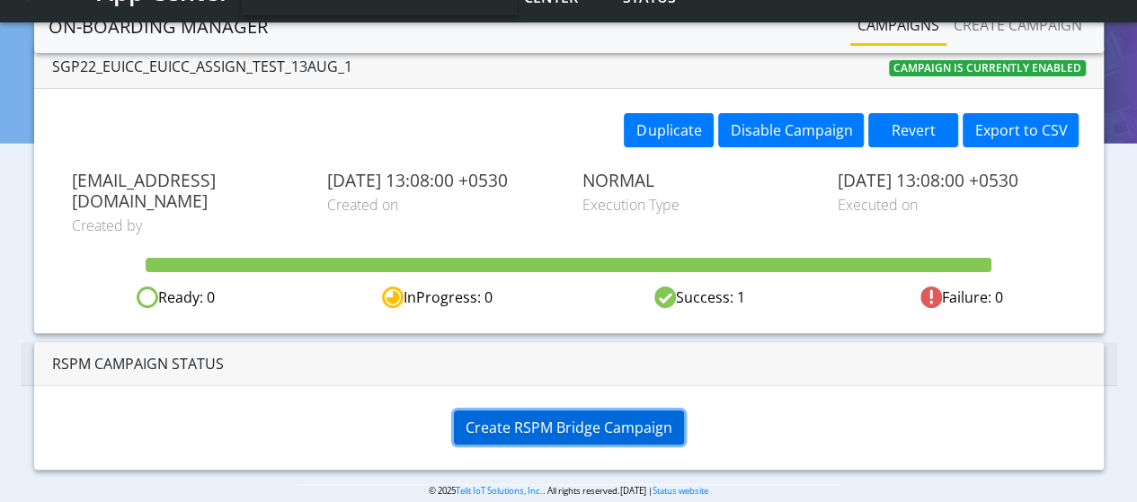
click at [526, 418] on span "Create RSPM Bridge Campaign" at bounding box center [568, 428] width 207 height 20
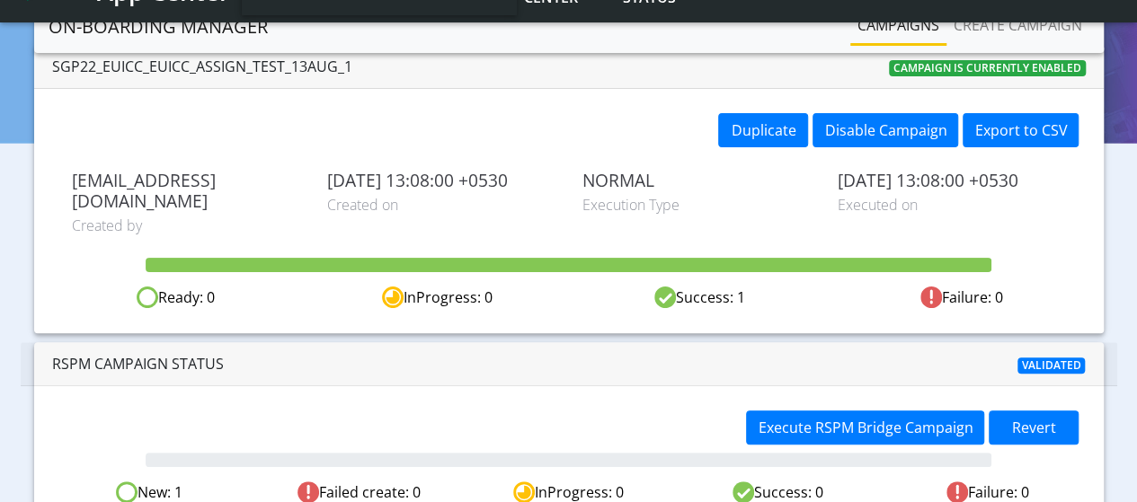
scroll to position [165, 0]
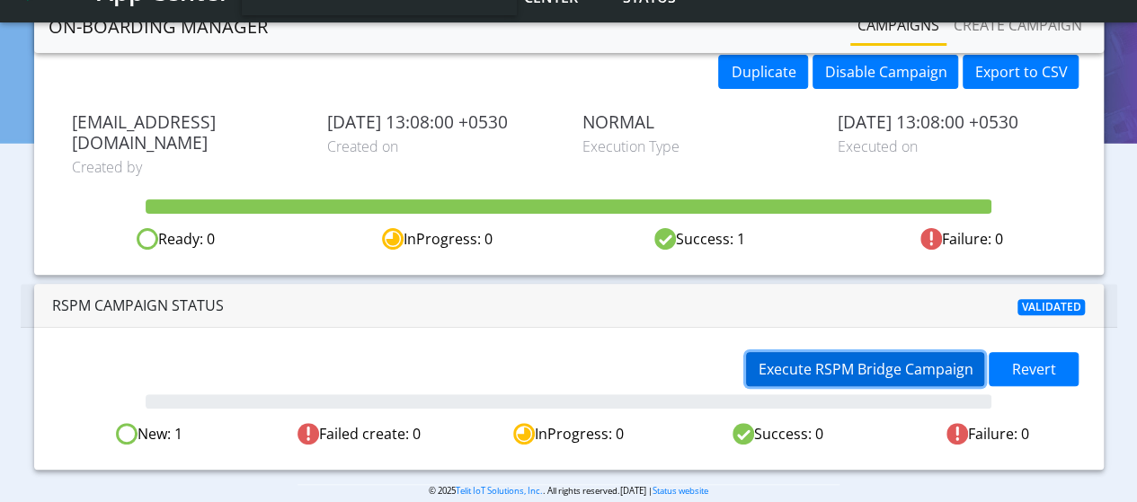
click at [820, 359] on span "Execute RSPM Bridge Campaign" at bounding box center [864, 369] width 215 height 20
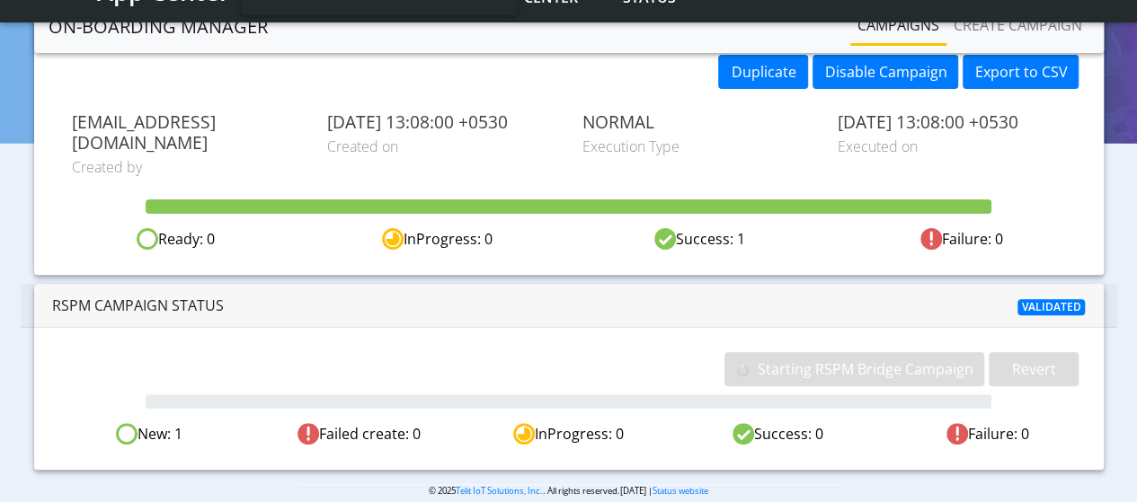
scroll to position [128, 0]
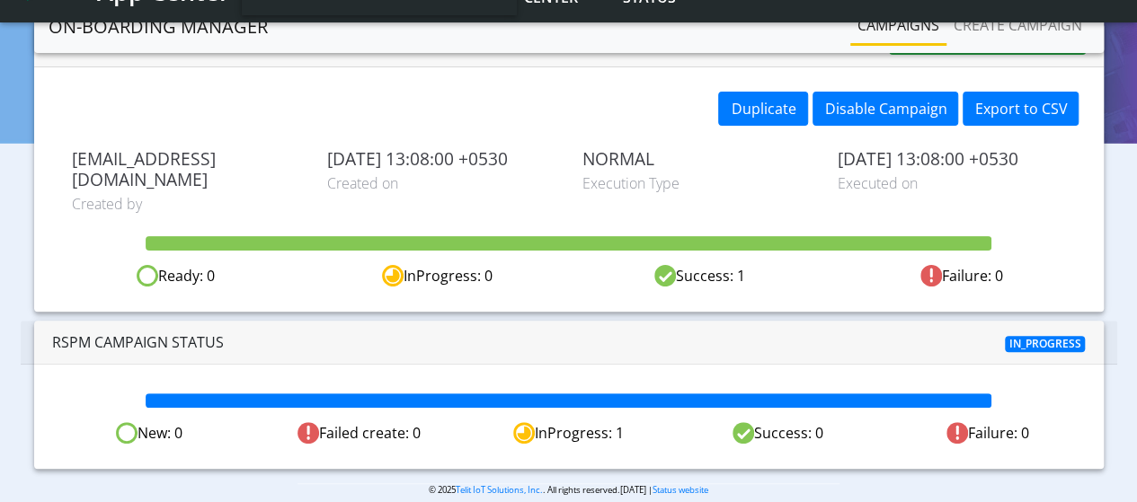
drag, startPoint x: 288, startPoint y: 375, endPoint x: 418, endPoint y: 375, distance: 129.4
click at [418, 394] on div at bounding box center [568, 401] width 845 height 14
click at [464, 365] on div "New: 0 Failed create: 0 InProgress: 1 Success: 0 Failure: 0" at bounding box center [568, 417] width 1069 height 104
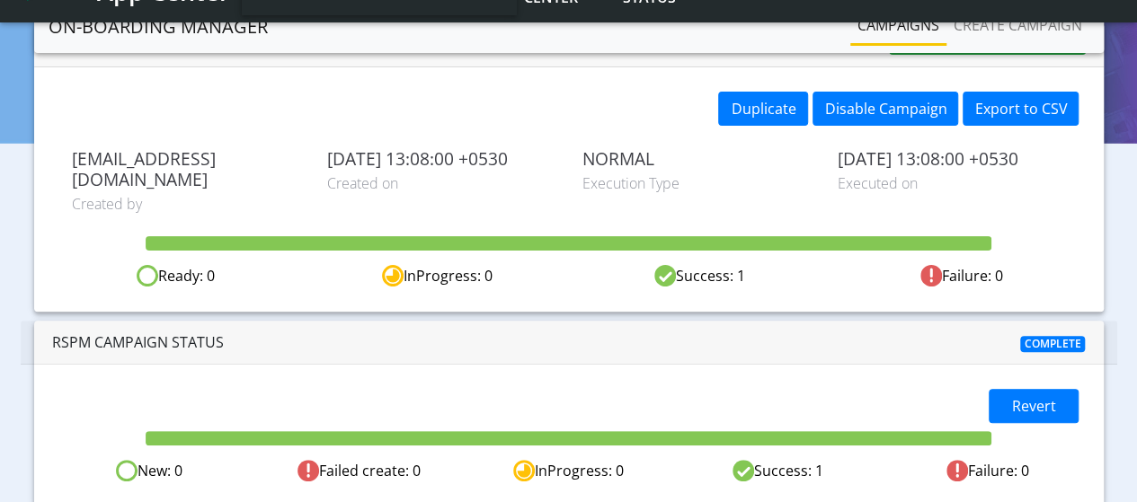
scroll to position [165, 0]
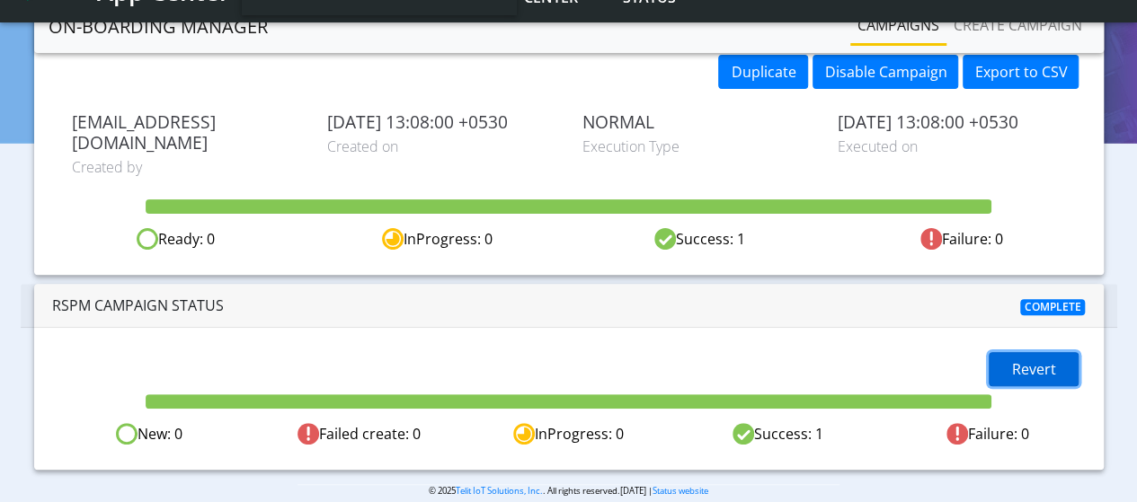
click at [1061, 352] on button "Revert" at bounding box center [1033, 369] width 90 height 34
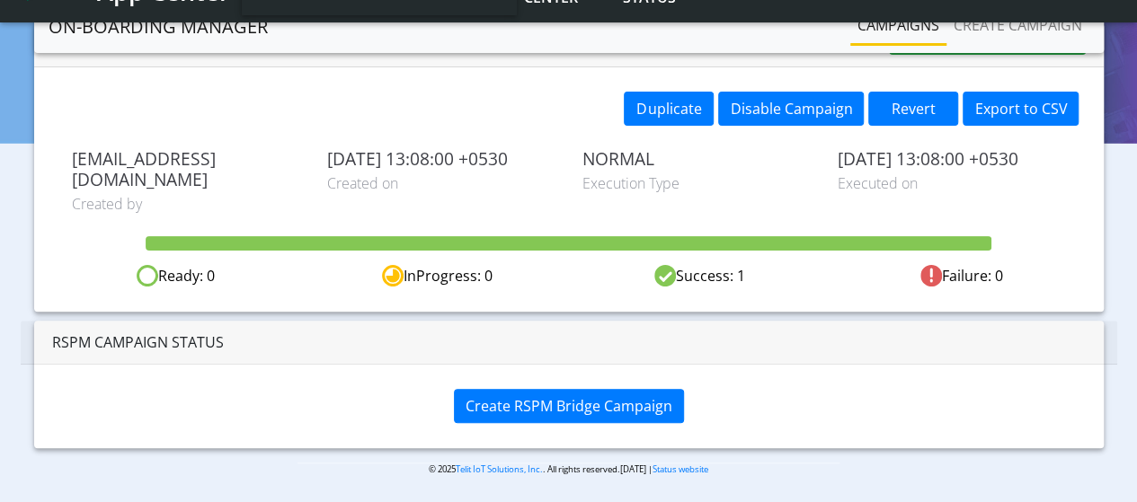
scroll to position [107, 0]
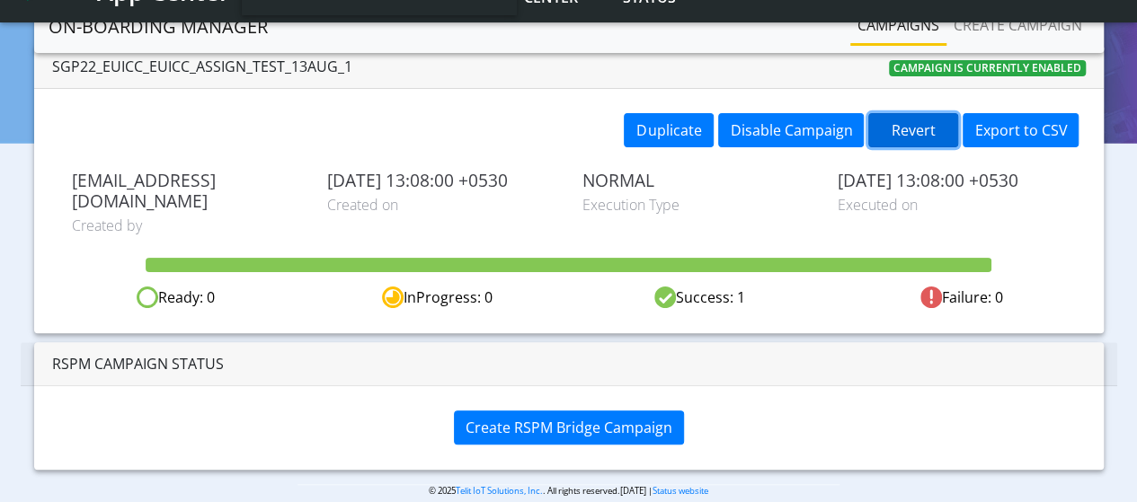
click at [922, 127] on button "Revert" at bounding box center [913, 130] width 90 height 34
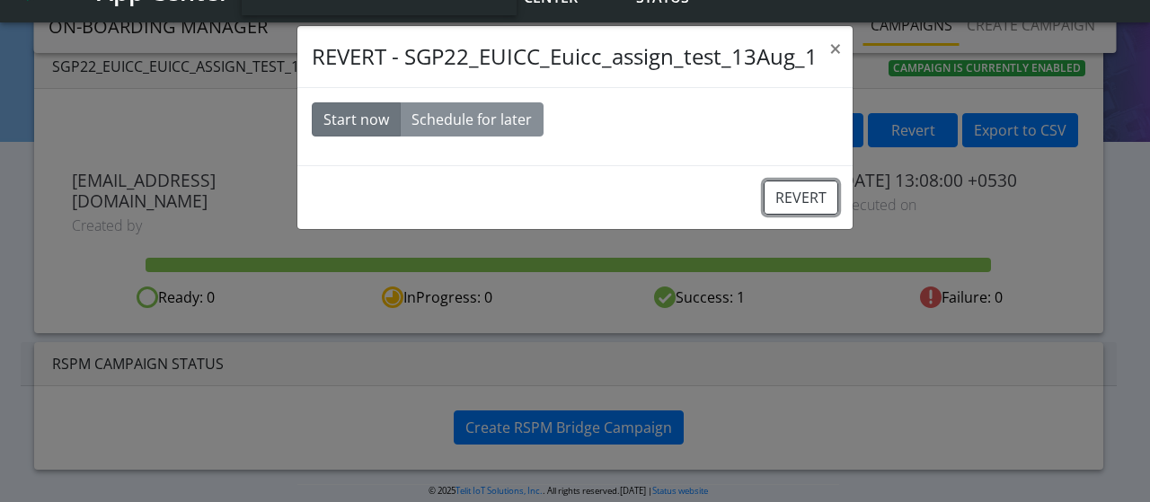
drag, startPoint x: 786, startPoint y: 195, endPoint x: 645, endPoint y: 55, distance: 198.8
click at [787, 196] on button "REVERT" at bounding box center [801, 198] width 75 height 34
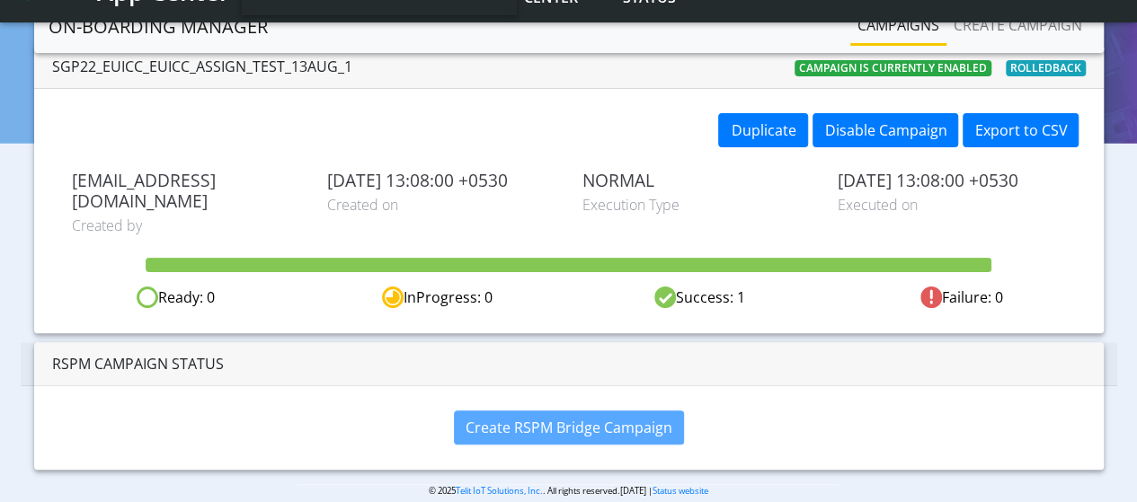
click at [877, 30] on link "Campaigns" at bounding box center [898, 25] width 96 height 36
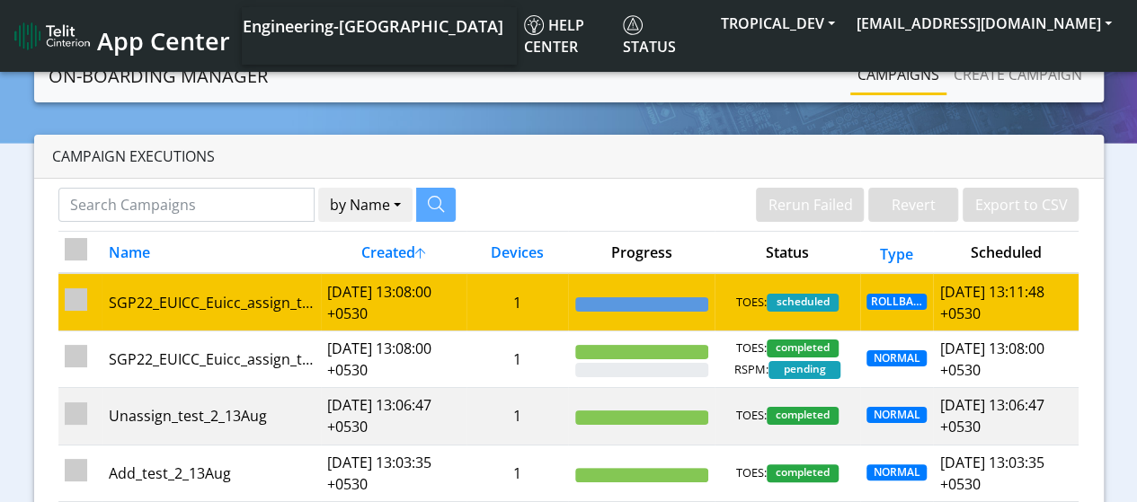
click at [424, 312] on td "[DATE] 13:08:00 +0530" at bounding box center [394, 302] width 146 height 58
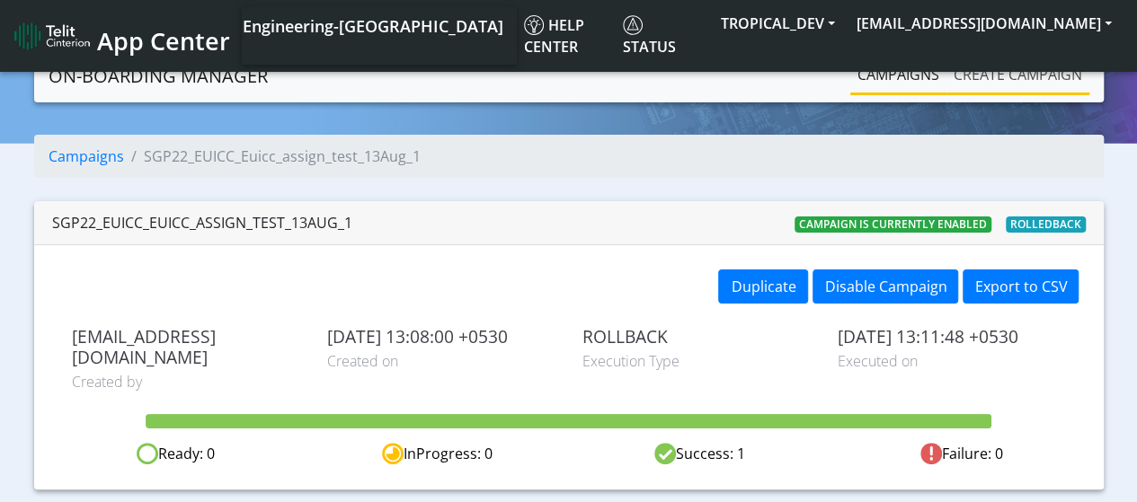
click at [988, 75] on link "Create campaign" at bounding box center [1017, 75] width 143 height 36
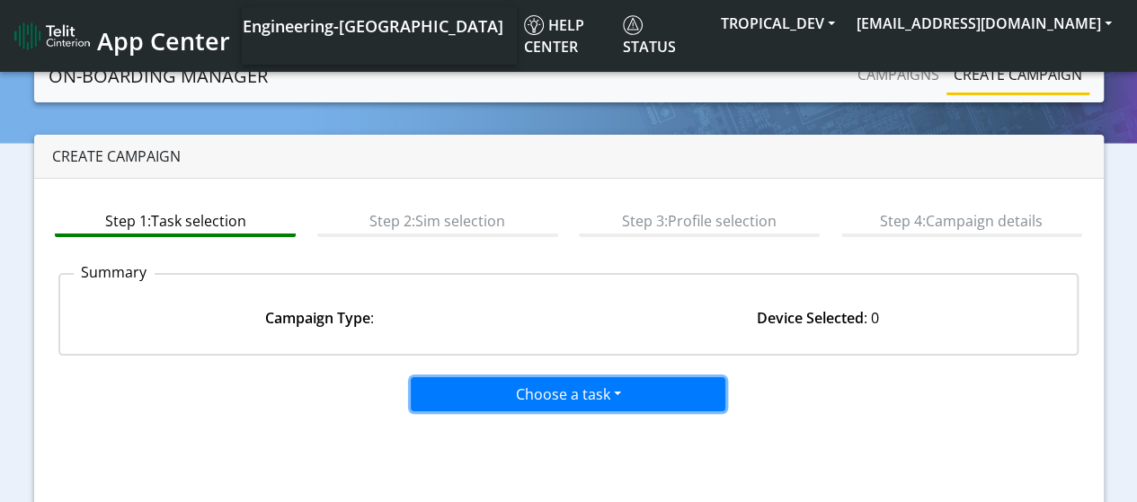
click at [562, 400] on button "Choose a task" at bounding box center [568, 394] width 314 height 34
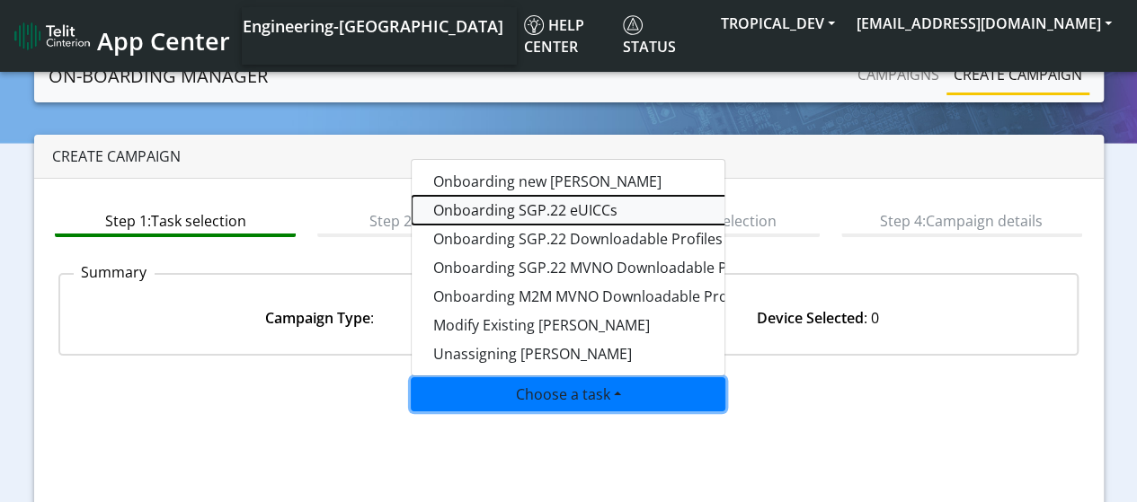
click at [544, 213] on tasksgp22eUICC-dropdown "Onboarding SGP.22 eUICCs" at bounding box center [635, 210] width 449 height 29
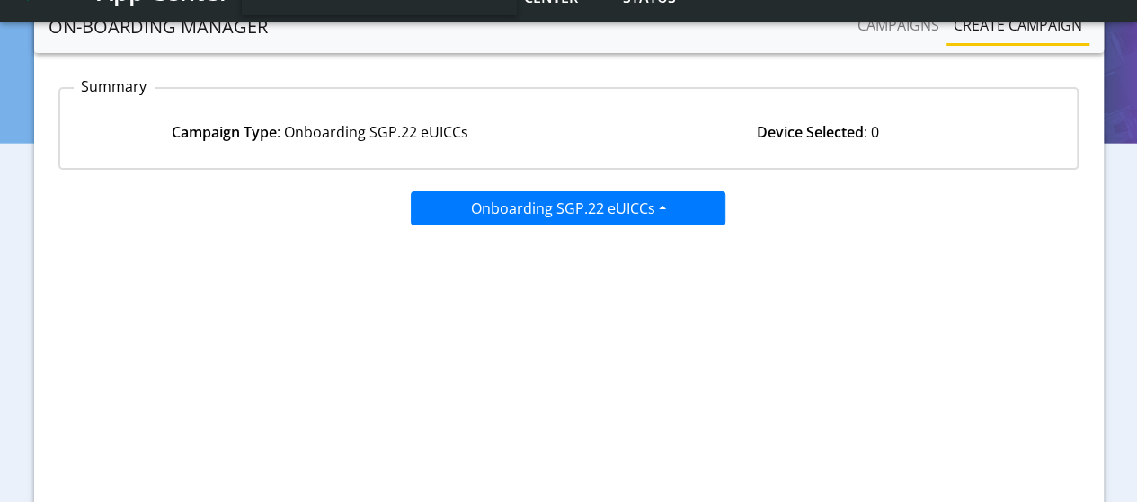
scroll to position [286, 0]
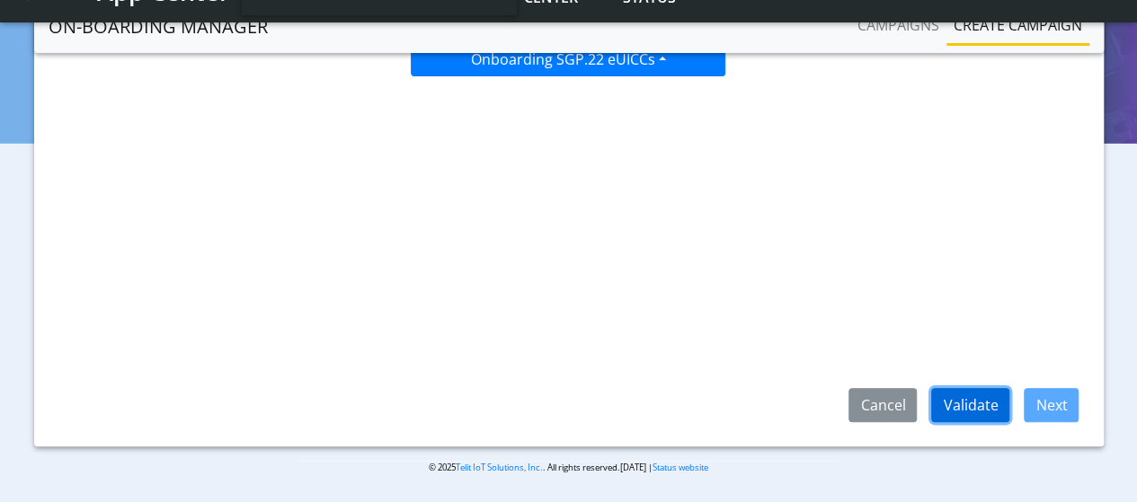
click at [949, 400] on button "Validate" at bounding box center [970, 405] width 78 height 34
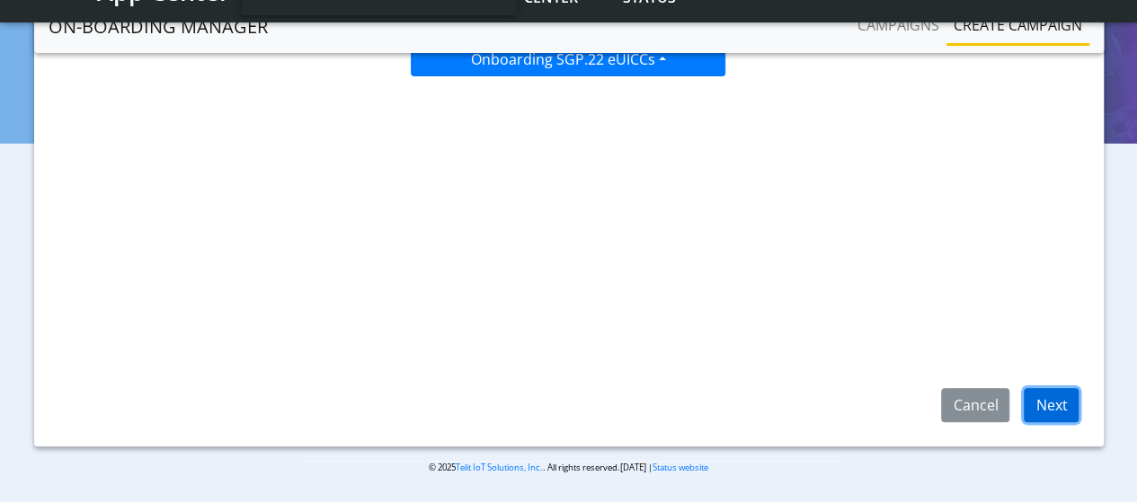
click at [1059, 407] on button "Next" at bounding box center [1050, 405] width 55 height 34
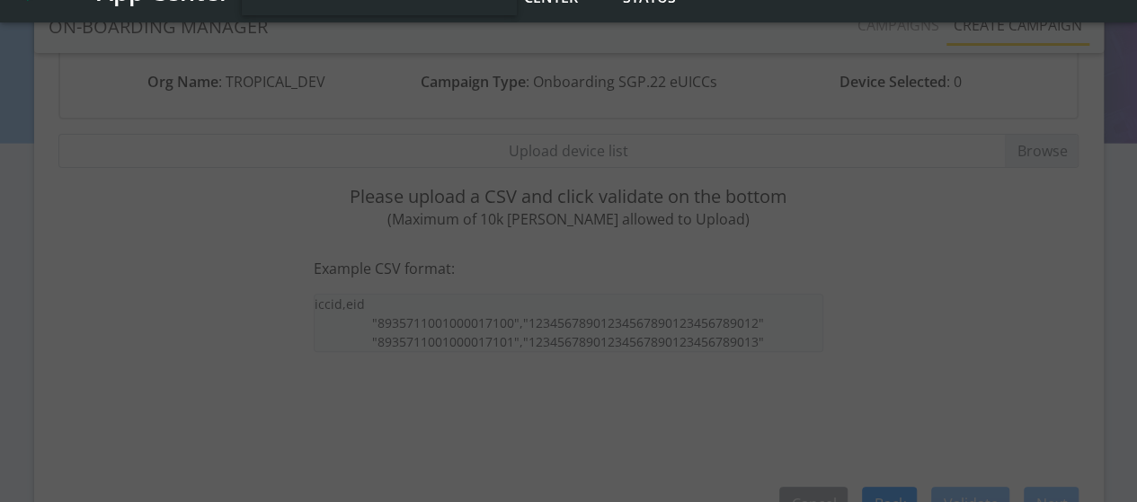
scroll to position [106, 0]
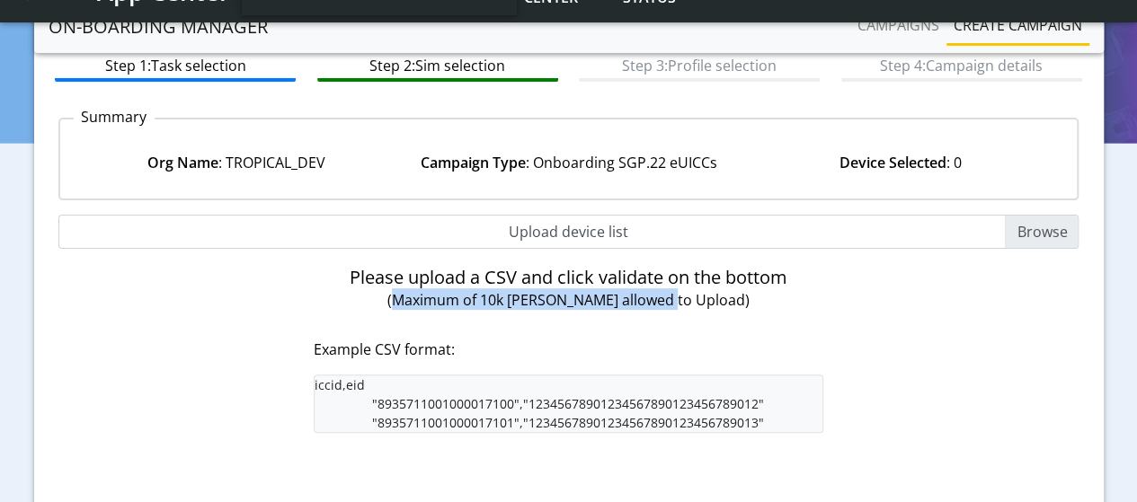
drag, startPoint x: 433, startPoint y: 305, endPoint x: 705, endPoint y: 304, distance: 272.2
click at [705, 304] on span "(Maximum of 10k [PERSON_NAME] allowed to Upload)" at bounding box center [568, 300] width 362 height 20
click at [1053, 228] on input "Upload device list" at bounding box center [568, 232] width 1021 height 34
type input "C:\fakepath\EUICC_assign.csv"
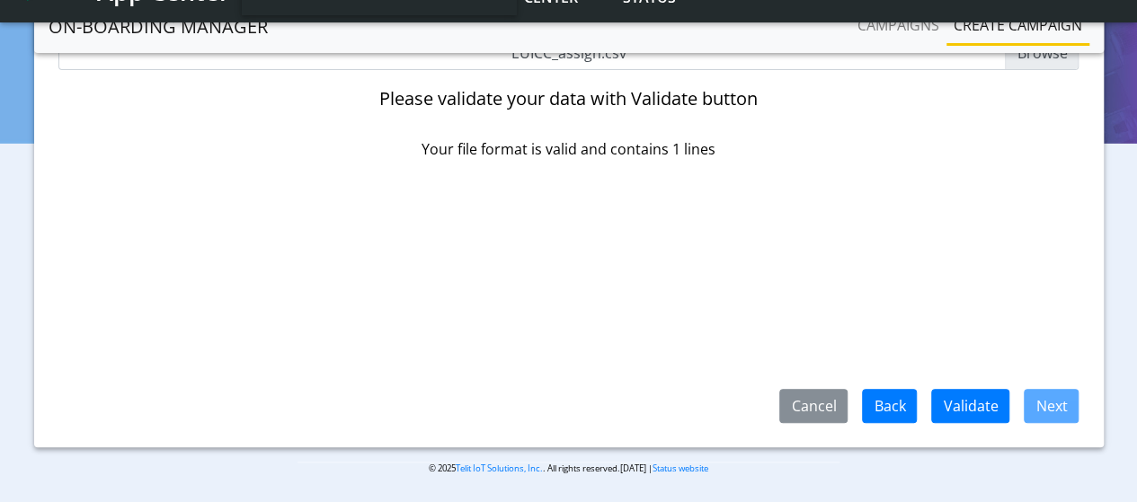
scroll to position [286, 0]
click at [974, 407] on button "Validate" at bounding box center [970, 405] width 78 height 34
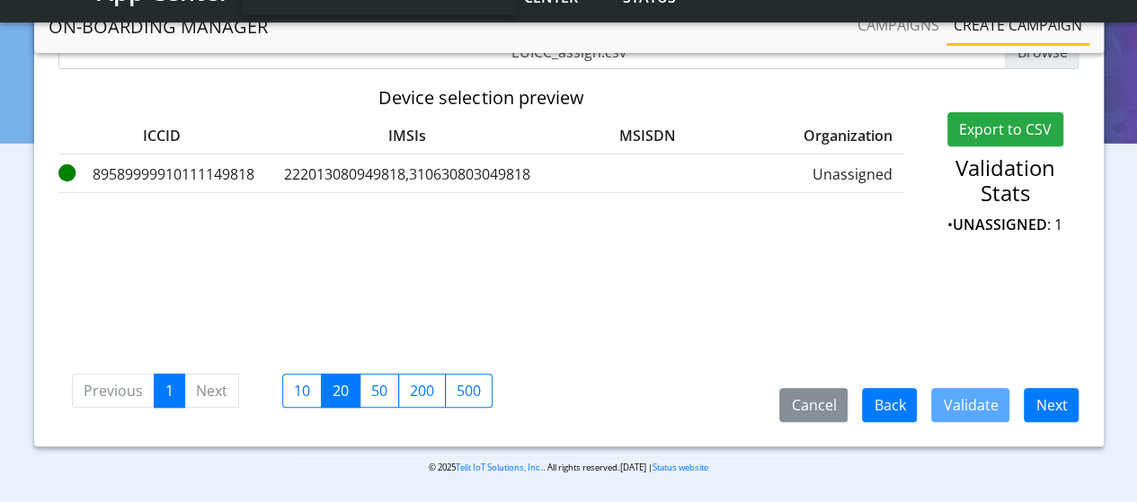
click at [333, 389] on label "20" at bounding box center [341, 391] width 40 height 34
click at [333, 389] on input "20" at bounding box center [338, 386] width 12 height 12
checkbox input "true"
click at [821, 407] on button "Cancel" at bounding box center [813, 405] width 68 height 34
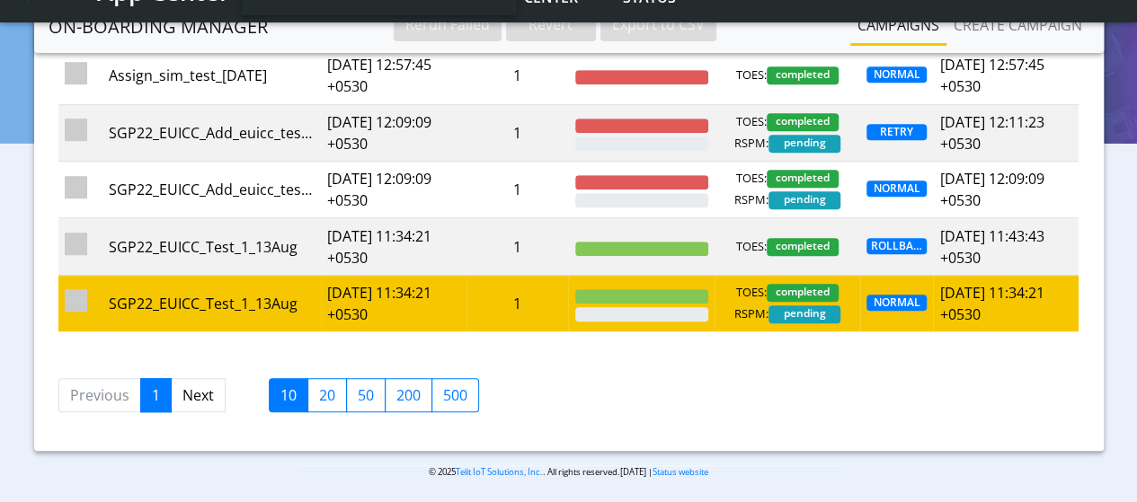
scroll to position [13, 0]
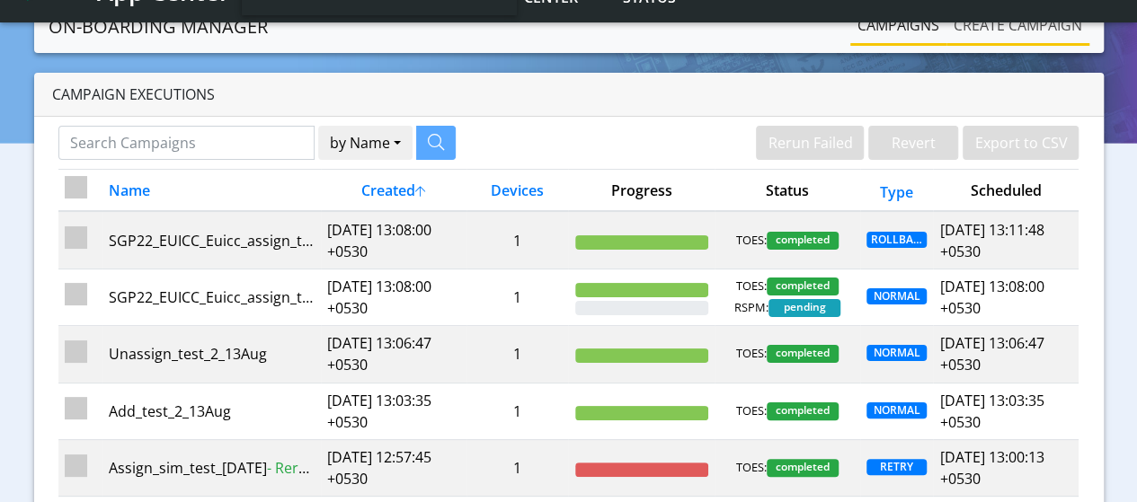
click at [979, 34] on link "Create campaign" at bounding box center [1017, 25] width 143 height 36
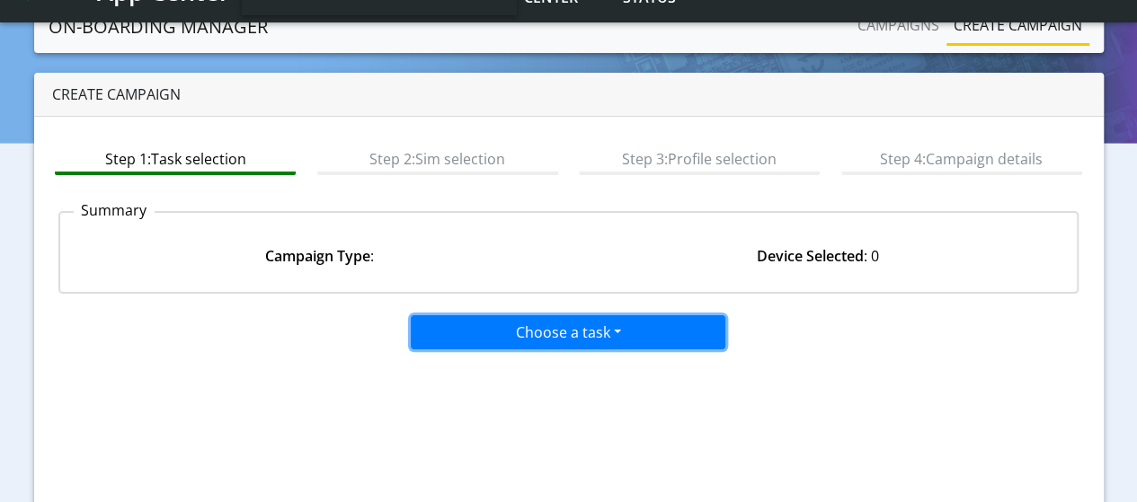
click at [484, 324] on button "Choose a task" at bounding box center [568, 332] width 314 height 34
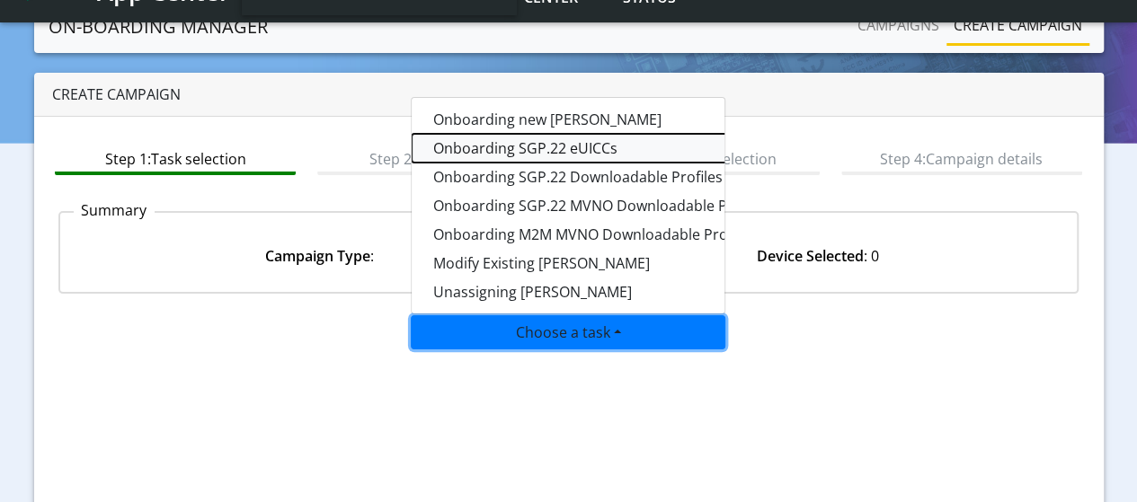
click at [507, 146] on tasksgp22eUICC-dropdown "Onboarding SGP.22 eUICCs" at bounding box center [635, 148] width 449 height 29
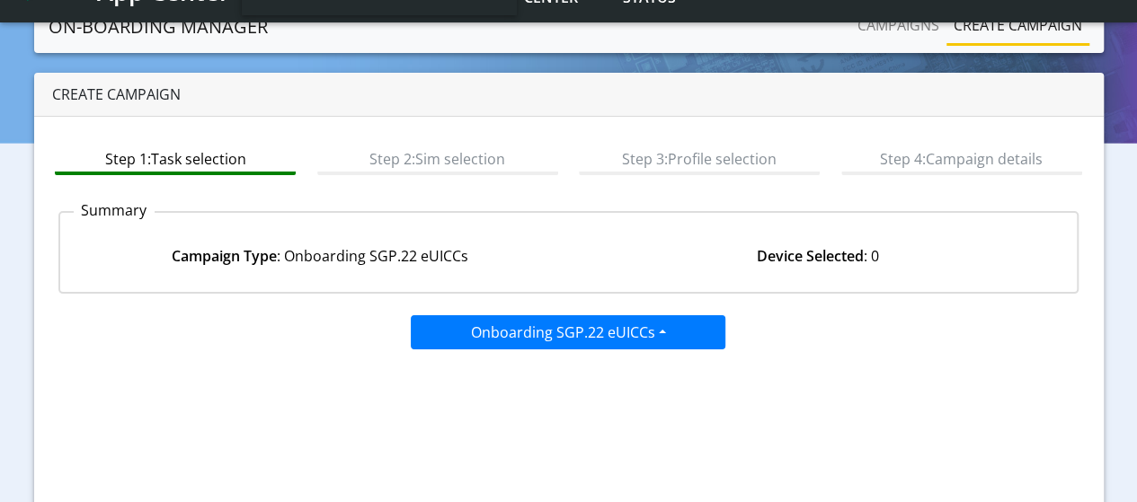
scroll to position [192, 0]
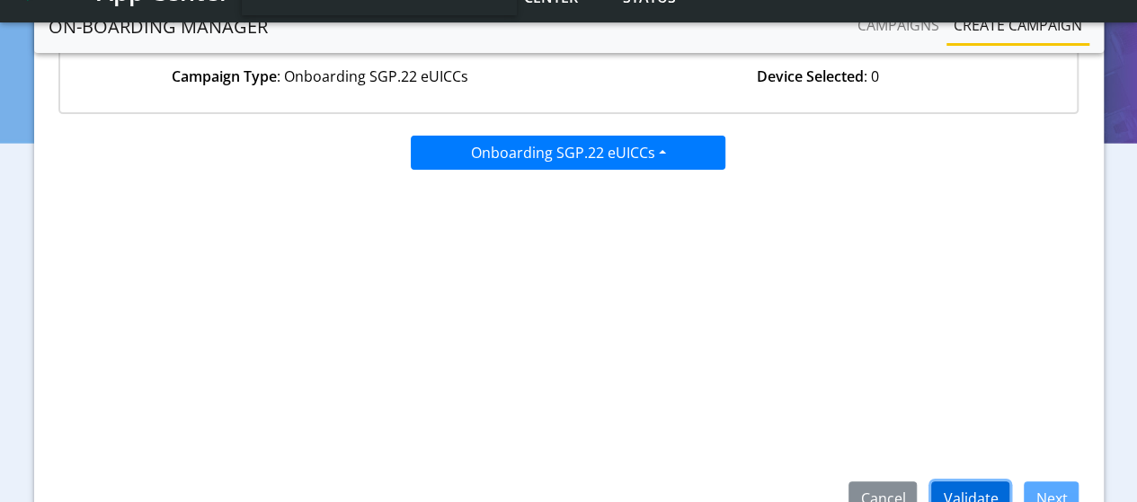
click at [972, 491] on button "Validate" at bounding box center [970, 499] width 78 height 34
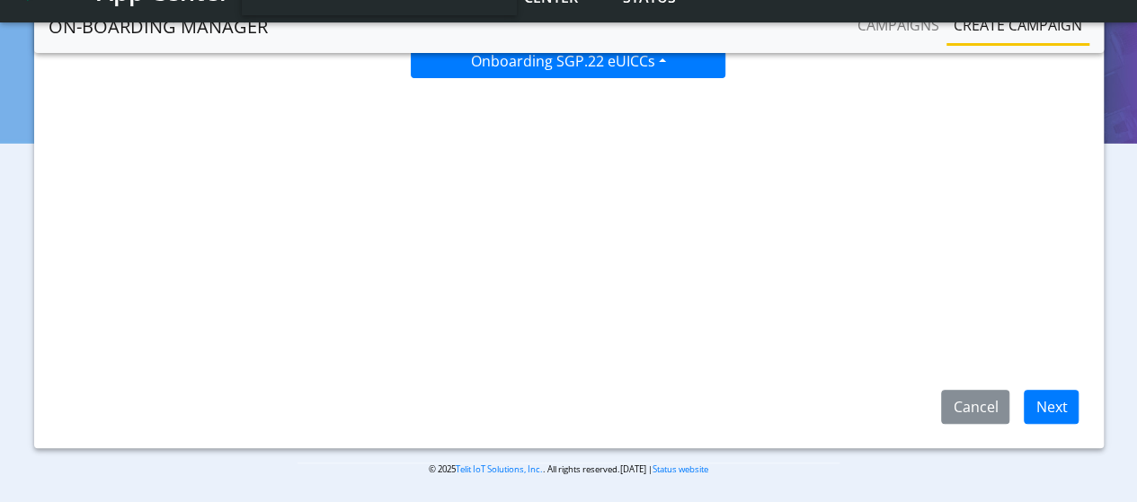
scroll to position [286, 0]
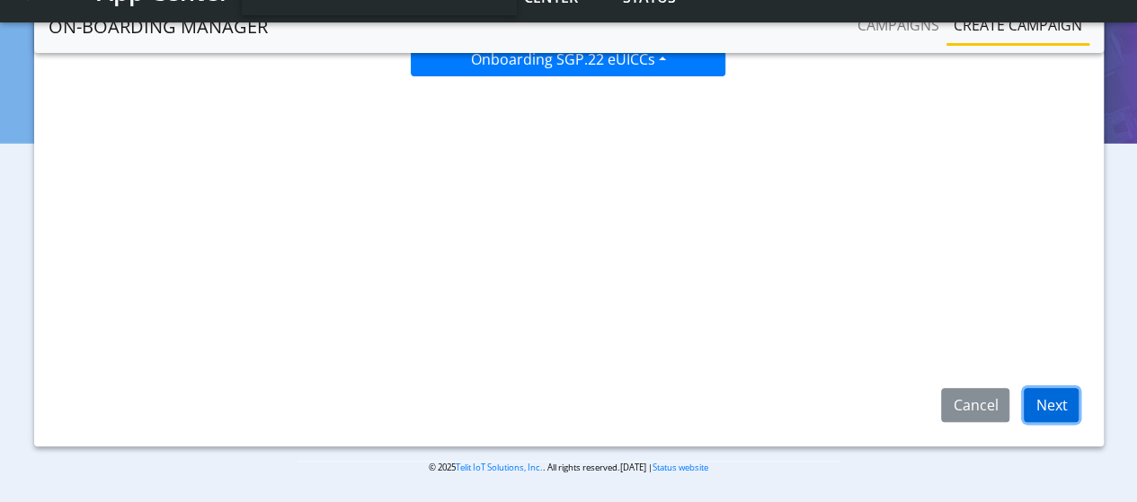
click at [1051, 408] on button "Next" at bounding box center [1050, 405] width 55 height 34
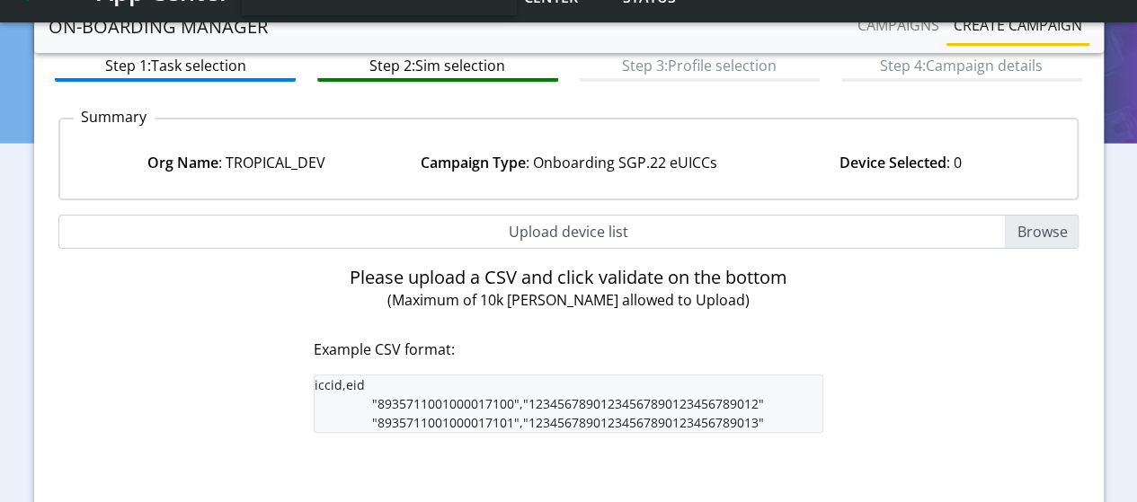
scroll to position [106, 0]
click at [1042, 226] on input "Upload device list" at bounding box center [568, 232] width 1021 height 34
type input "C:\fakepath\EUICC_assign.csv"
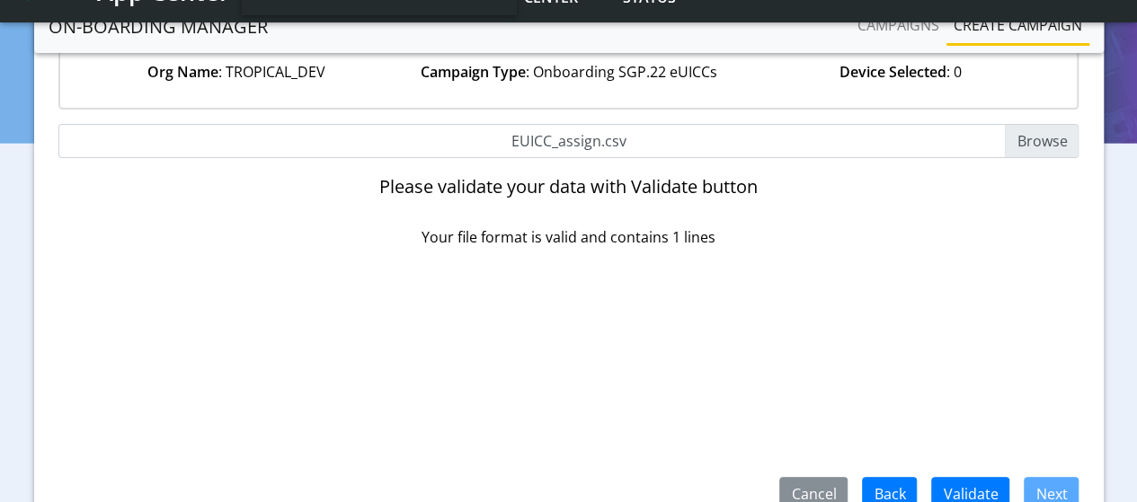
scroll to position [286, 0]
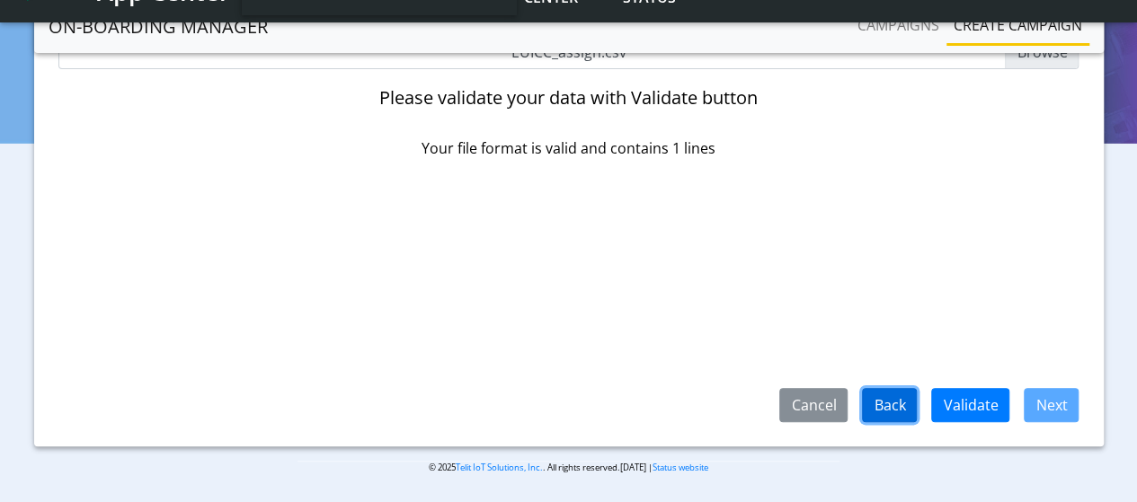
click at [896, 403] on button "Back" at bounding box center [889, 405] width 55 height 34
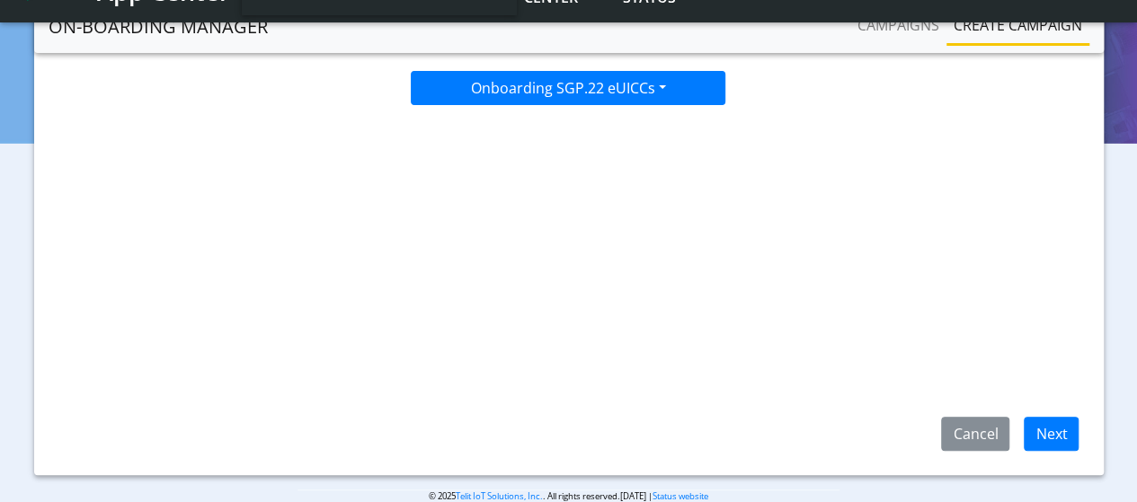
scroll to position [286, 0]
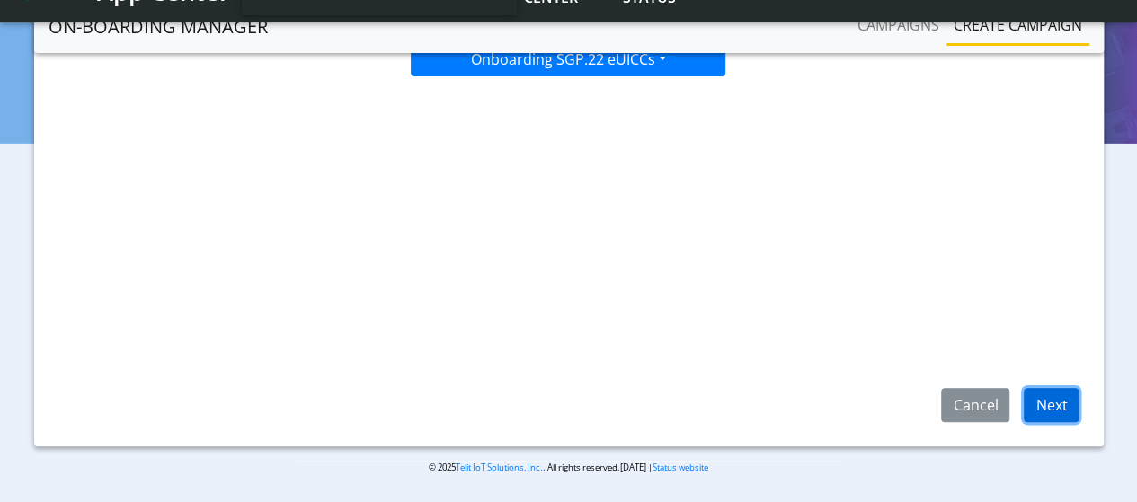
click at [1051, 403] on button "Next" at bounding box center [1050, 405] width 55 height 34
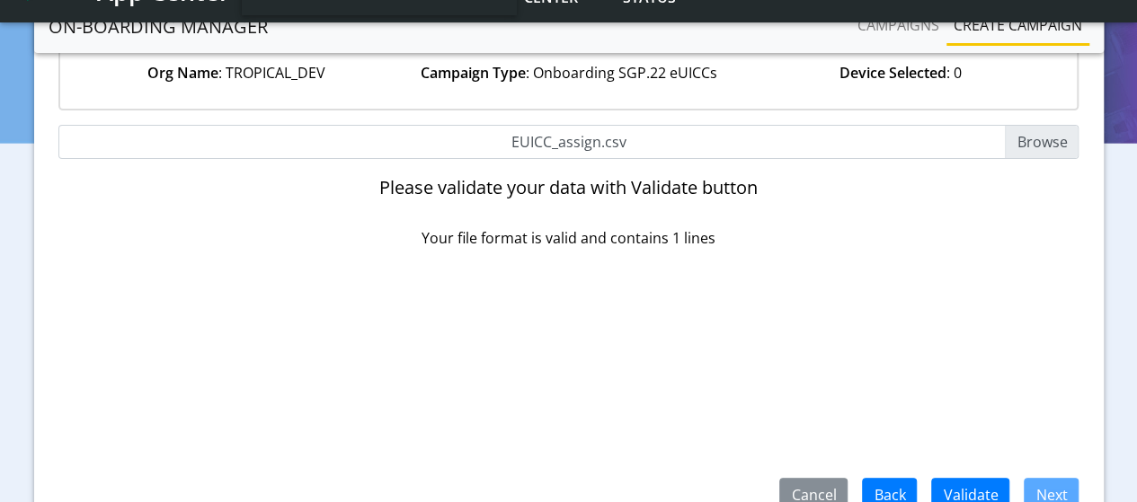
scroll to position [286, 0]
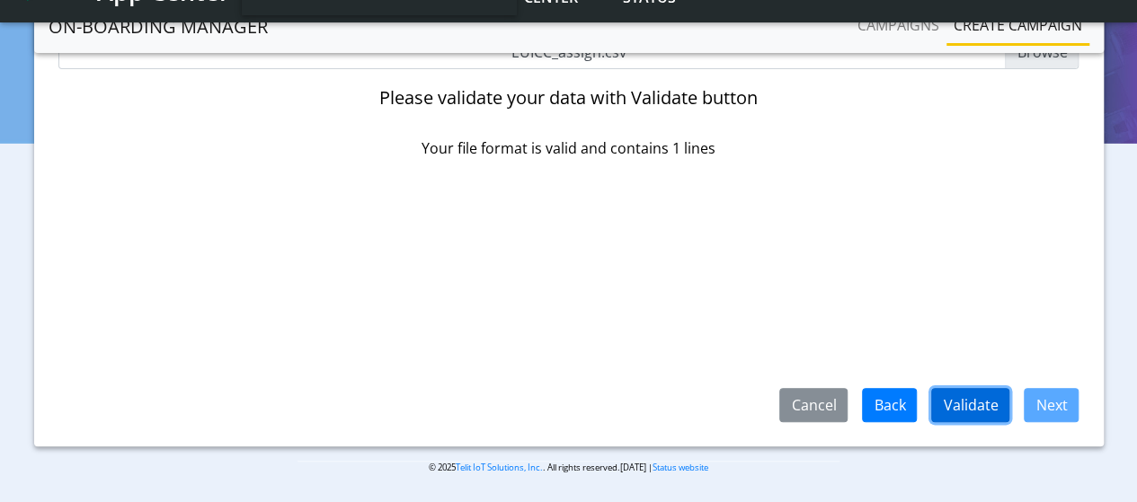
click at [978, 412] on button "Validate" at bounding box center [970, 405] width 78 height 34
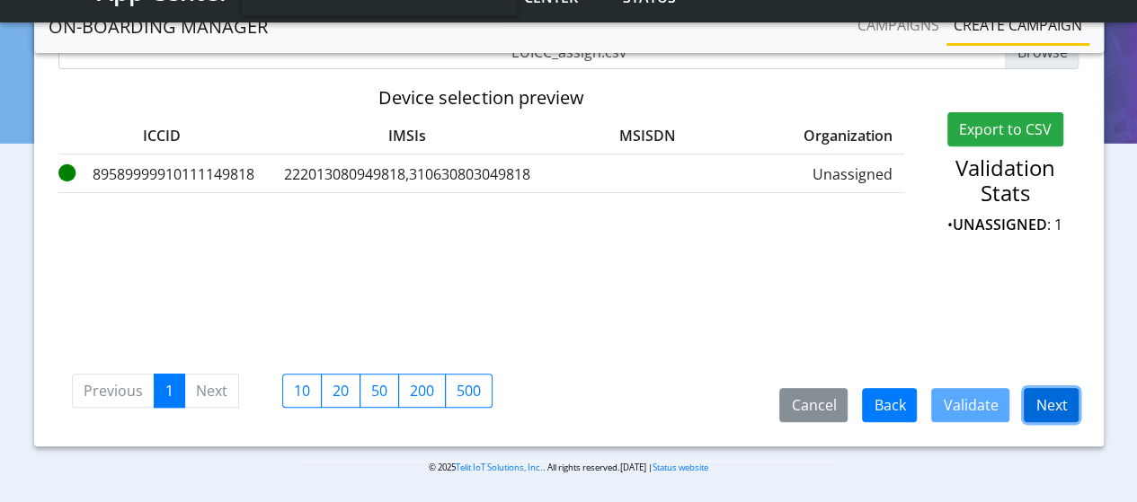
click at [1042, 404] on button "Next" at bounding box center [1050, 405] width 55 height 34
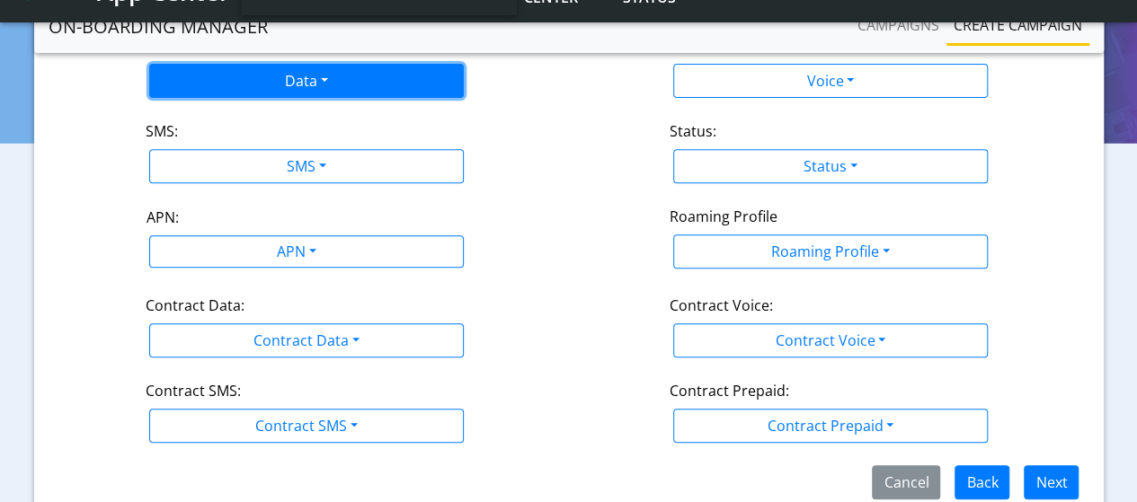
click at [218, 90] on button "Data" at bounding box center [306, 81] width 314 height 34
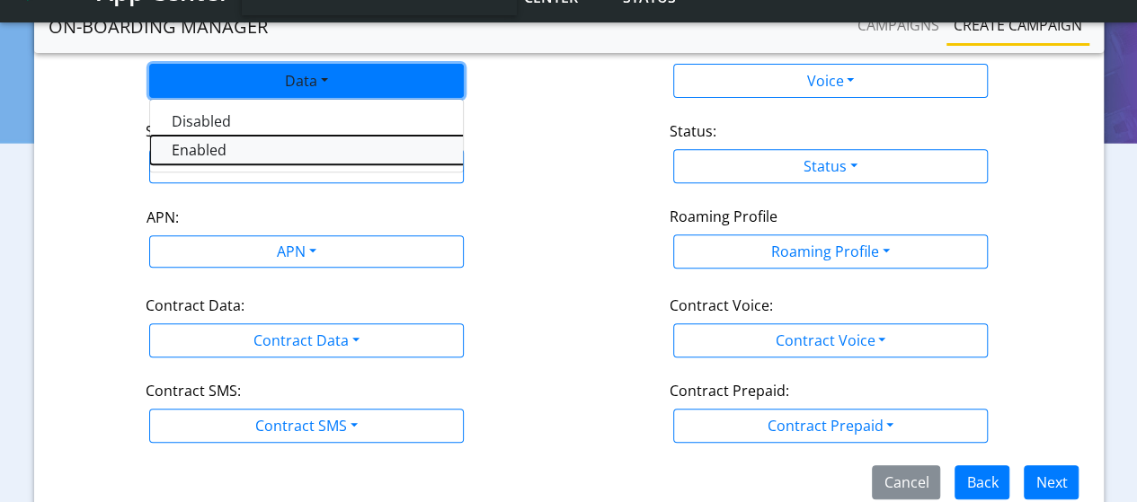
click at [201, 146] on button "Enabled" at bounding box center [374, 150] width 449 height 29
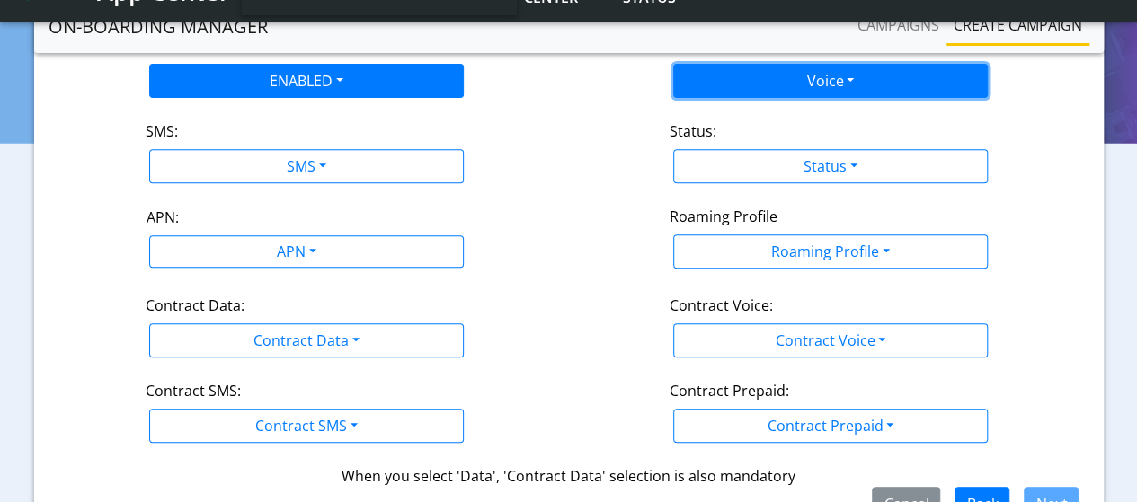
click at [786, 78] on button "Voice" at bounding box center [830, 81] width 314 height 34
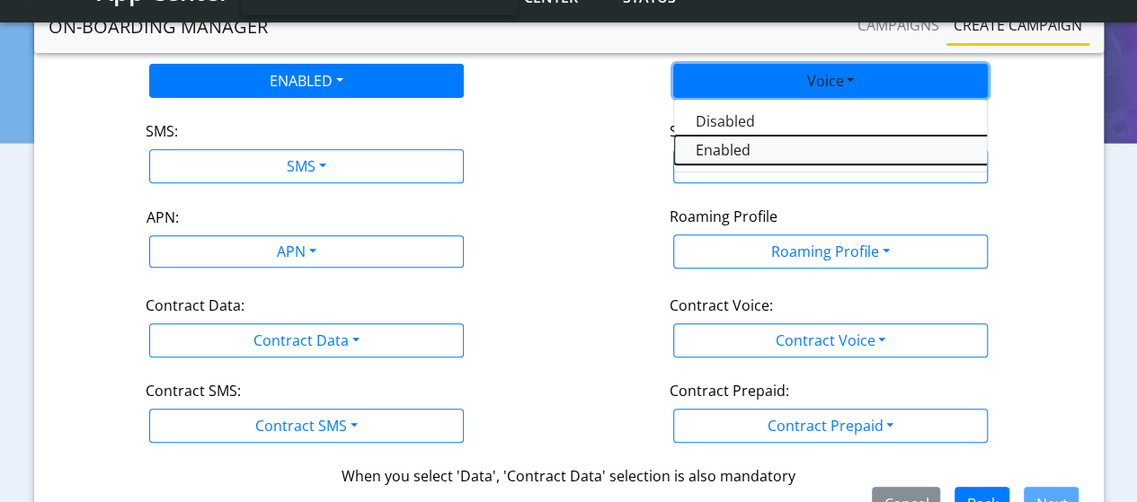
click at [738, 146] on button "Enabled" at bounding box center [898, 150] width 449 height 29
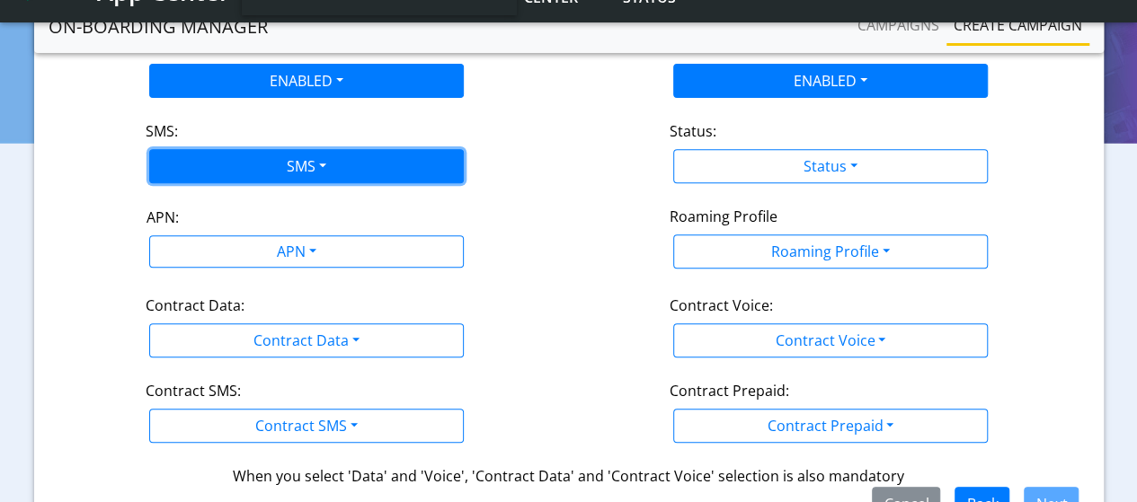
click at [384, 173] on button "SMS" at bounding box center [306, 166] width 314 height 34
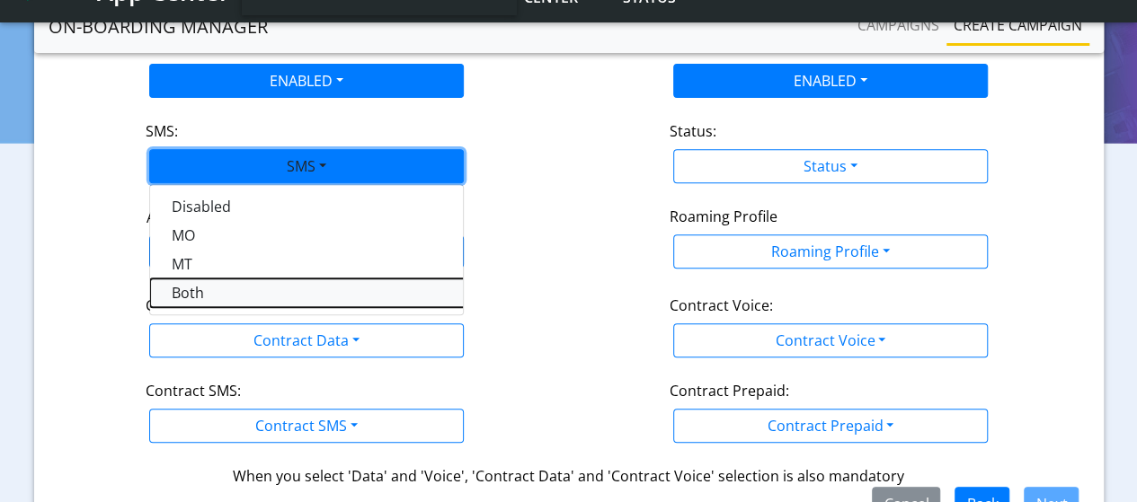
click at [192, 286] on button "Both" at bounding box center [374, 293] width 449 height 29
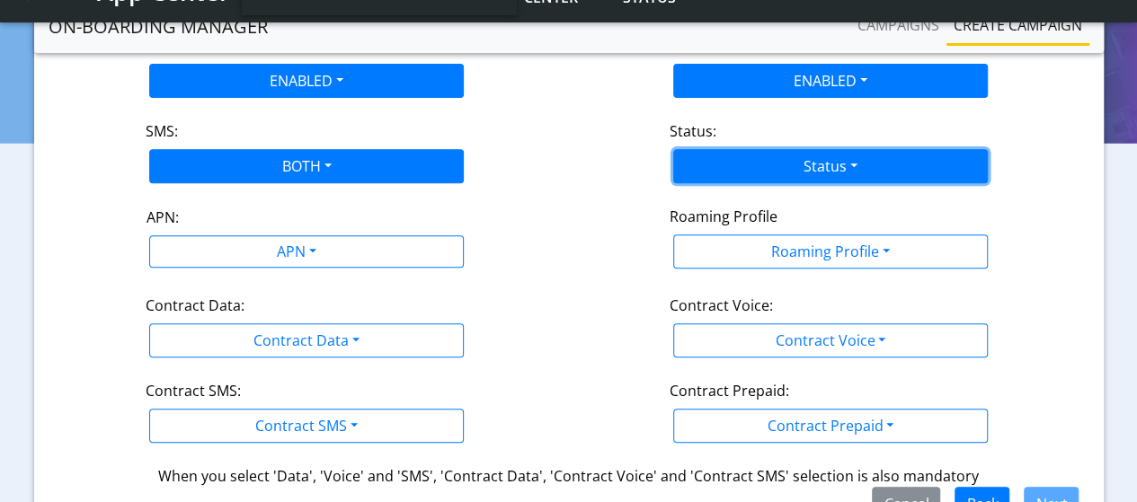
click at [731, 154] on button "Status" at bounding box center [830, 166] width 314 height 34
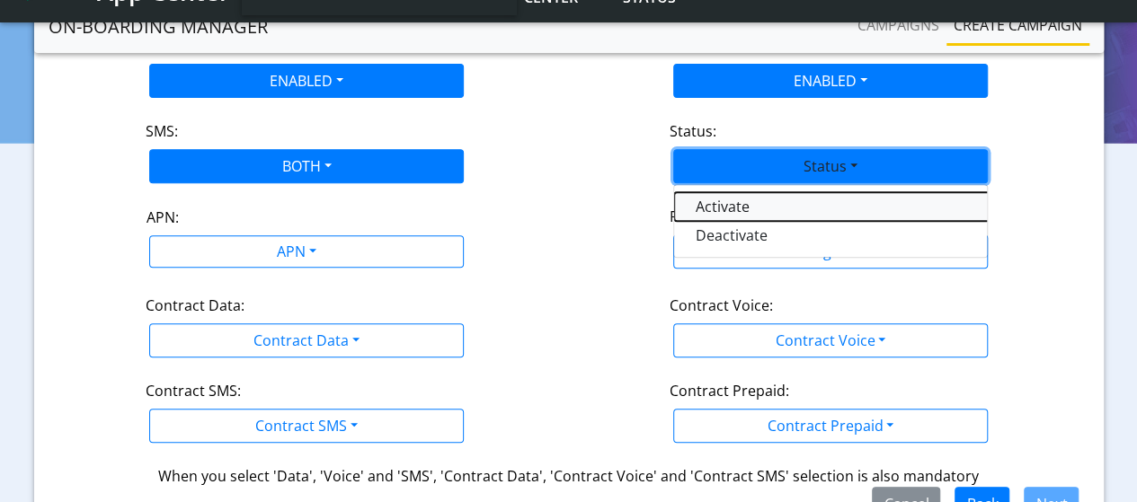
click at [740, 209] on button "Activate" at bounding box center [898, 206] width 449 height 29
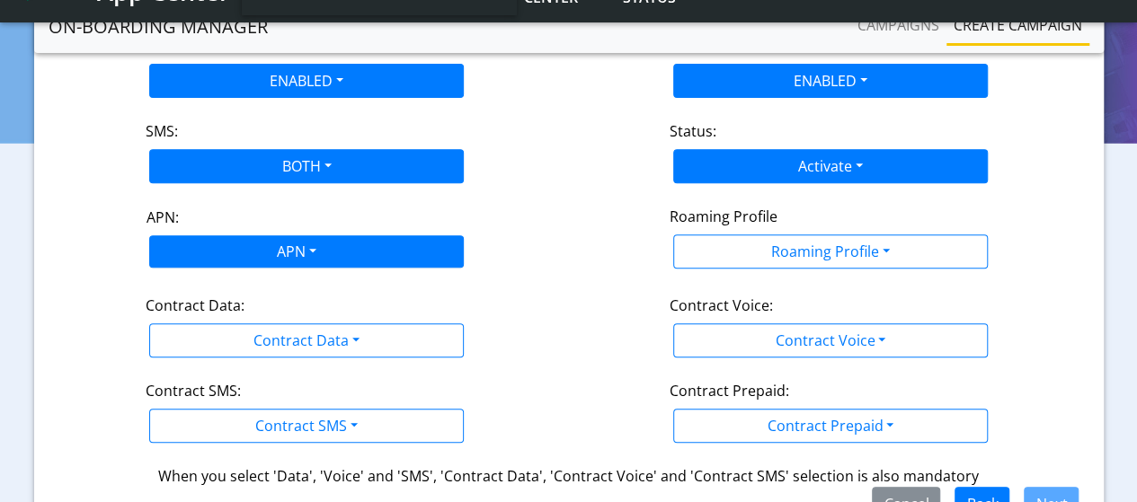
click at [339, 246] on div "APN" at bounding box center [295, 253] width 332 height 35
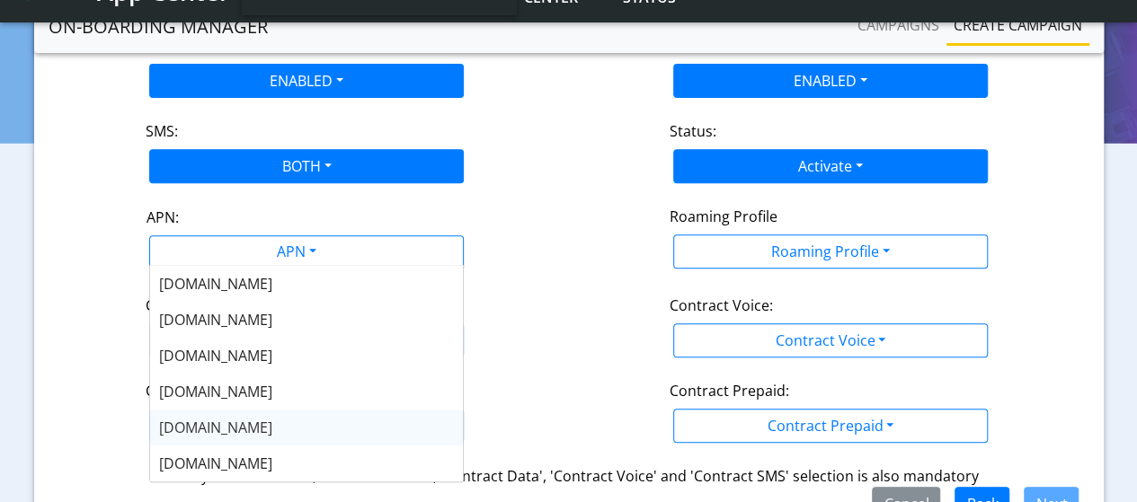
click at [181, 429] on span "[DOMAIN_NAME]" at bounding box center [215, 428] width 113 height 20
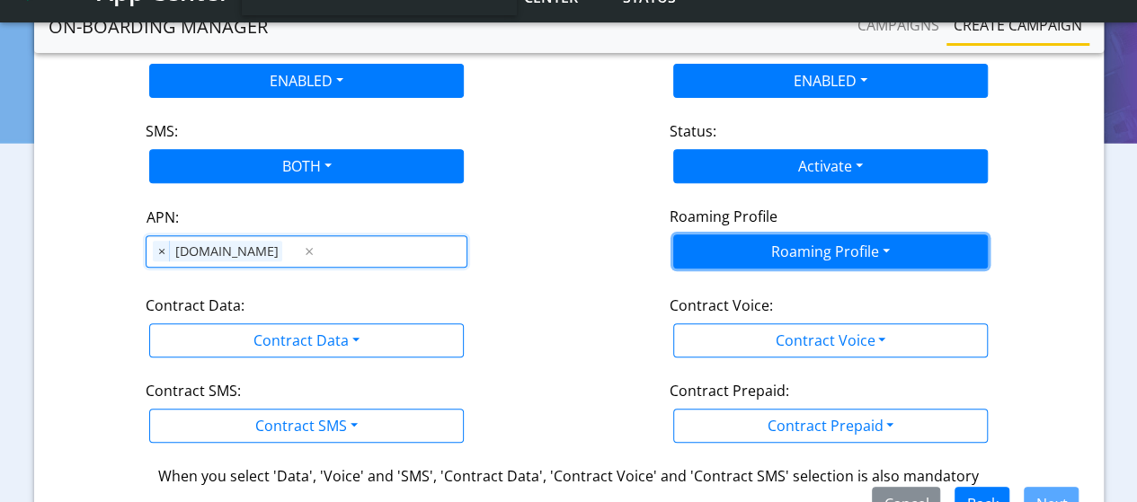
click at [782, 249] on button "Roaming Profile" at bounding box center [830, 251] width 314 height 34
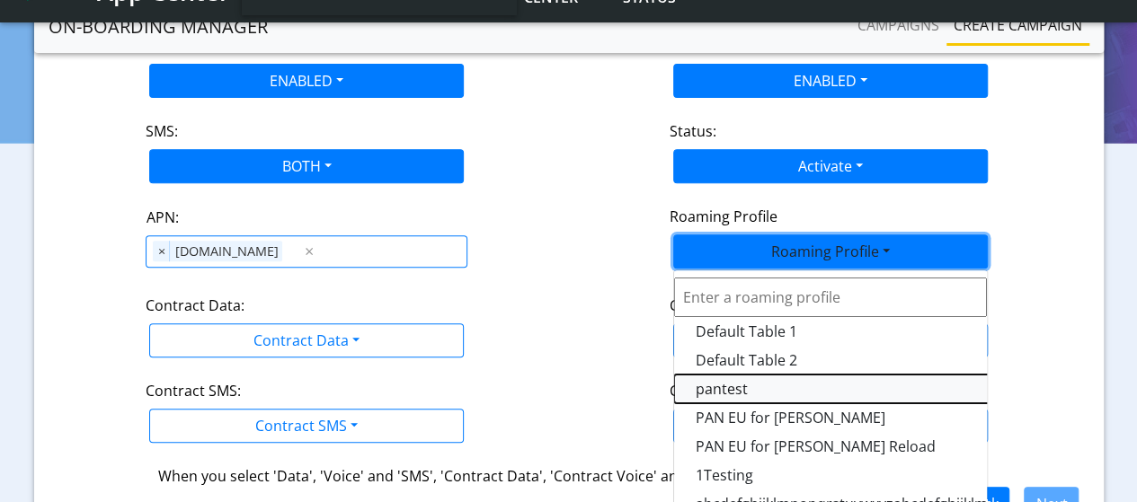
click at [736, 387] on Profile-dropdown "pantest" at bounding box center [898, 389] width 449 height 29
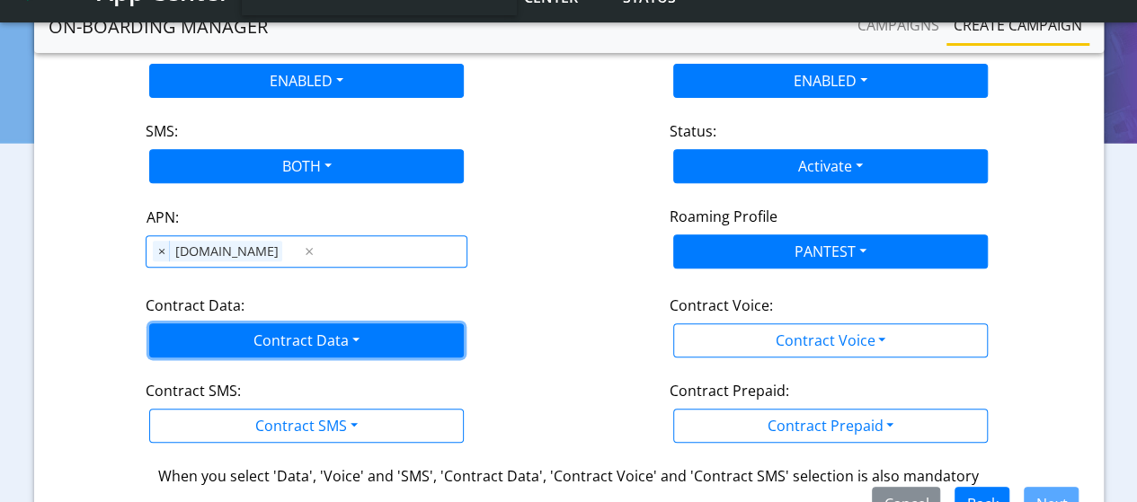
click at [306, 337] on button "Contract Data" at bounding box center [306, 340] width 314 height 34
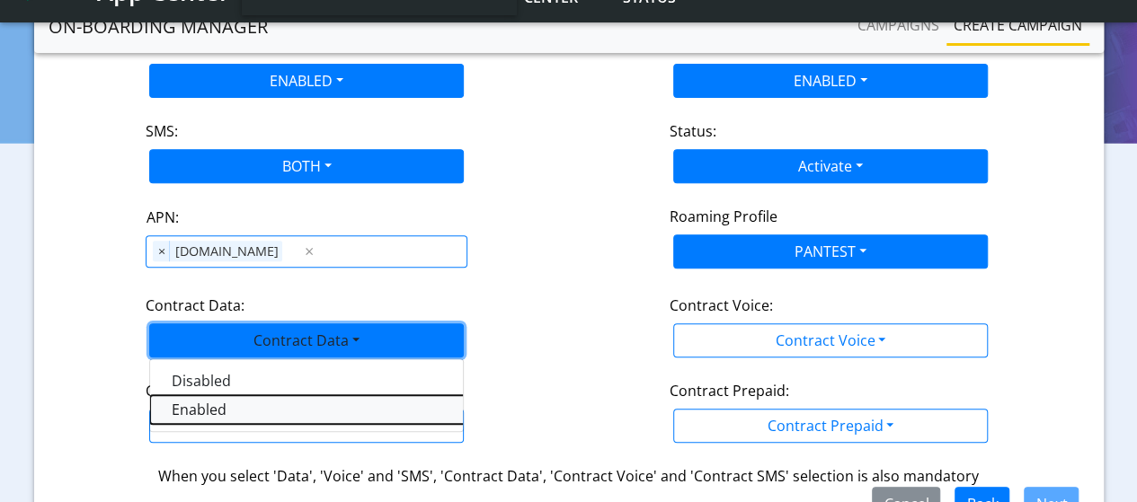
click at [207, 409] on Dataenabled-dropdown "Enabled" at bounding box center [374, 409] width 449 height 29
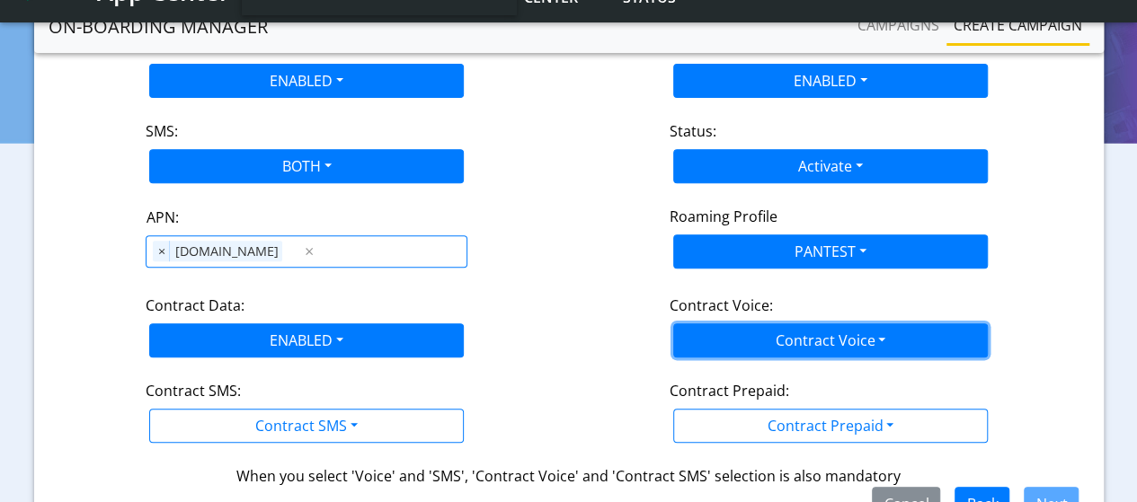
click at [849, 344] on button "Contract Voice" at bounding box center [830, 340] width 314 height 34
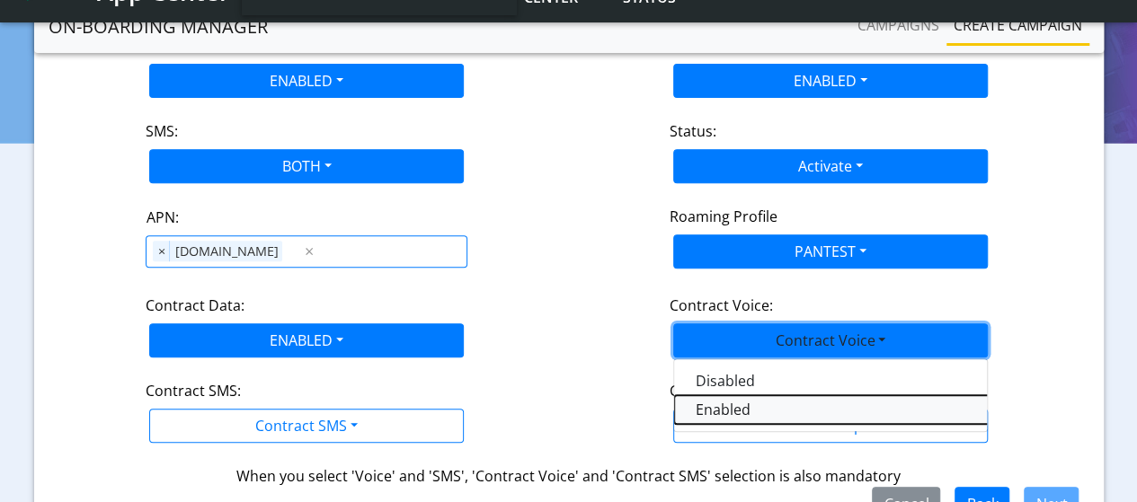
click at [766, 409] on Voiceenabled-dropdown "Enabled" at bounding box center [898, 409] width 449 height 29
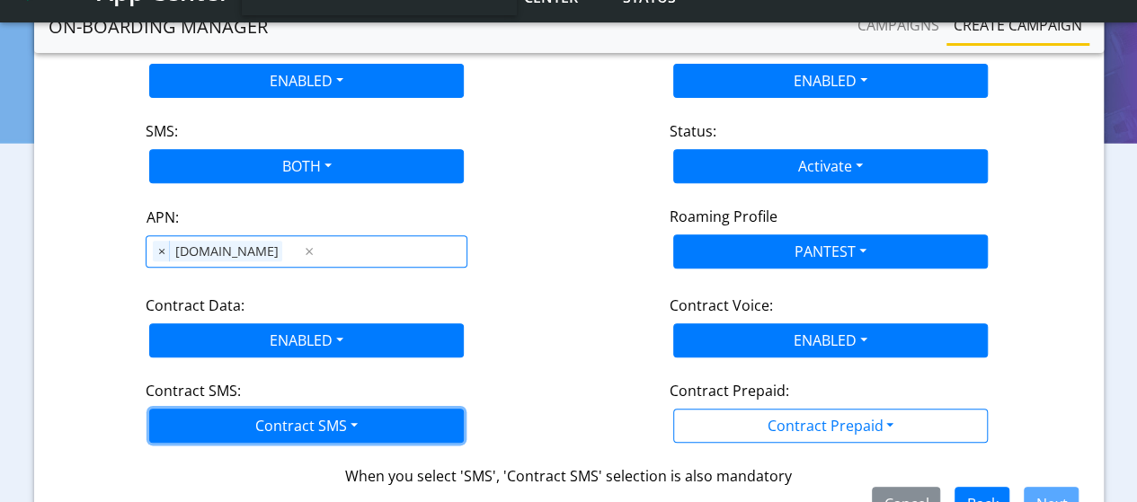
click at [313, 412] on button "Contract SMS" at bounding box center [306, 426] width 314 height 34
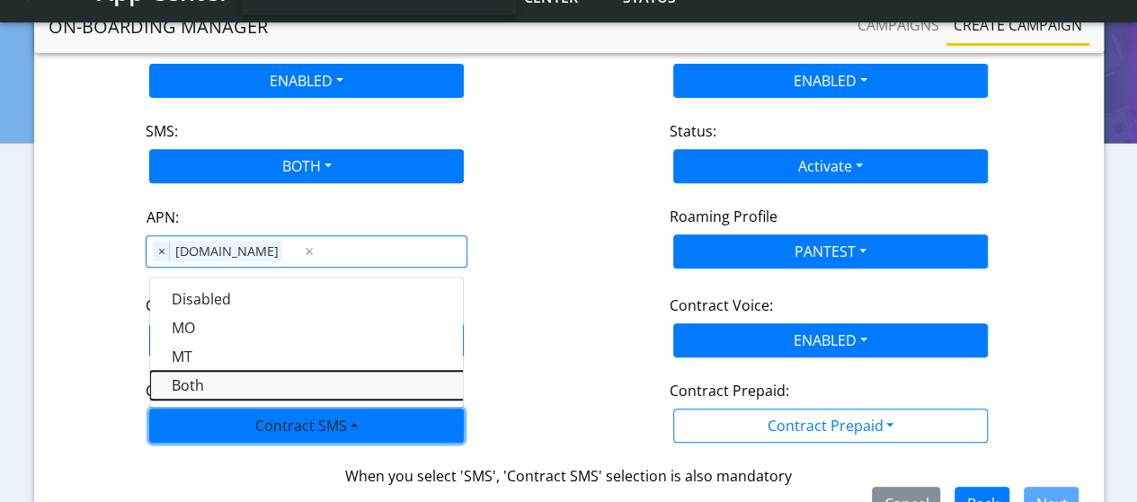
click at [190, 378] on SMSboth-dropdown "Both" at bounding box center [374, 385] width 449 height 29
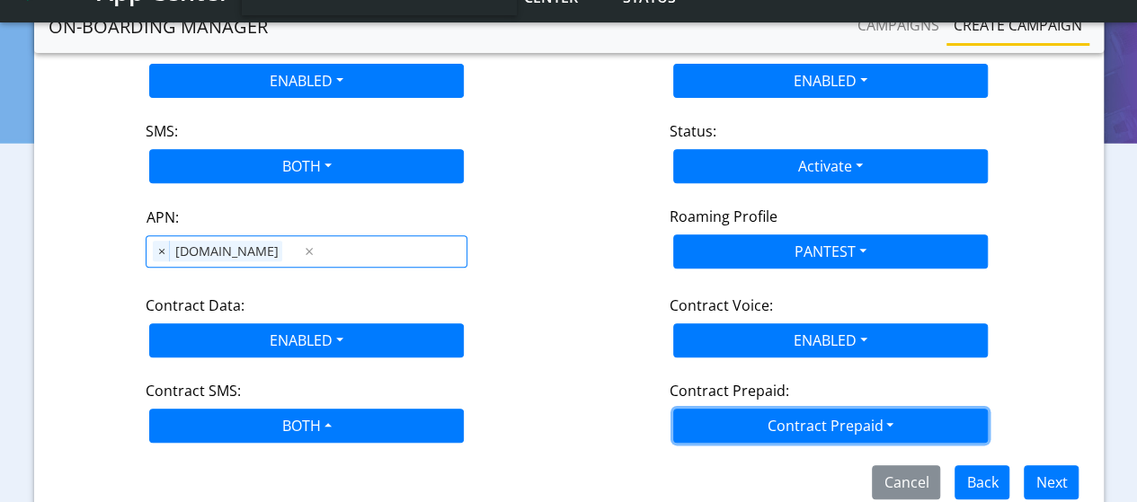
click at [877, 427] on button "Contract Prepaid" at bounding box center [830, 426] width 314 height 34
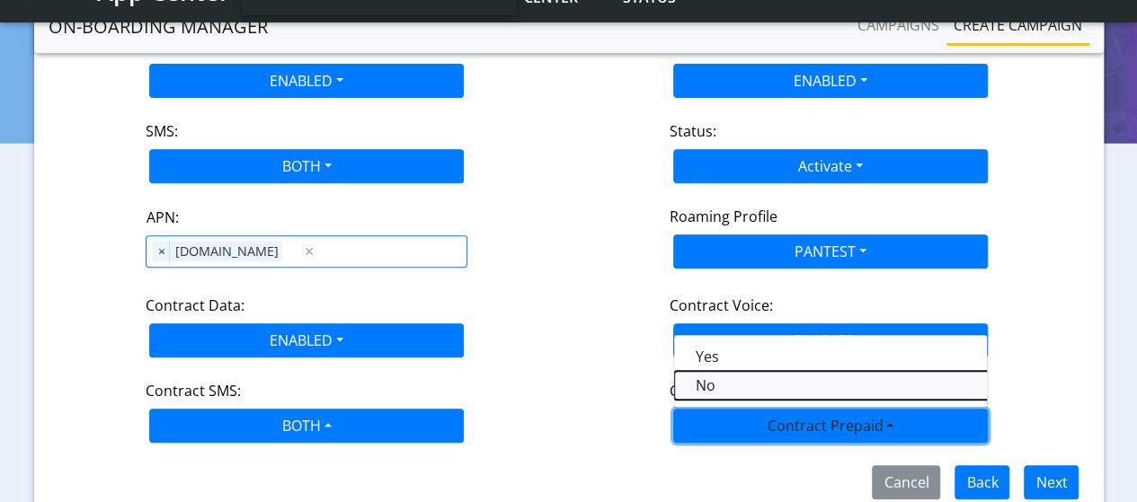
click at [710, 377] on Prepaidnotprepaid-dropdown "No" at bounding box center [898, 385] width 449 height 29
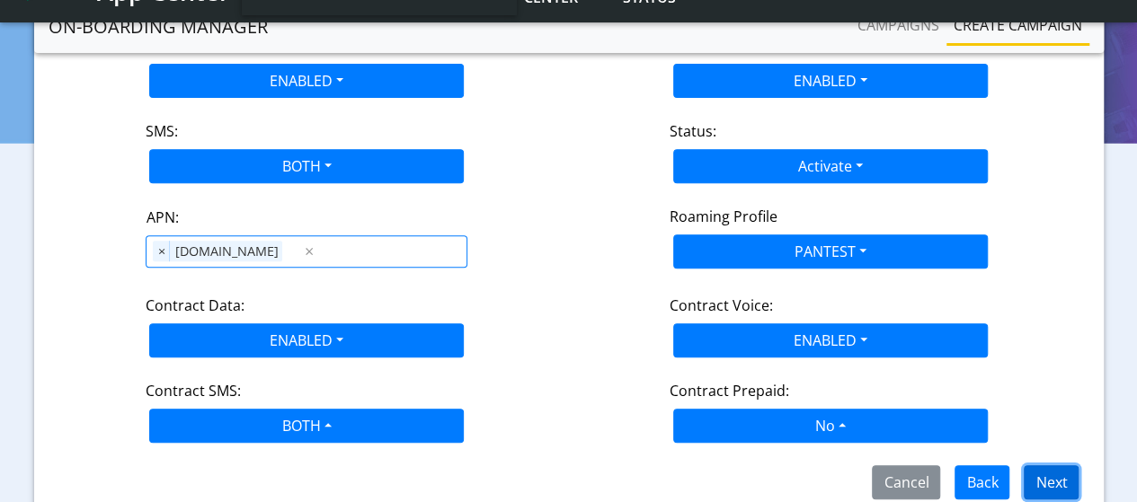
click at [1046, 473] on button "Next" at bounding box center [1050, 482] width 55 height 34
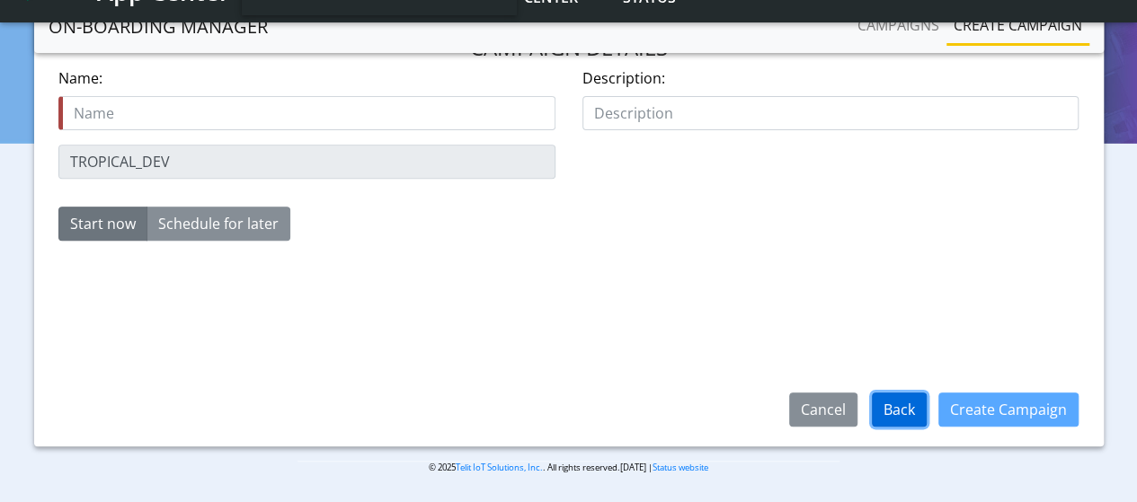
click at [898, 403] on button "Back" at bounding box center [898, 410] width 55 height 34
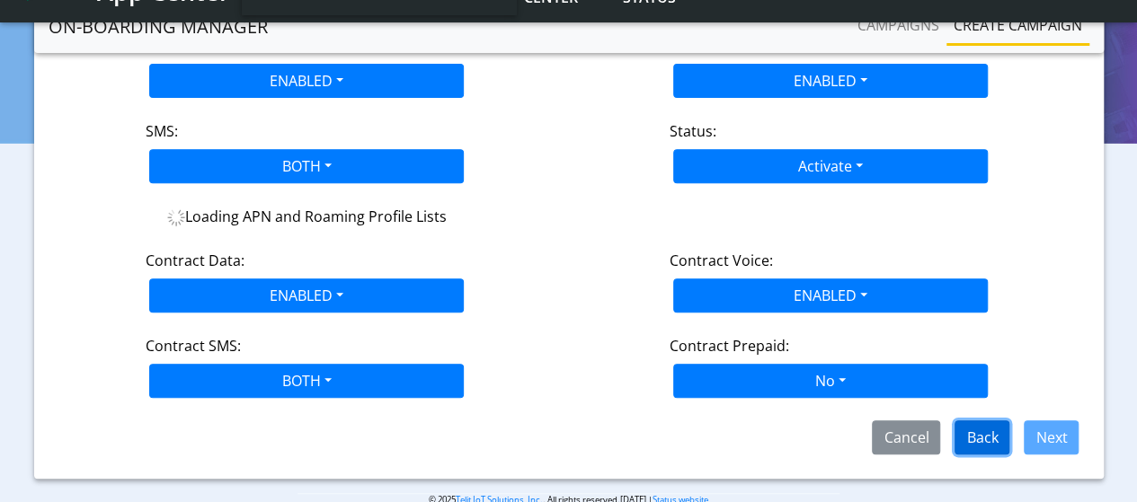
click at [972, 432] on button "Back" at bounding box center [981, 437] width 55 height 34
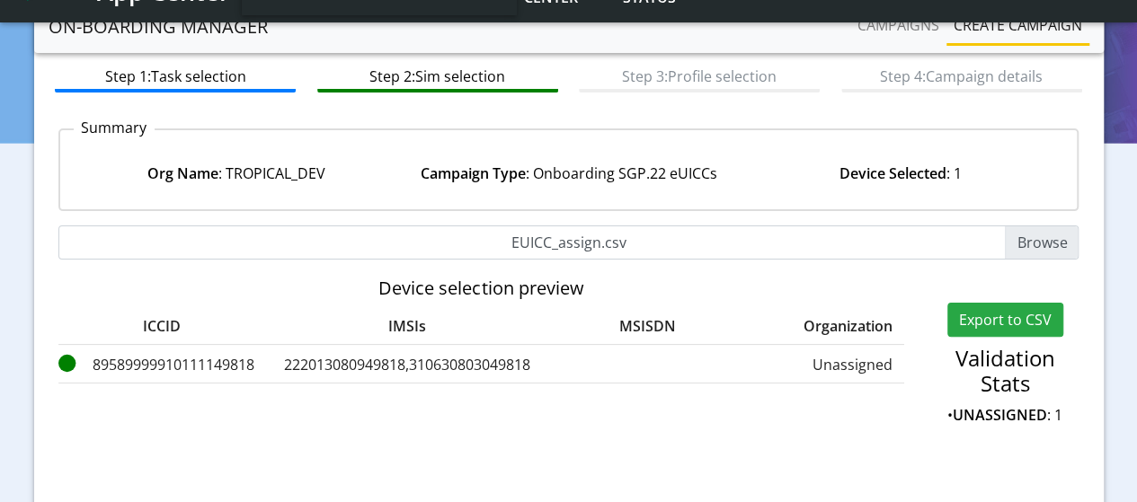
scroll to position [286, 0]
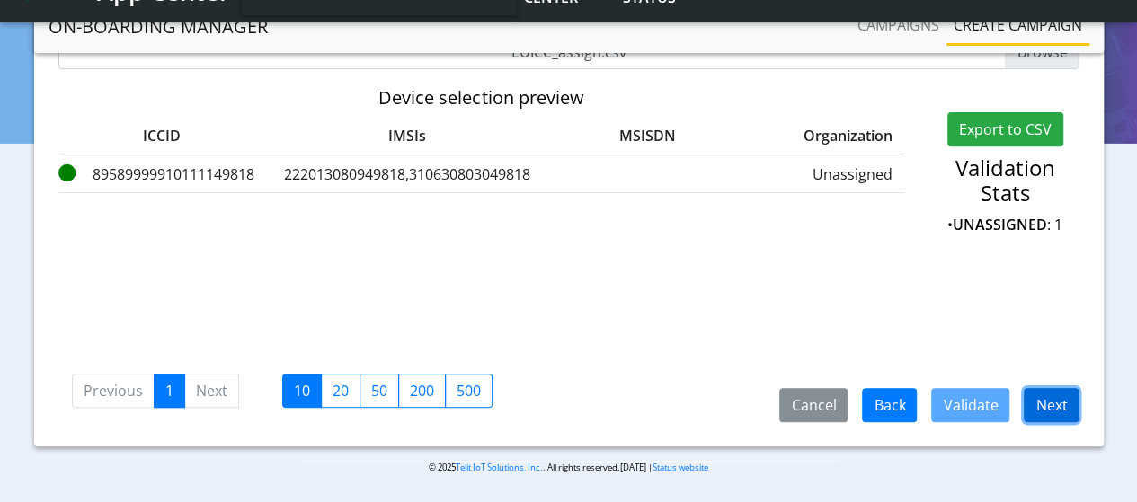
click at [1041, 410] on button "Next" at bounding box center [1050, 405] width 55 height 34
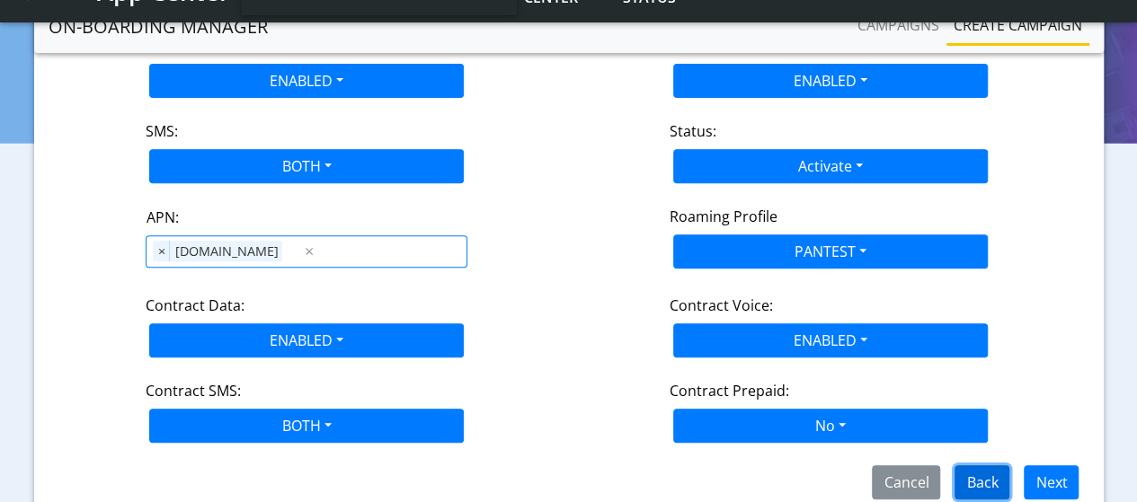
click at [1003, 476] on button "Back" at bounding box center [981, 482] width 55 height 34
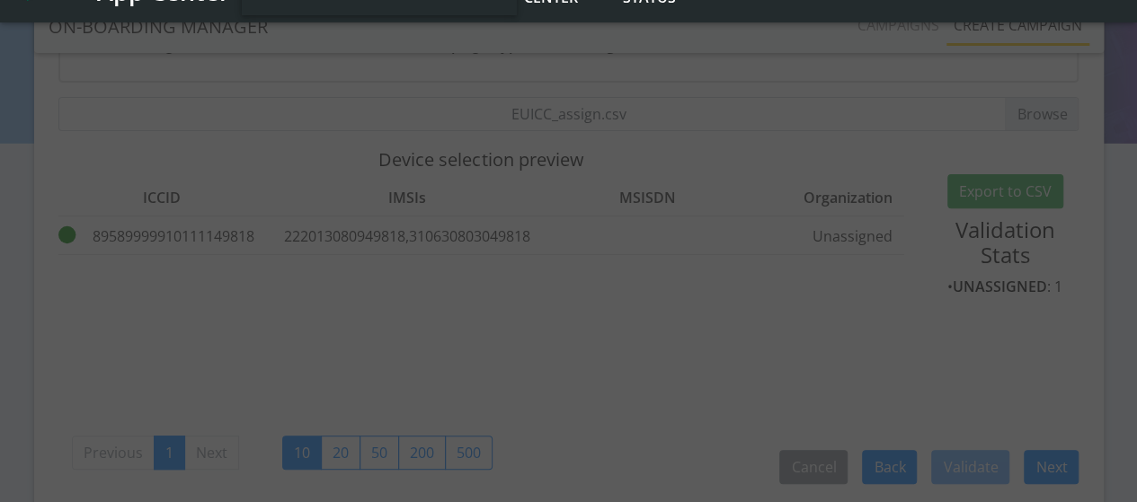
scroll to position [106, 0]
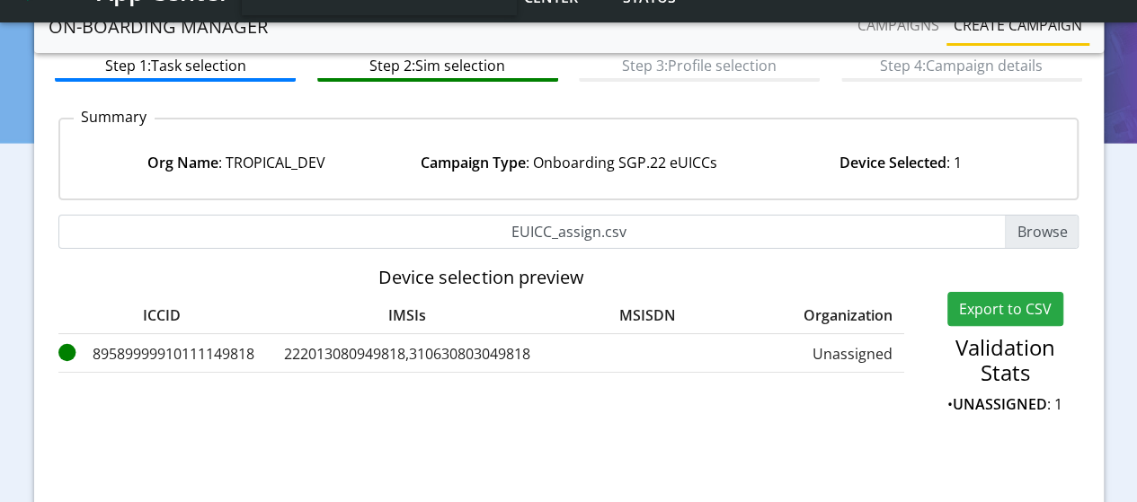
click at [1040, 233] on input "EUICC_assign.csv" at bounding box center [568, 232] width 1021 height 34
type input "C:\fakepath\euicc_14_02_2024.csv"
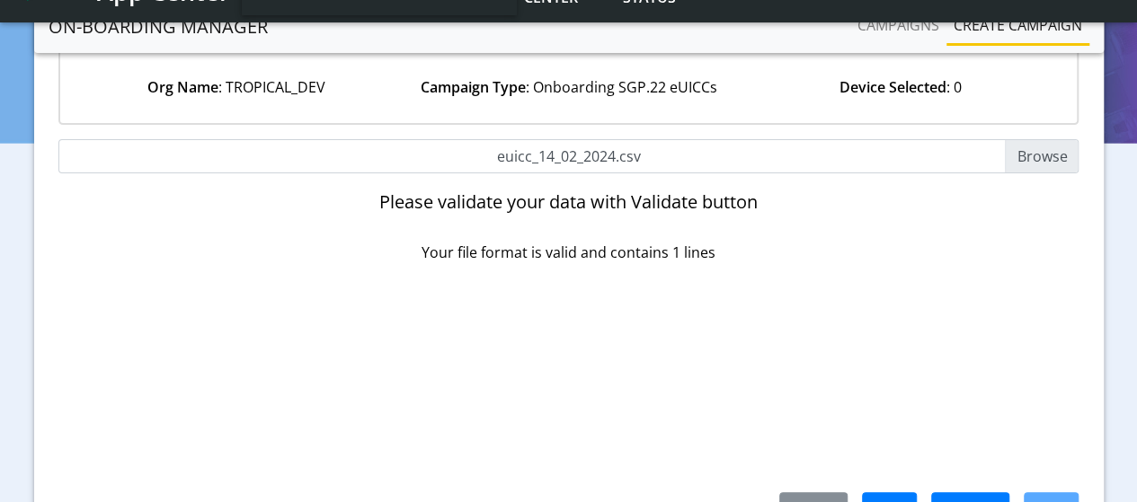
scroll to position [286, 0]
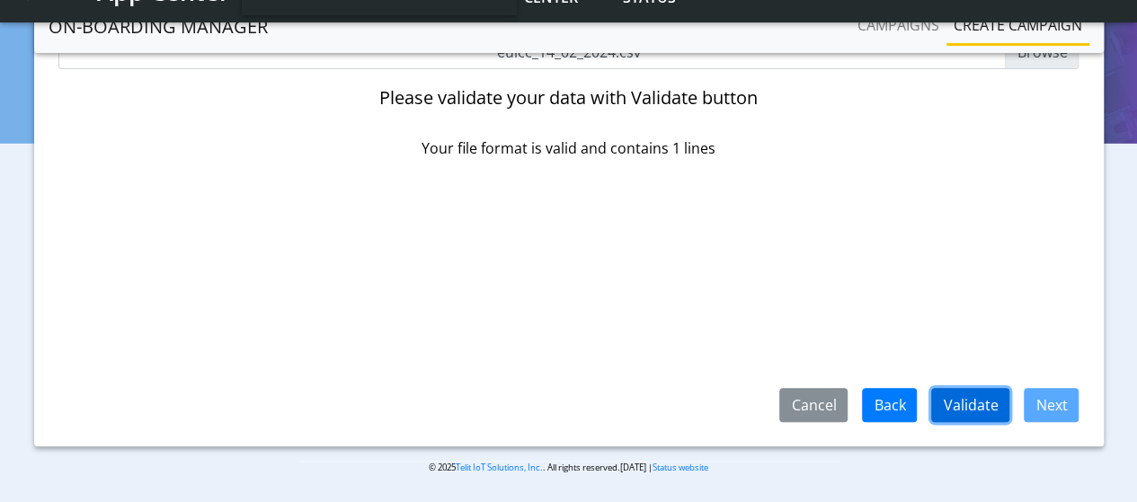
click at [979, 404] on button "Validate" at bounding box center [970, 405] width 78 height 34
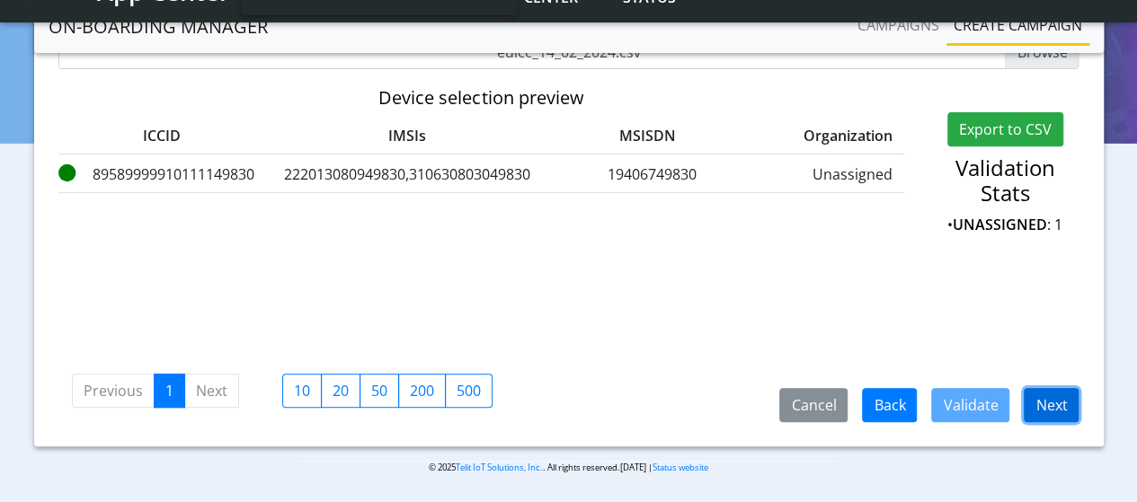
click at [1066, 411] on button "Next" at bounding box center [1050, 405] width 55 height 34
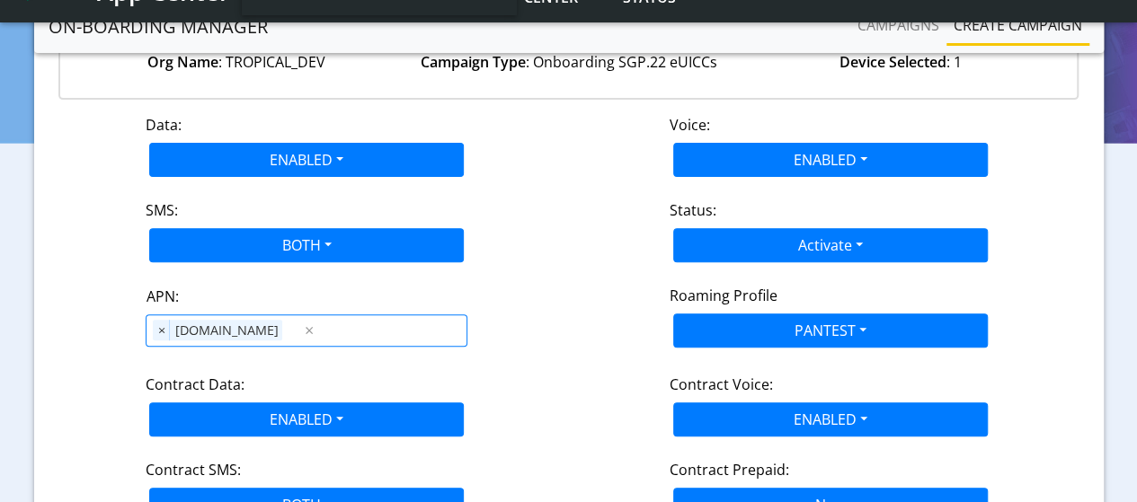
scroll to position [358, 0]
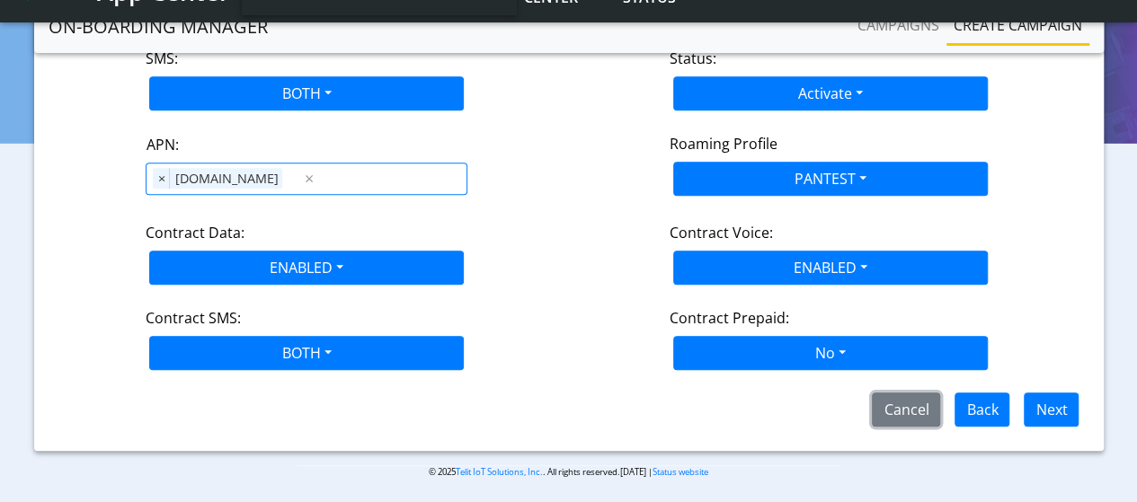
click at [911, 406] on button "Cancel" at bounding box center [905, 410] width 68 height 34
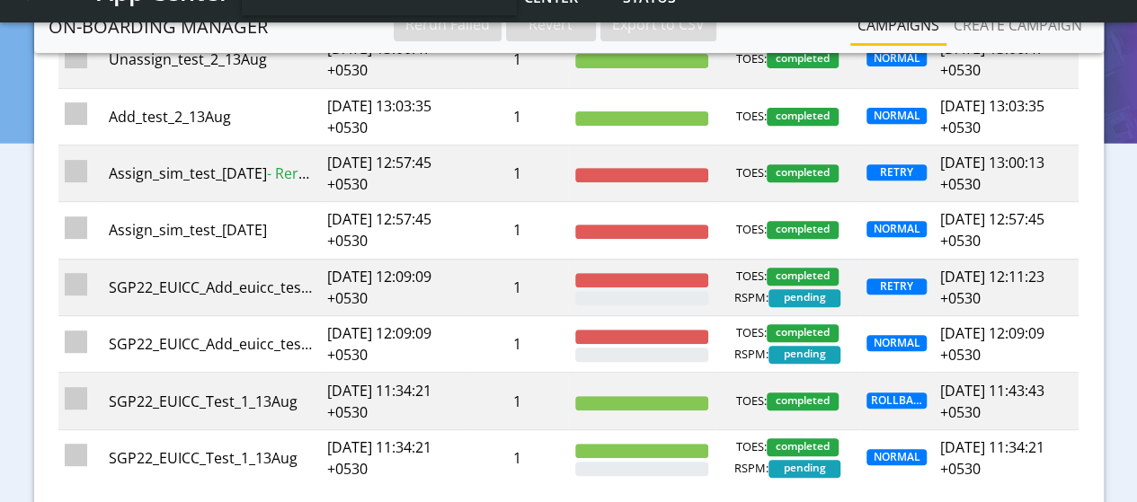
scroll to position [462, 0]
